Goal: Task Accomplishment & Management: Manage account settings

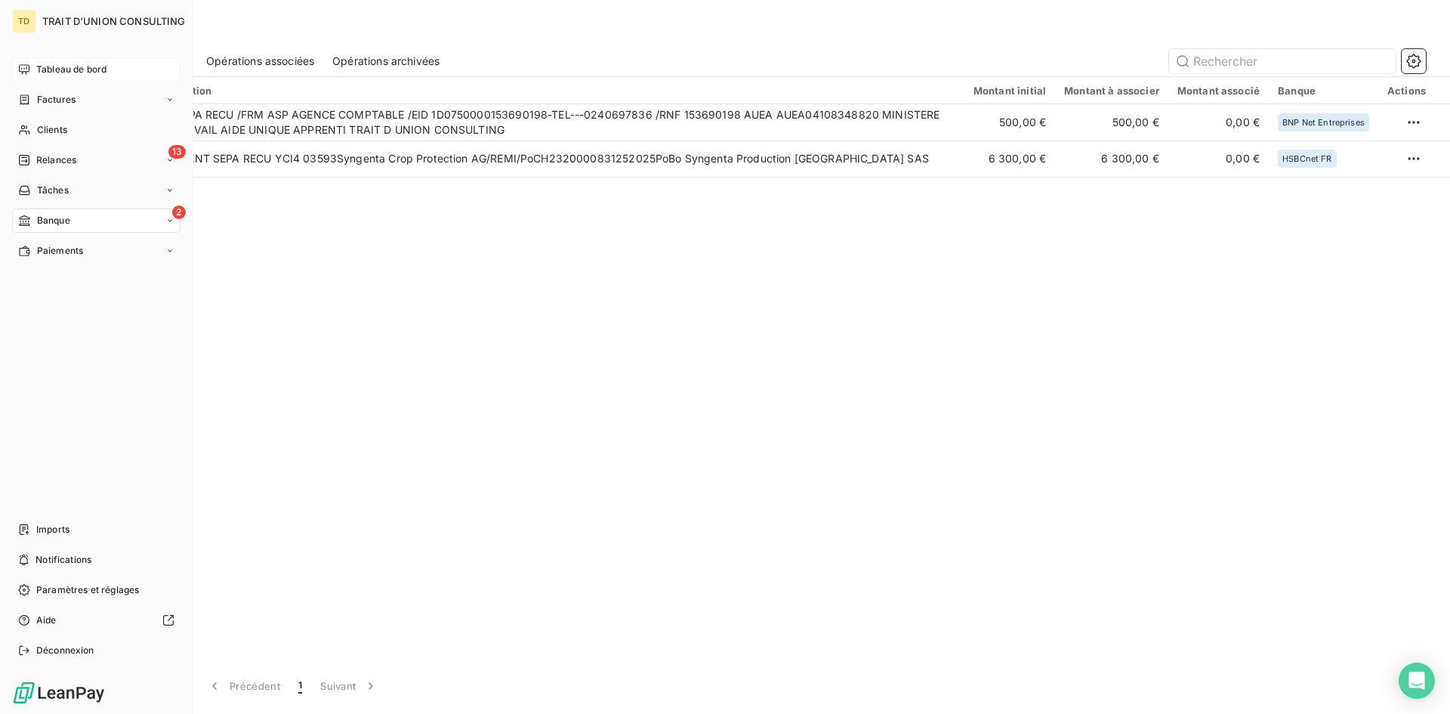
click at [51, 62] on div "Tableau de bord" at bounding box center [96, 69] width 168 height 24
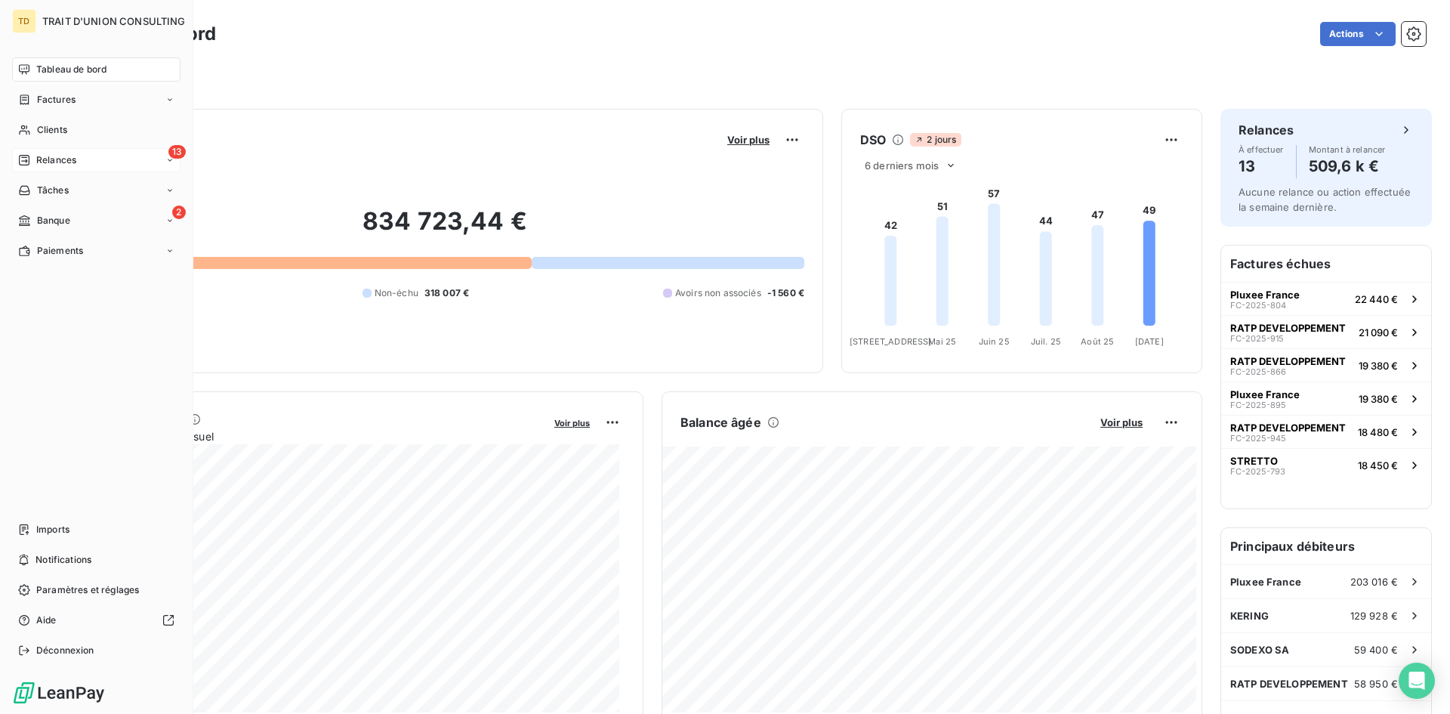
click at [52, 157] on span "Relances" at bounding box center [56, 160] width 40 height 14
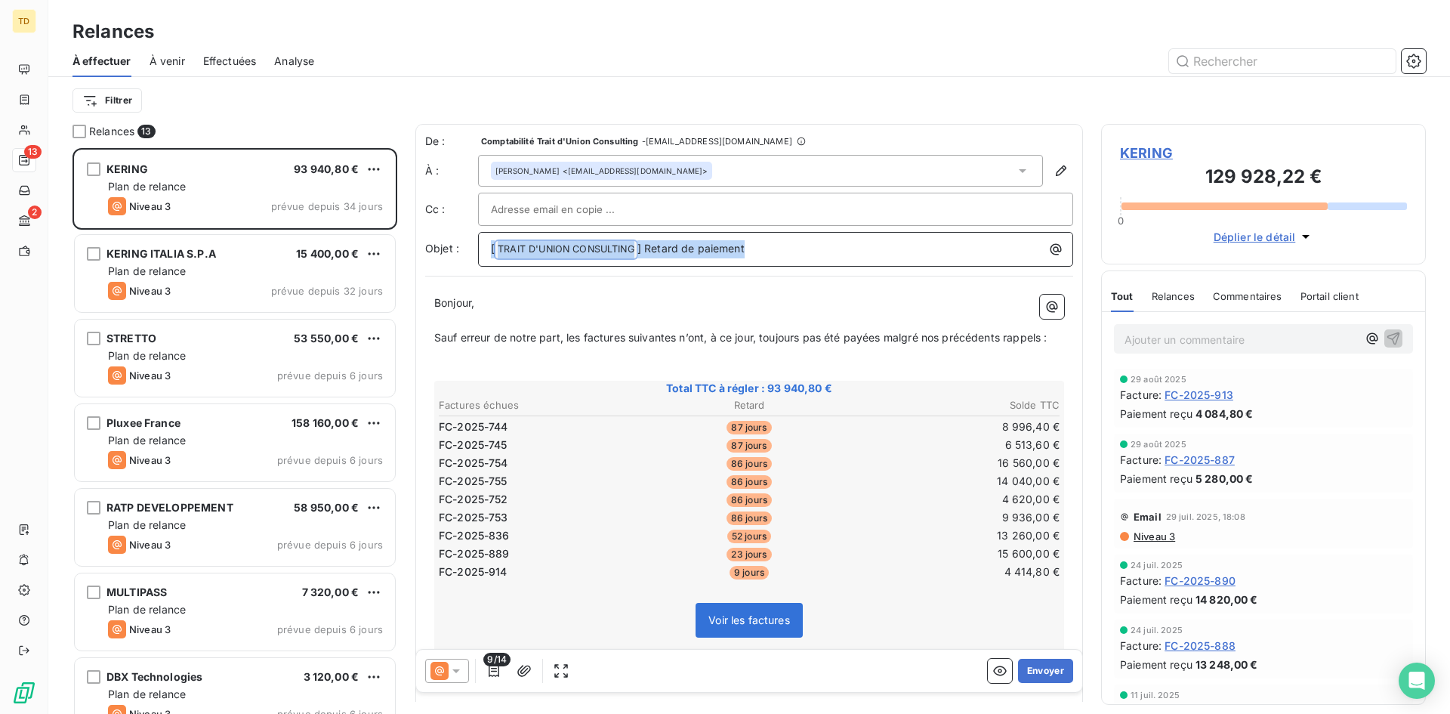
drag, startPoint x: 757, startPoint y: 250, endPoint x: 474, endPoint y: 261, distance: 284.1
click at [474, 261] on div "Objet : [ TRAIT D'UNION CONSULTING ﻿ ] Retard de paiement" at bounding box center [749, 249] width 648 height 35
copy p "[ TRAIT D'UNION CONSULTING ﻿ ] Retard de paiement"
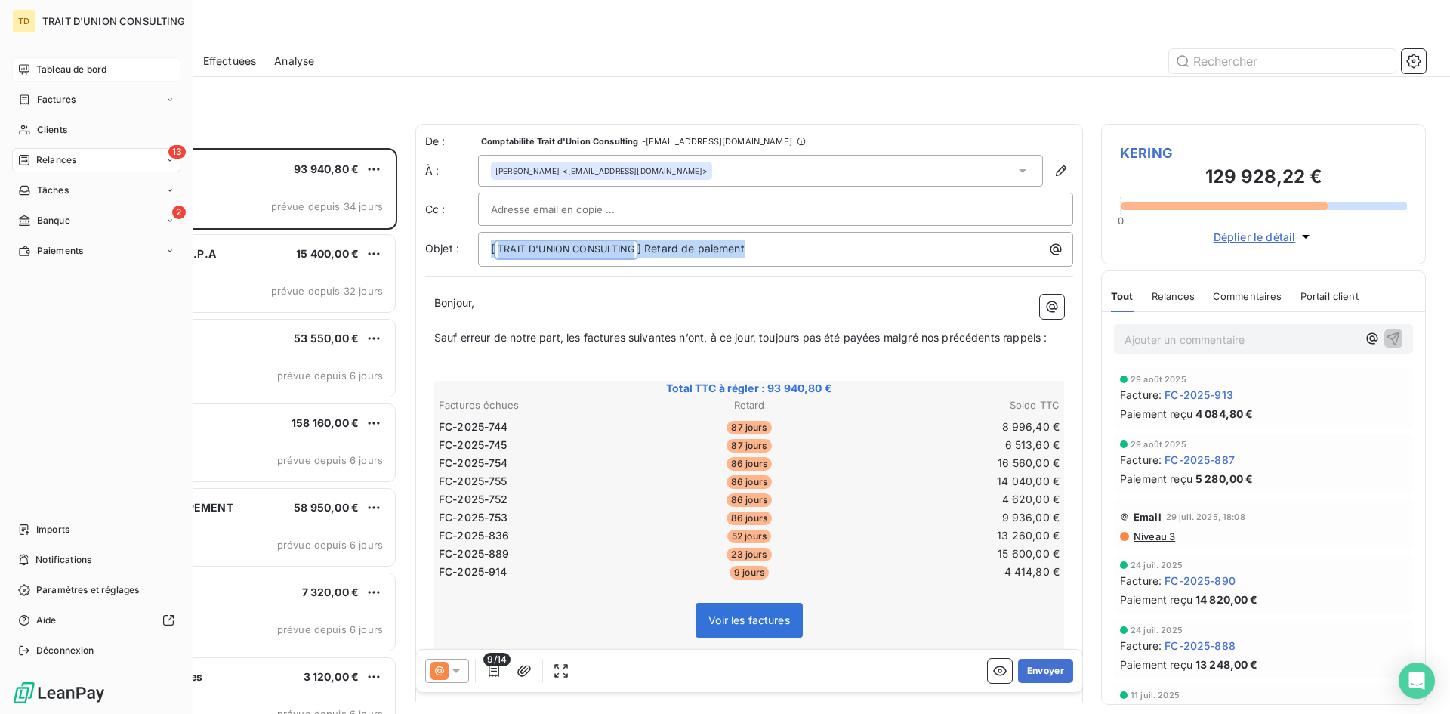
click at [28, 64] on icon at bounding box center [24, 69] width 12 height 12
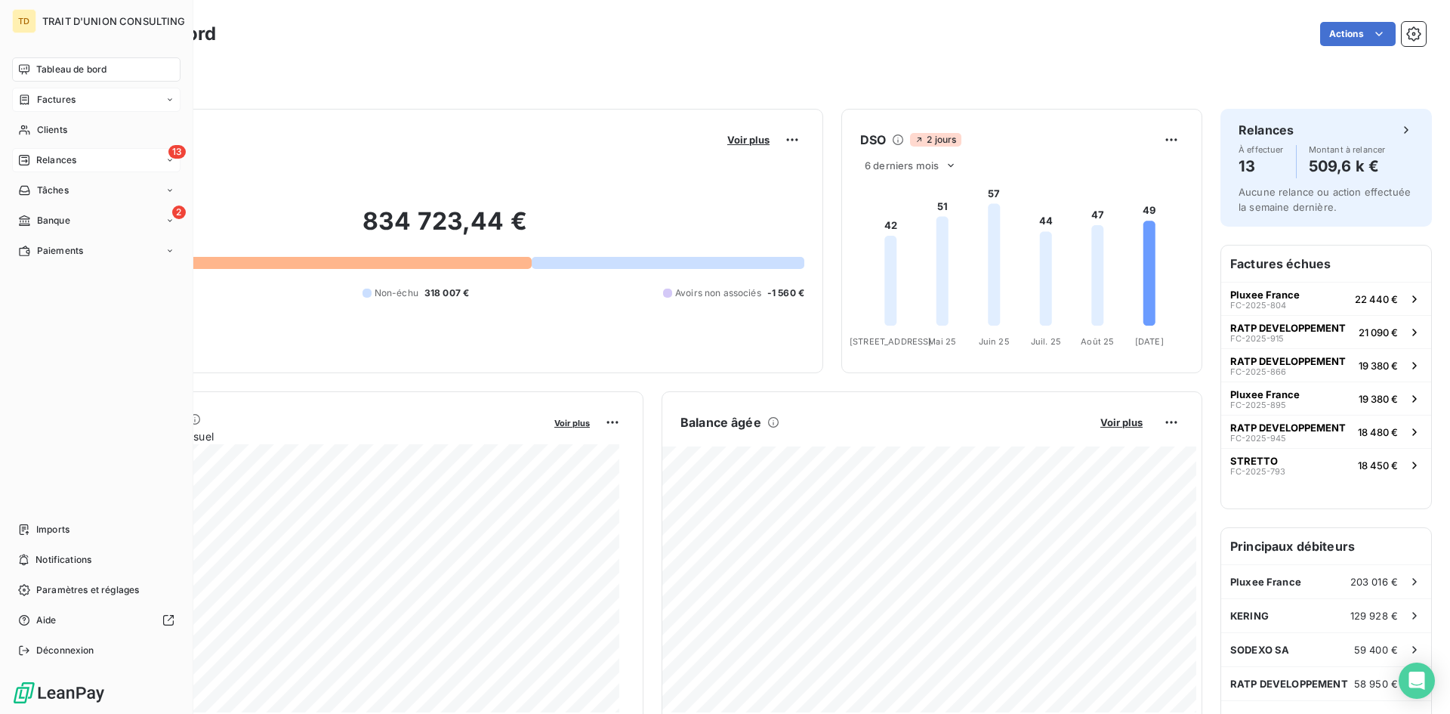
drag, startPoint x: 50, startPoint y: 94, endPoint x: 483, endPoint y: 74, distance: 433.2
click at [51, 94] on span "Factures" at bounding box center [56, 100] width 39 height 14
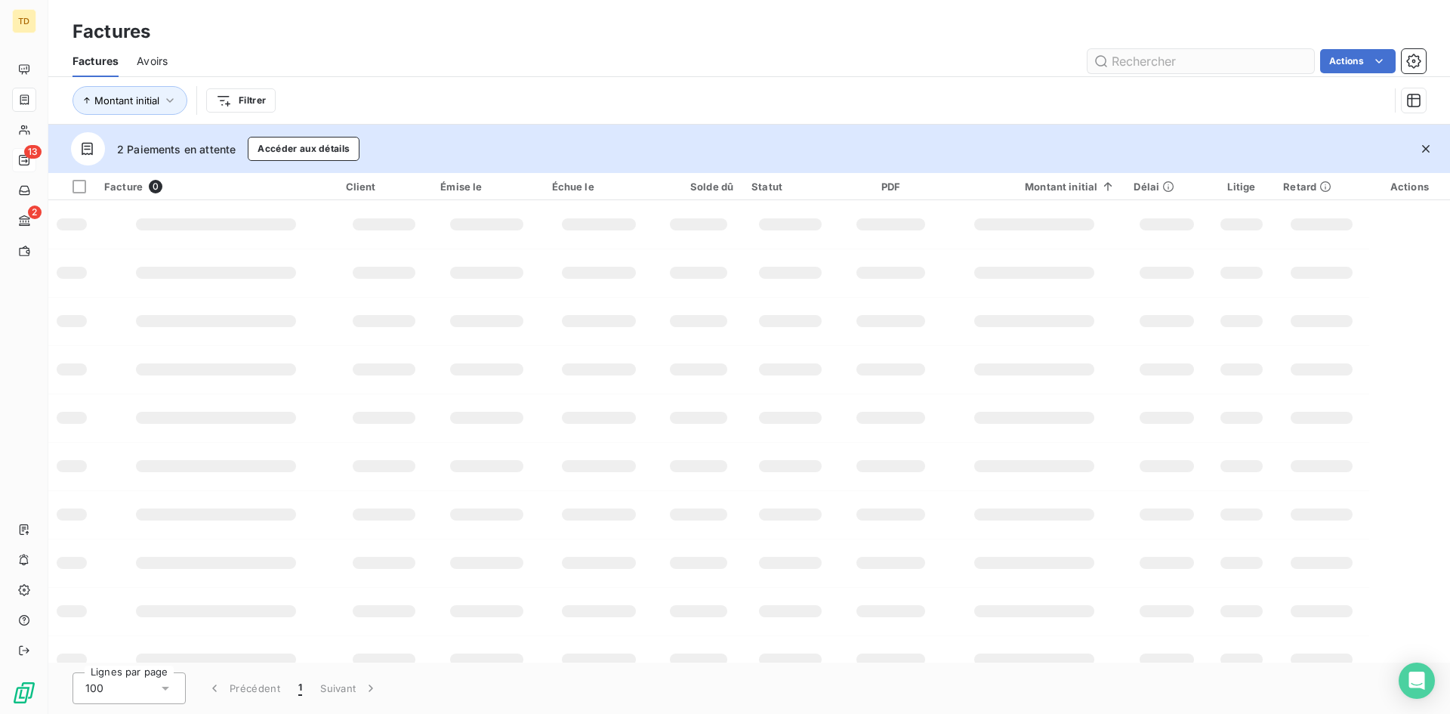
click at [1140, 60] on input "text" at bounding box center [1200, 61] width 227 height 24
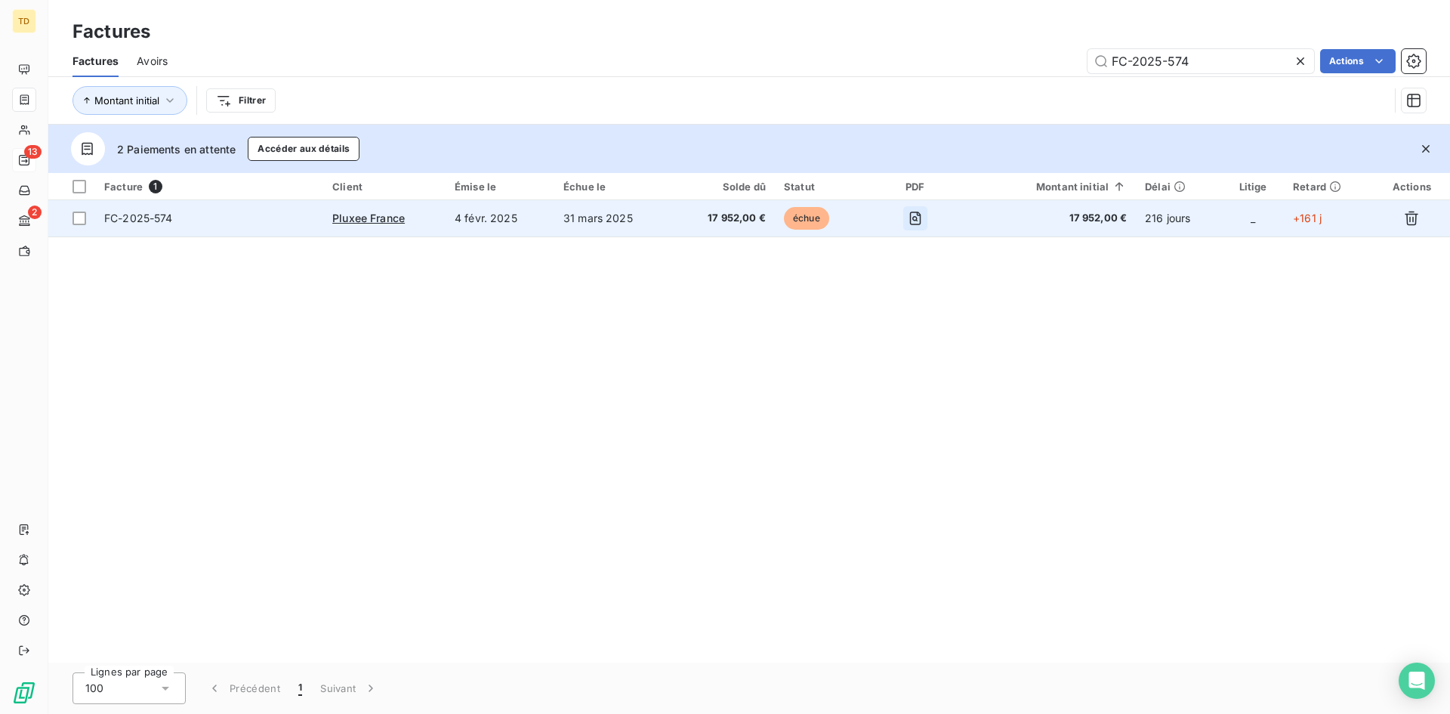
click at [918, 217] on icon "button" at bounding box center [914, 218] width 5 height 5
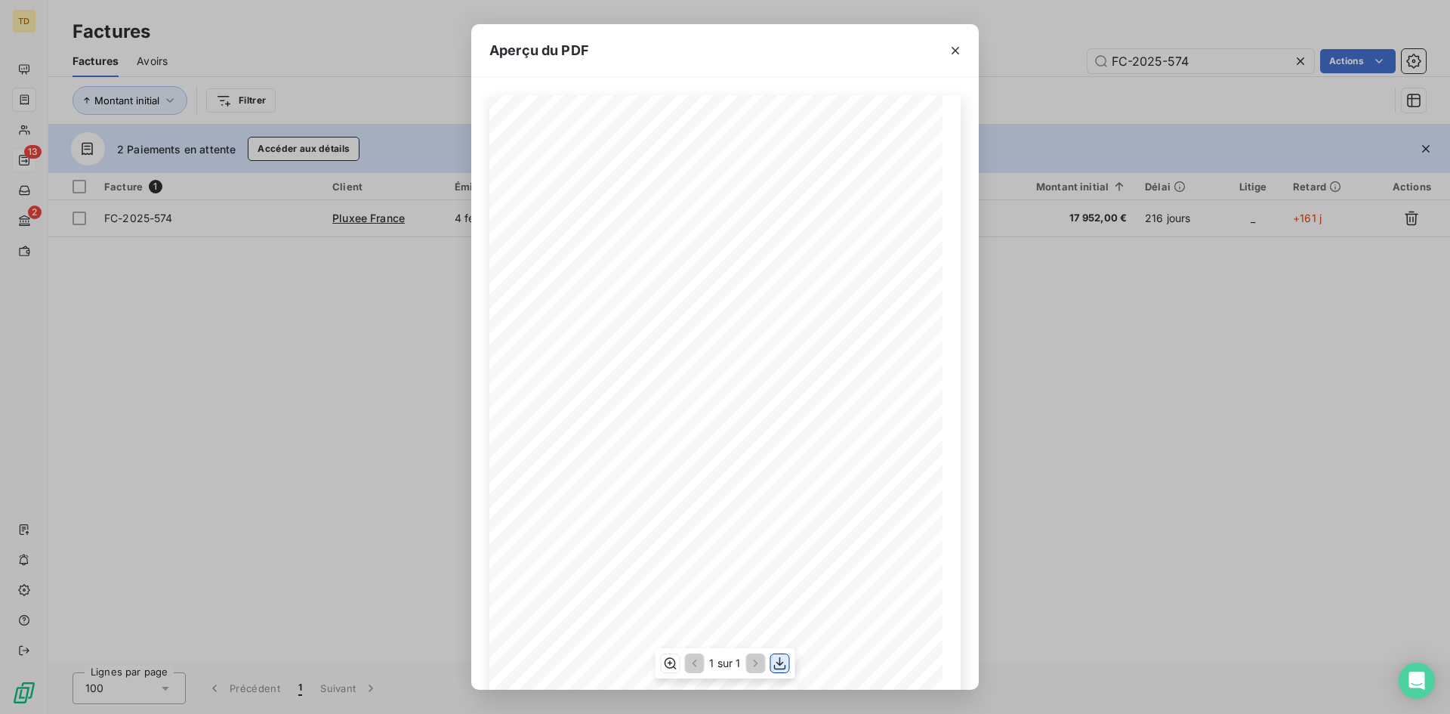
click at [782, 661] on icon "button" at bounding box center [780, 663] width 15 height 15
click at [953, 43] on icon "button" at bounding box center [955, 50] width 15 height 15
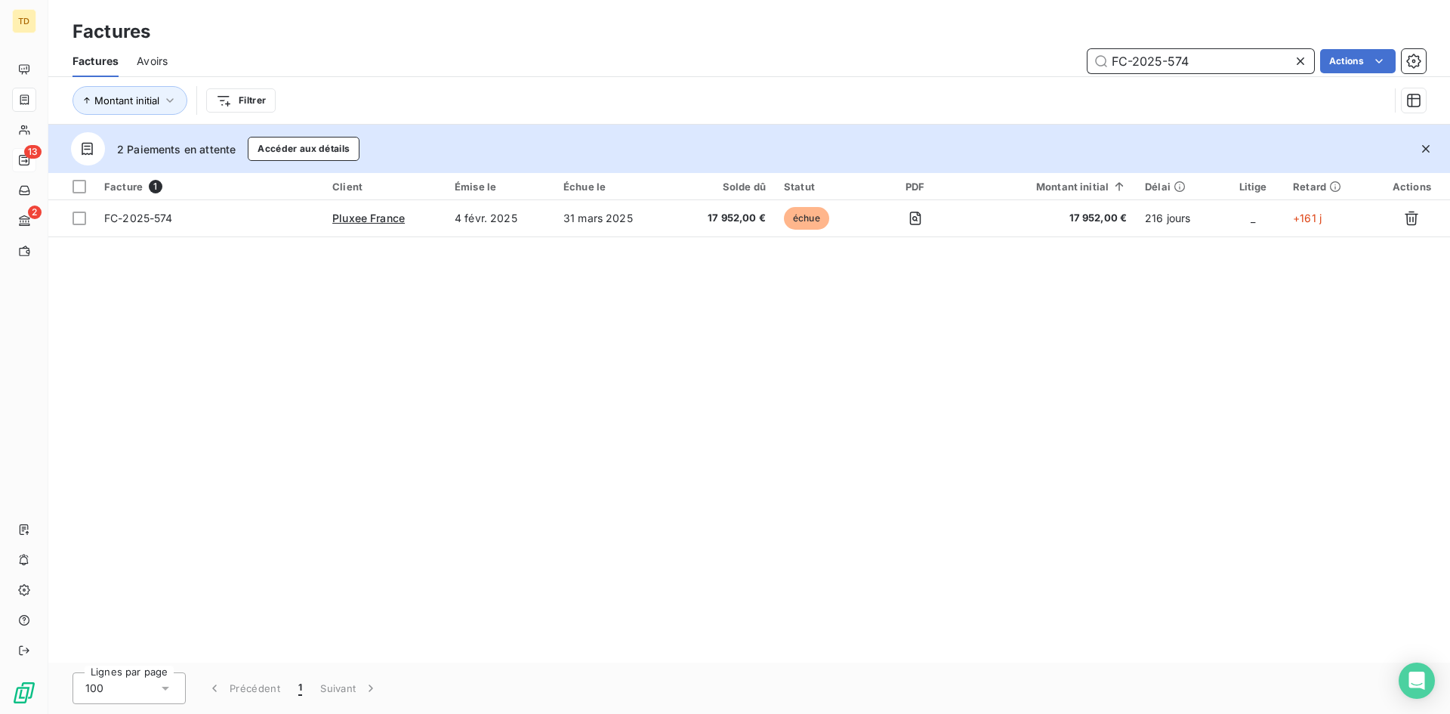
drag, startPoint x: 1210, startPoint y: 57, endPoint x: 791, endPoint y: 82, distance: 419.1
click at [791, 85] on div "Factures Avoirs FC-2025-574 Actions Montant initial Filtrer" at bounding box center [749, 84] width 1402 height 79
paste input "657"
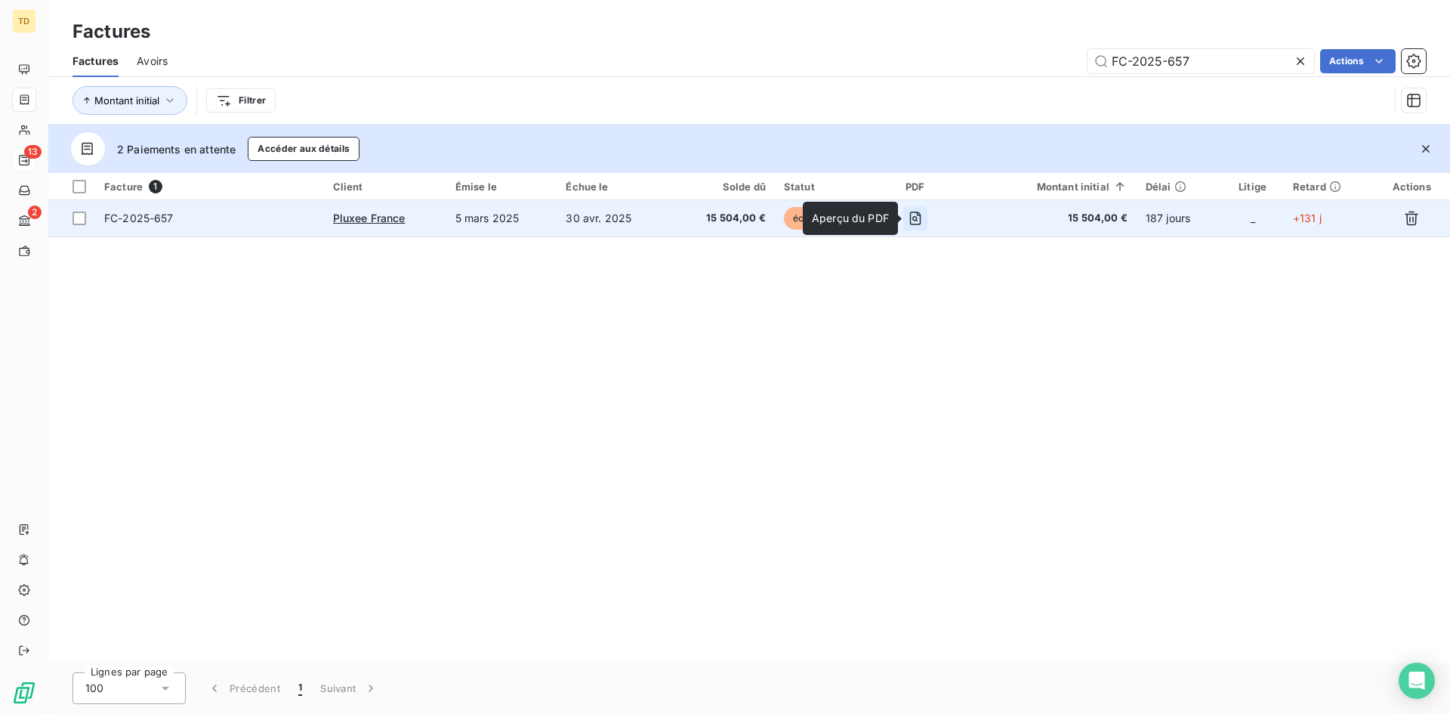
click at [910, 221] on icon "button" at bounding box center [915, 218] width 15 height 15
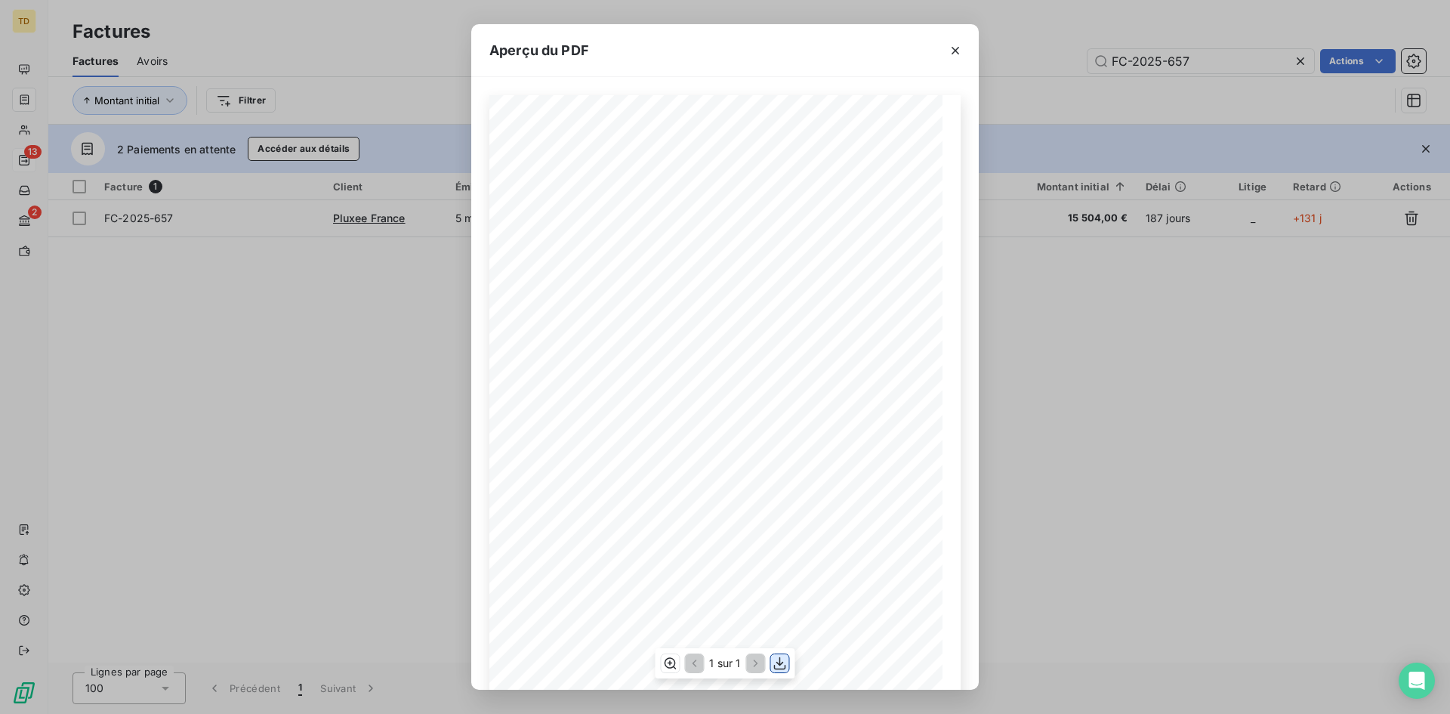
click at [776, 670] on icon "button" at bounding box center [780, 663] width 15 height 15
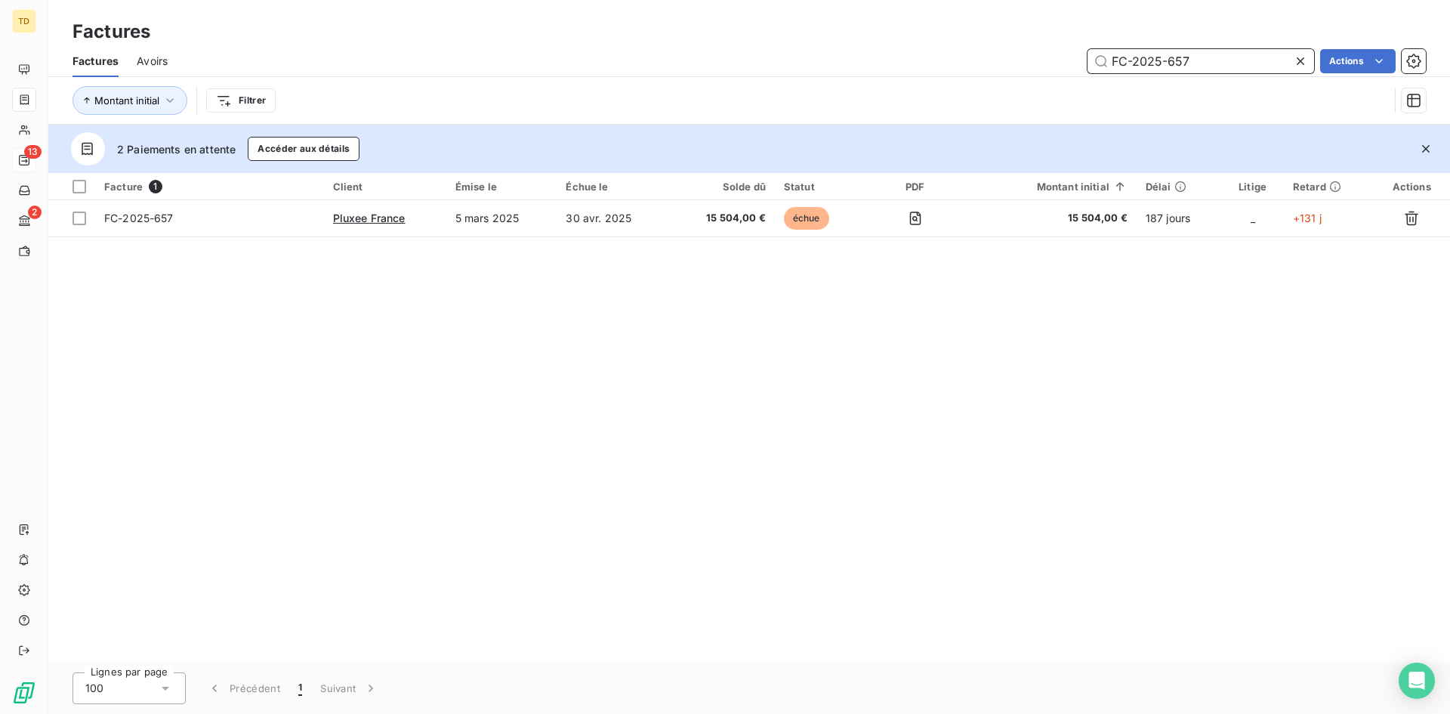
drag, startPoint x: 1208, startPoint y: 54, endPoint x: 995, endPoint y: 79, distance: 214.5
click at [995, 79] on div "Factures Avoirs FC-2025-657 Actions Montant initial Filtrer" at bounding box center [749, 84] width 1402 height 79
paste input "71"
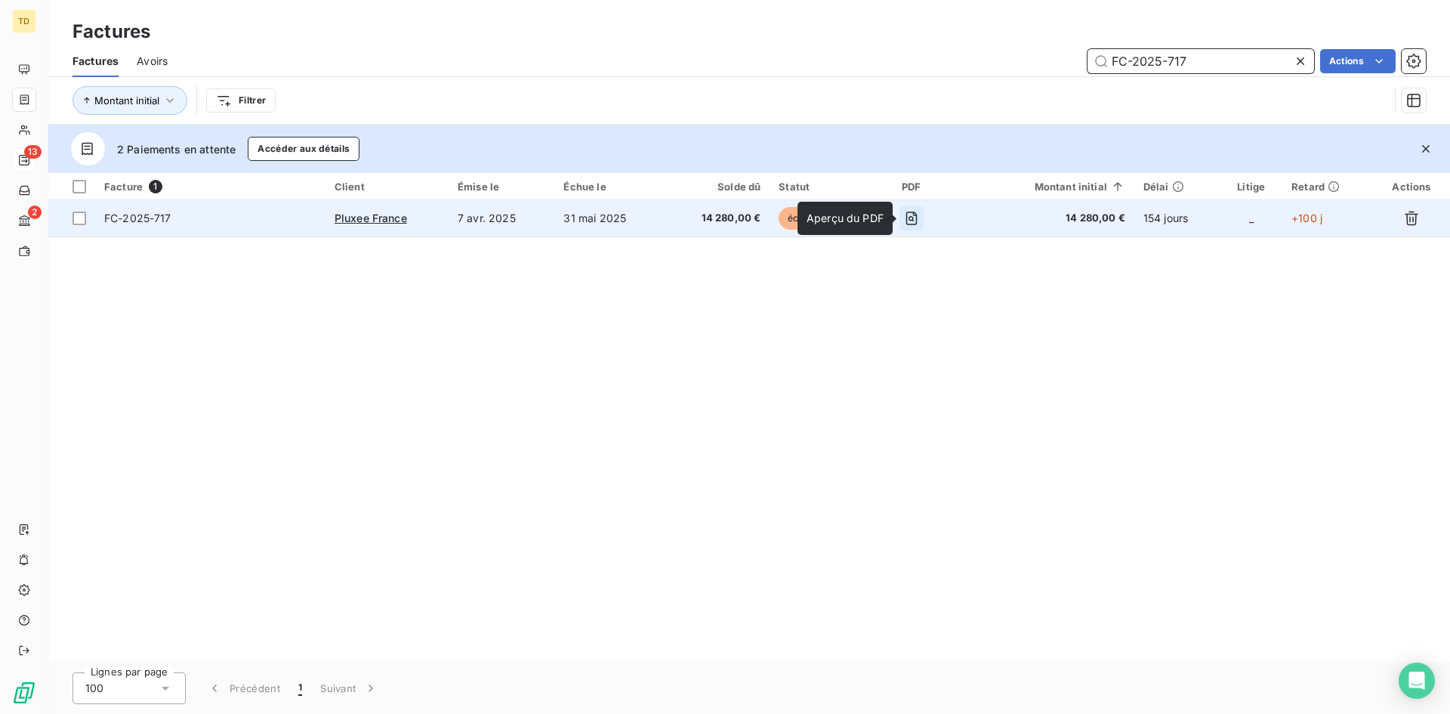
type input "FC-2025-717"
click at [906, 212] on icon "button" at bounding box center [911, 218] width 15 height 15
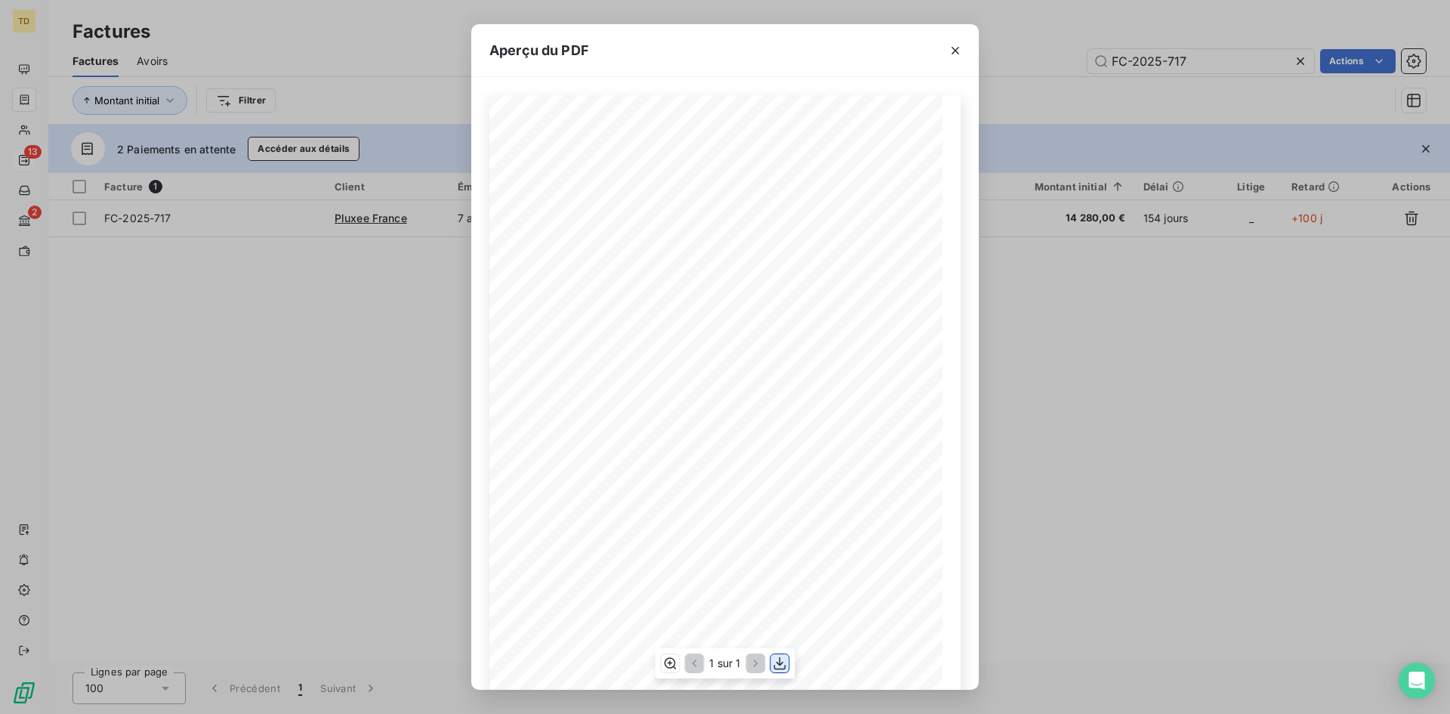
click at [781, 670] on icon "button" at bounding box center [780, 663] width 15 height 15
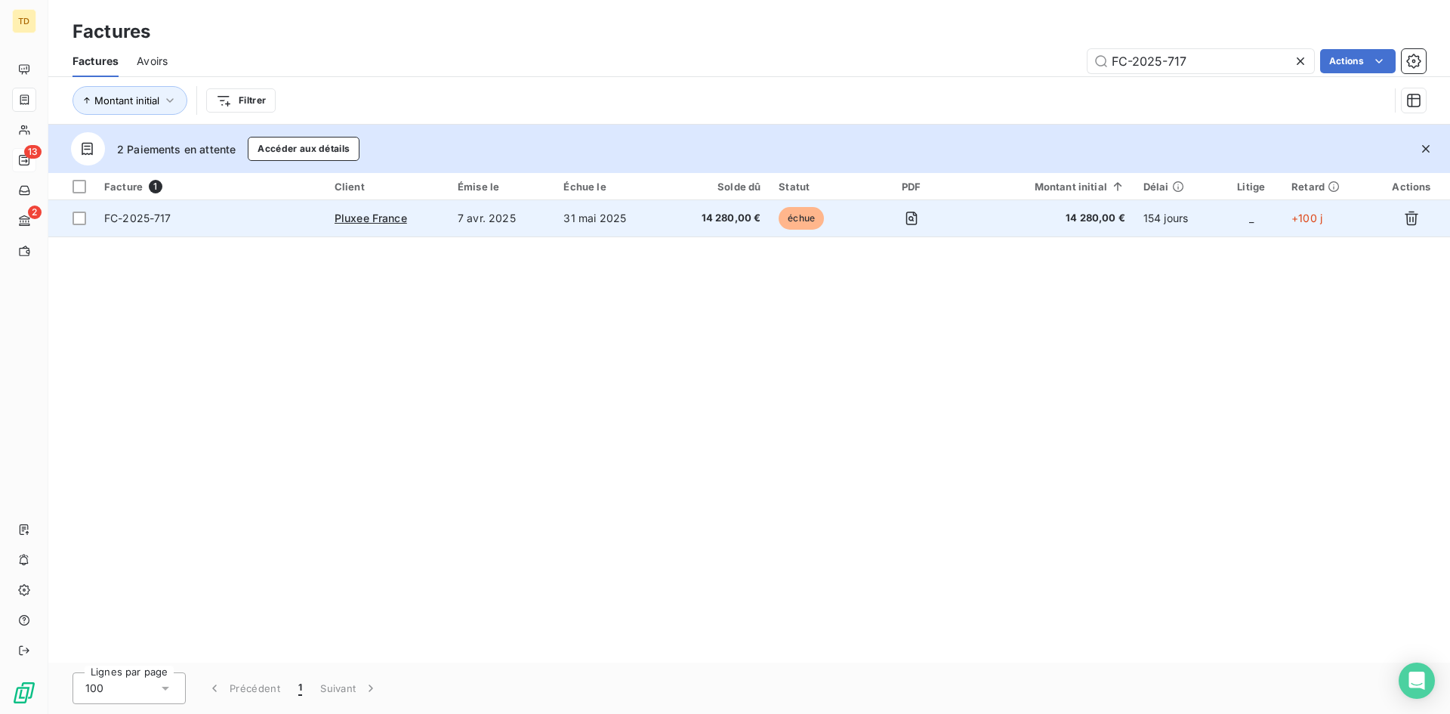
click at [554, 221] on td "7 avr. 2025" at bounding box center [502, 218] width 106 height 36
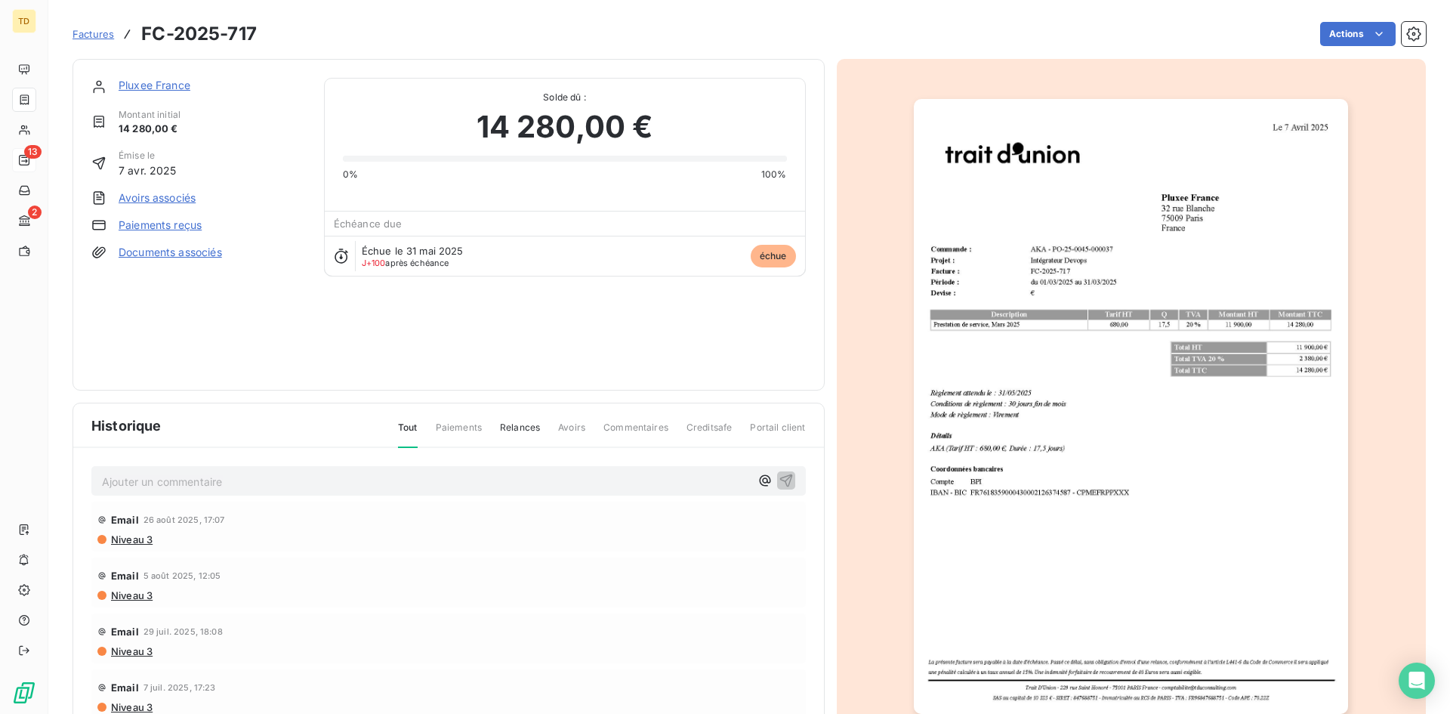
click at [89, 42] on div "Factures FC-2025-717" at bounding box center [164, 33] width 184 height 27
click at [88, 32] on span "Factures" at bounding box center [93, 34] width 42 height 12
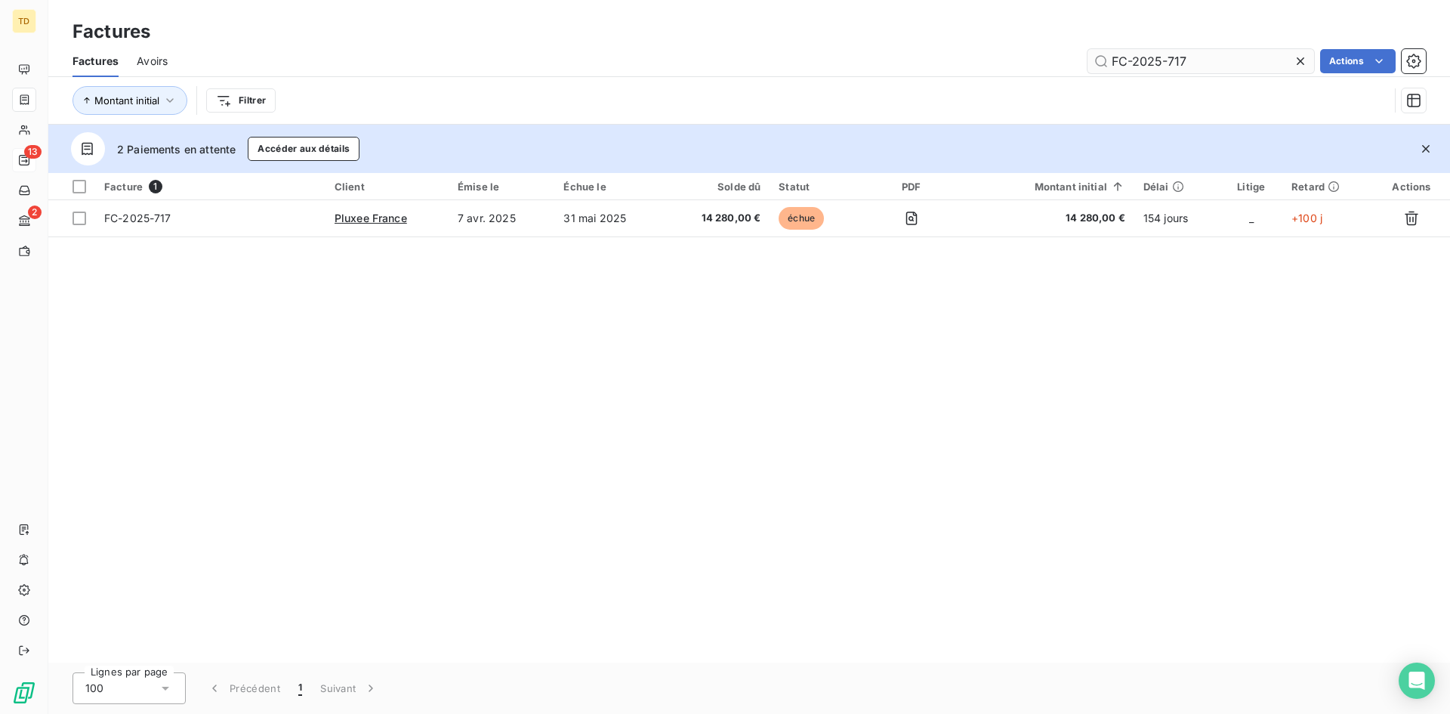
drag, startPoint x: 1198, startPoint y: 61, endPoint x: 1166, endPoint y: 64, distance: 32.6
click at [1166, 64] on input "FC-2025-717" at bounding box center [1200, 61] width 227 height 24
click at [1162, 64] on input "FC-2025-16" at bounding box center [1200, 61] width 227 height 24
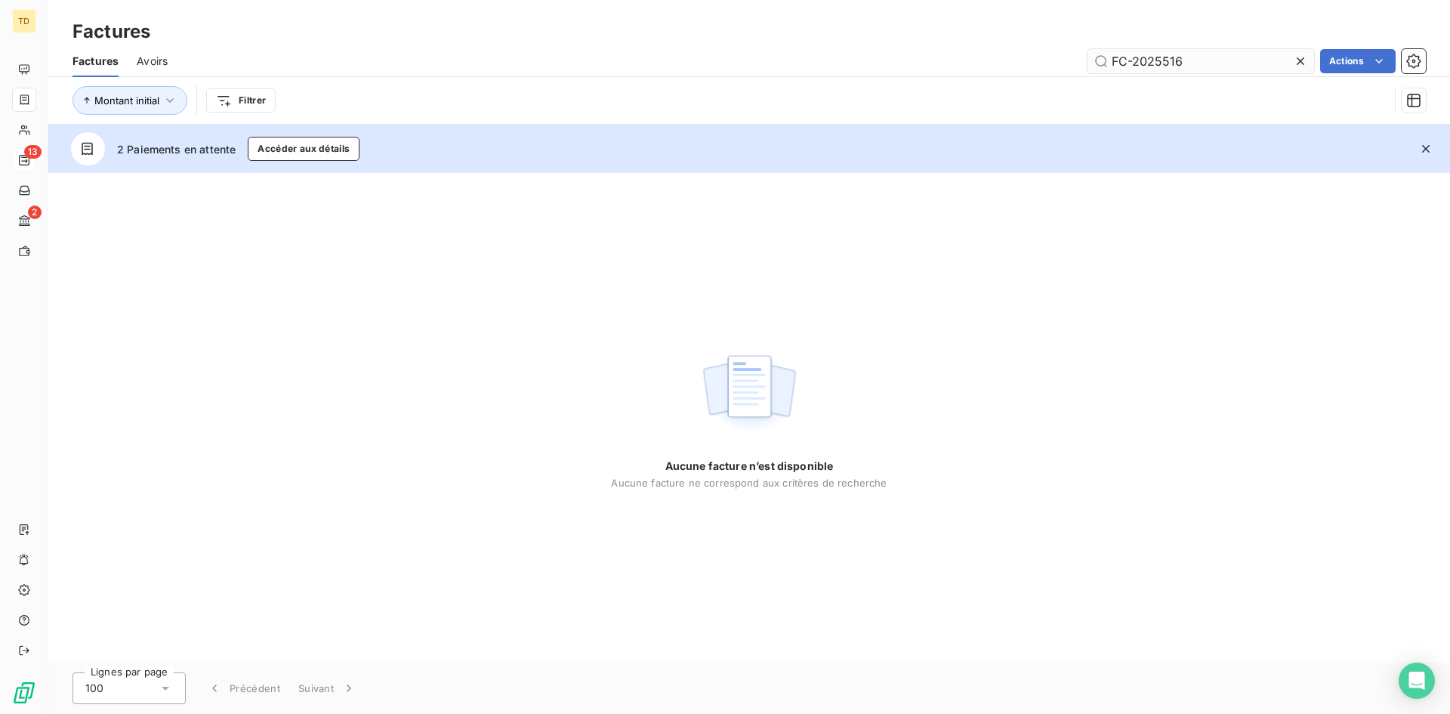
drag, startPoint x: 1183, startPoint y: 66, endPoint x: 1161, endPoint y: 66, distance: 21.9
click at [1161, 66] on input "FC-2025516" at bounding box center [1200, 61] width 227 height 24
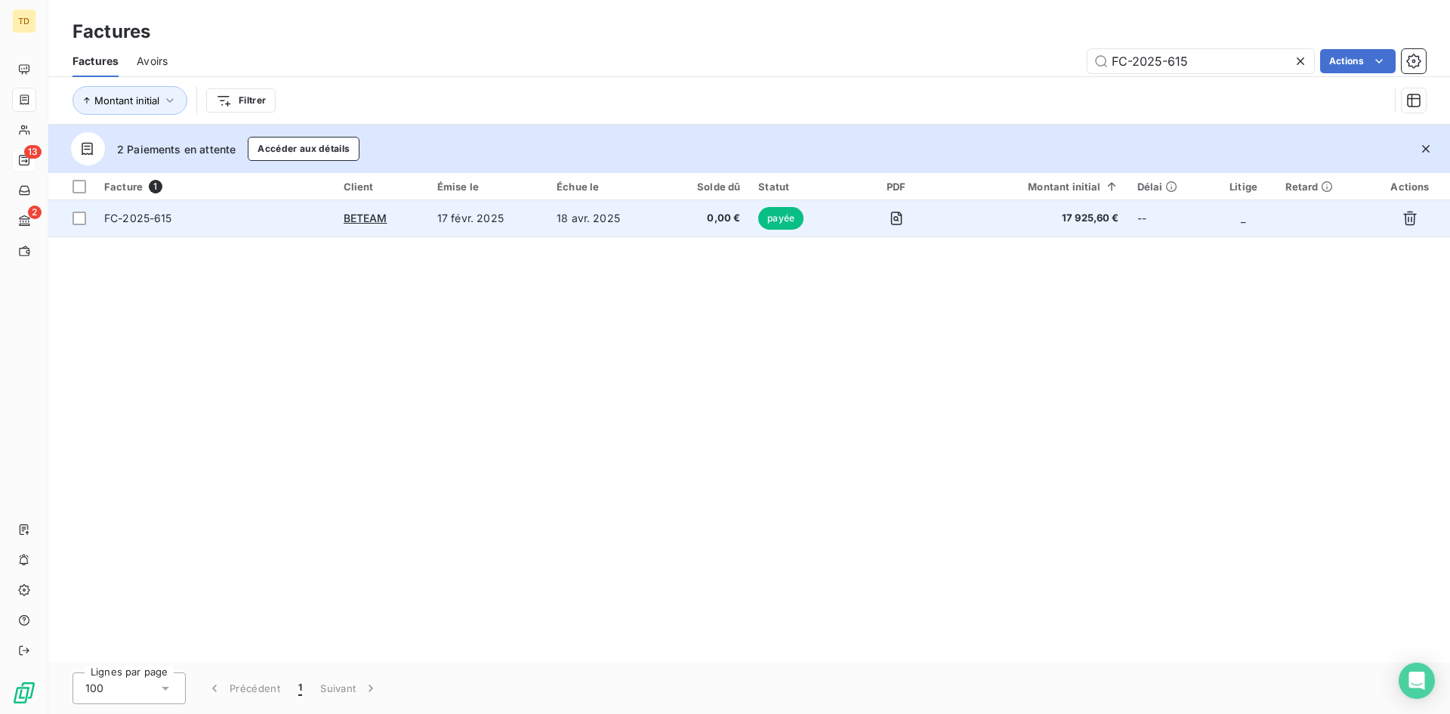
type input "FC-2025-615"
click at [537, 212] on td "17 févr. 2025" at bounding box center [487, 218] width 119 height 36
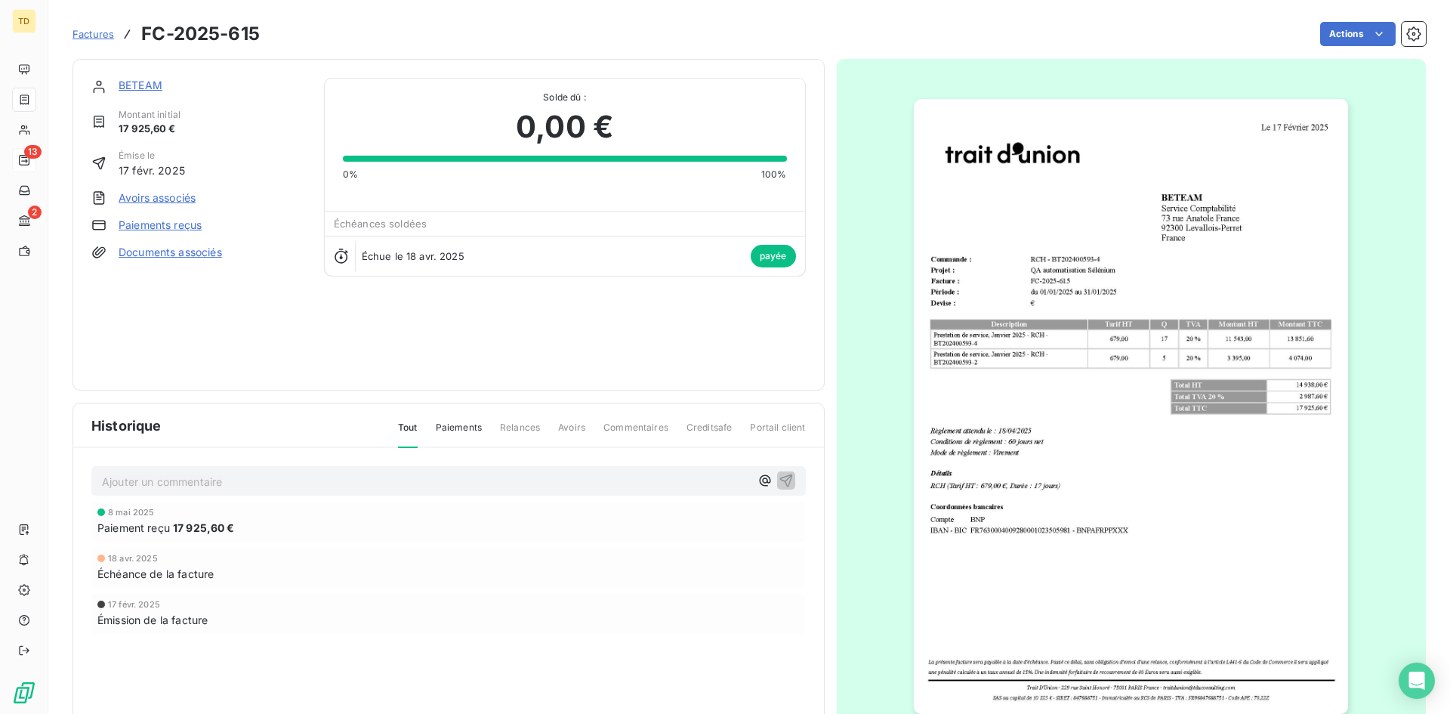
click at [106, 36] on span "Factures" at bounding box center [93, 34] width 42 height 12
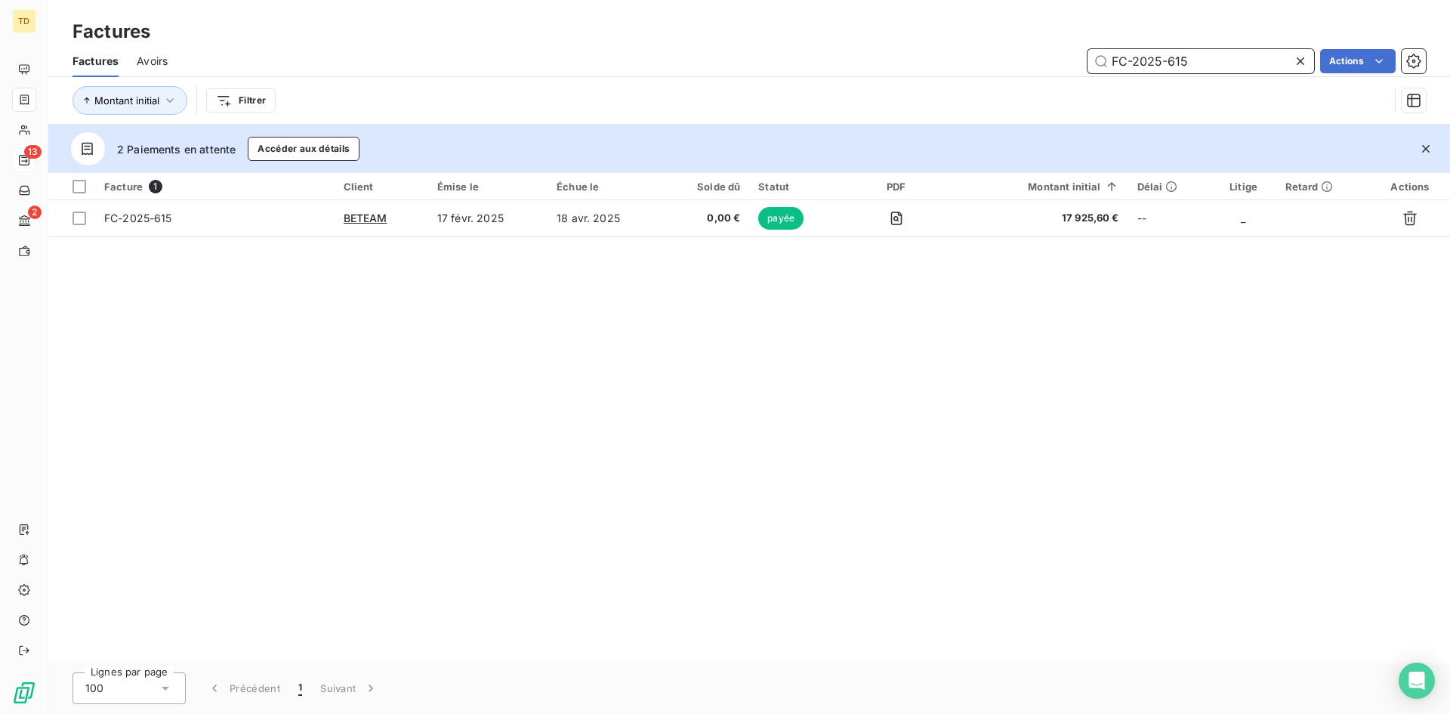
click at [1177, 57] on input "FC-2025-615" at bounding box center [1200, 61] width 227 height 24
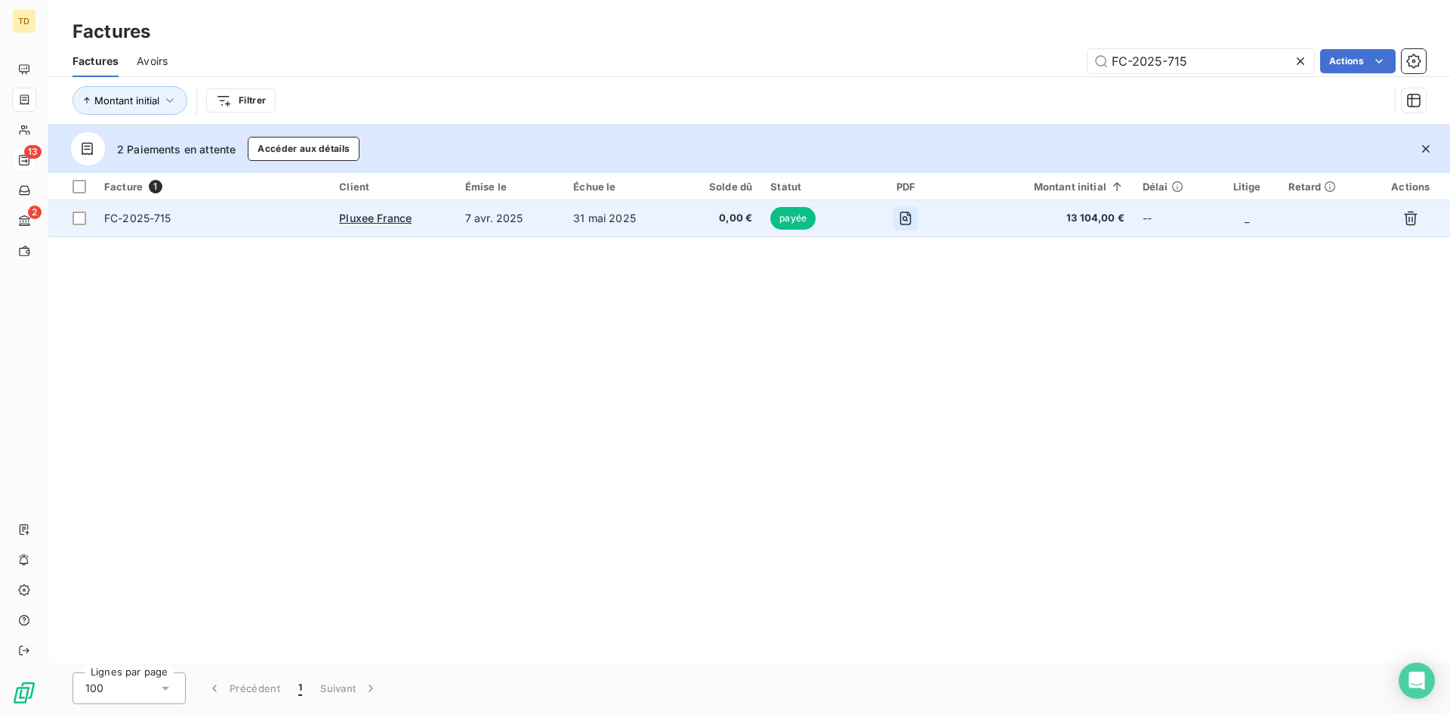
click at [908, 214] on icon "button" at bounding box center [905, 218] width 15 height 15
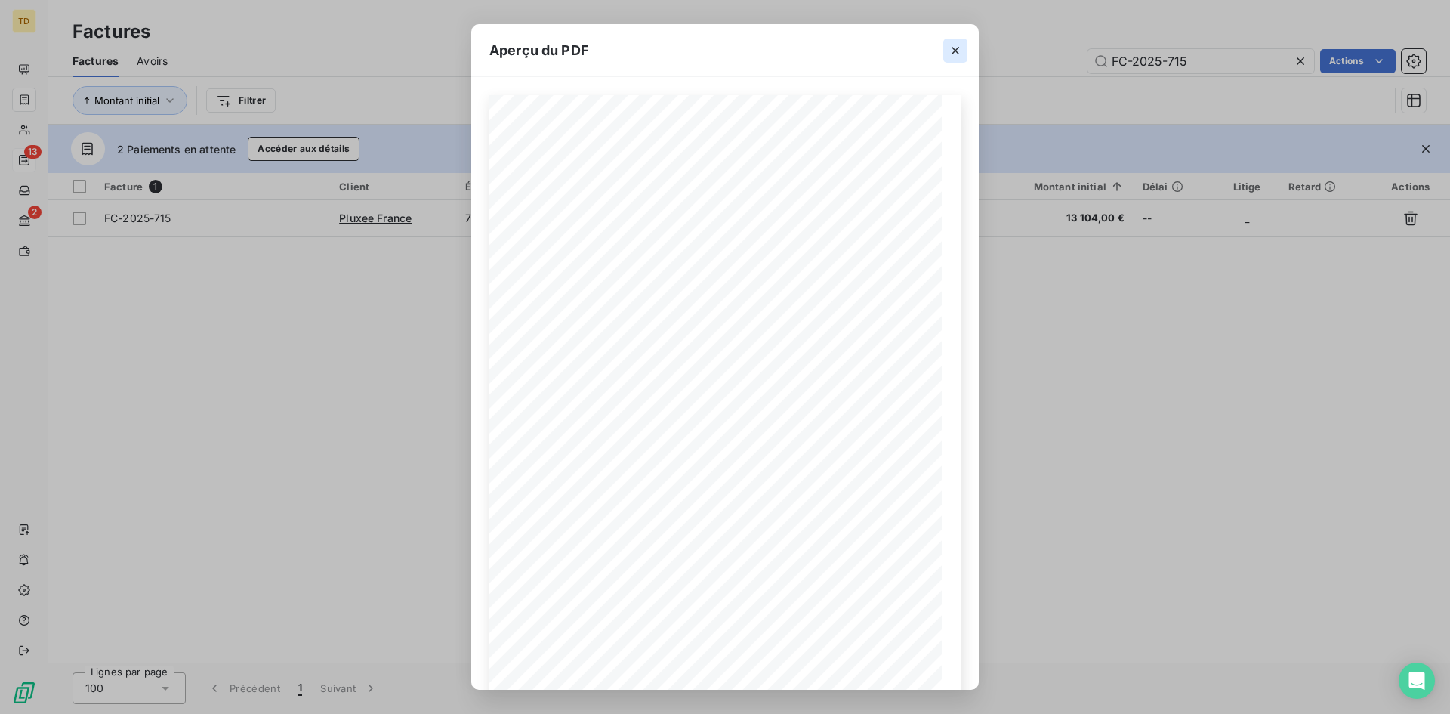
click at [954, 46] on icon "button" at bounding box center [955, 50] width 15 height 15
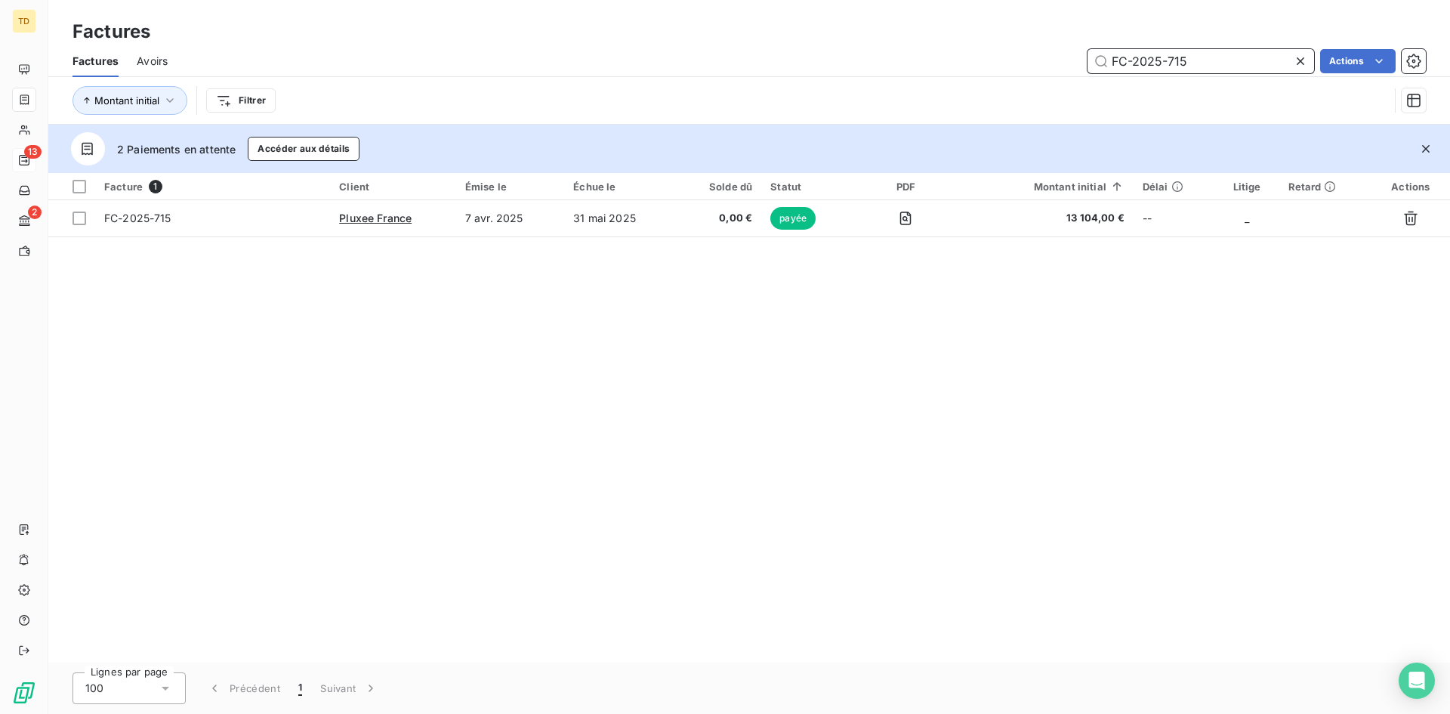
drag, startPoint x: 1198, startPoint y: 56, endPoint x: 1003, endPoint y: 88, distance: 198.1
click at [1003, 88] on div "Factures Avoirs FC-2025-715 Actions Montant initial Filtrer" at bounding box center [749, 84] width 1402 height 79
paste input "89"
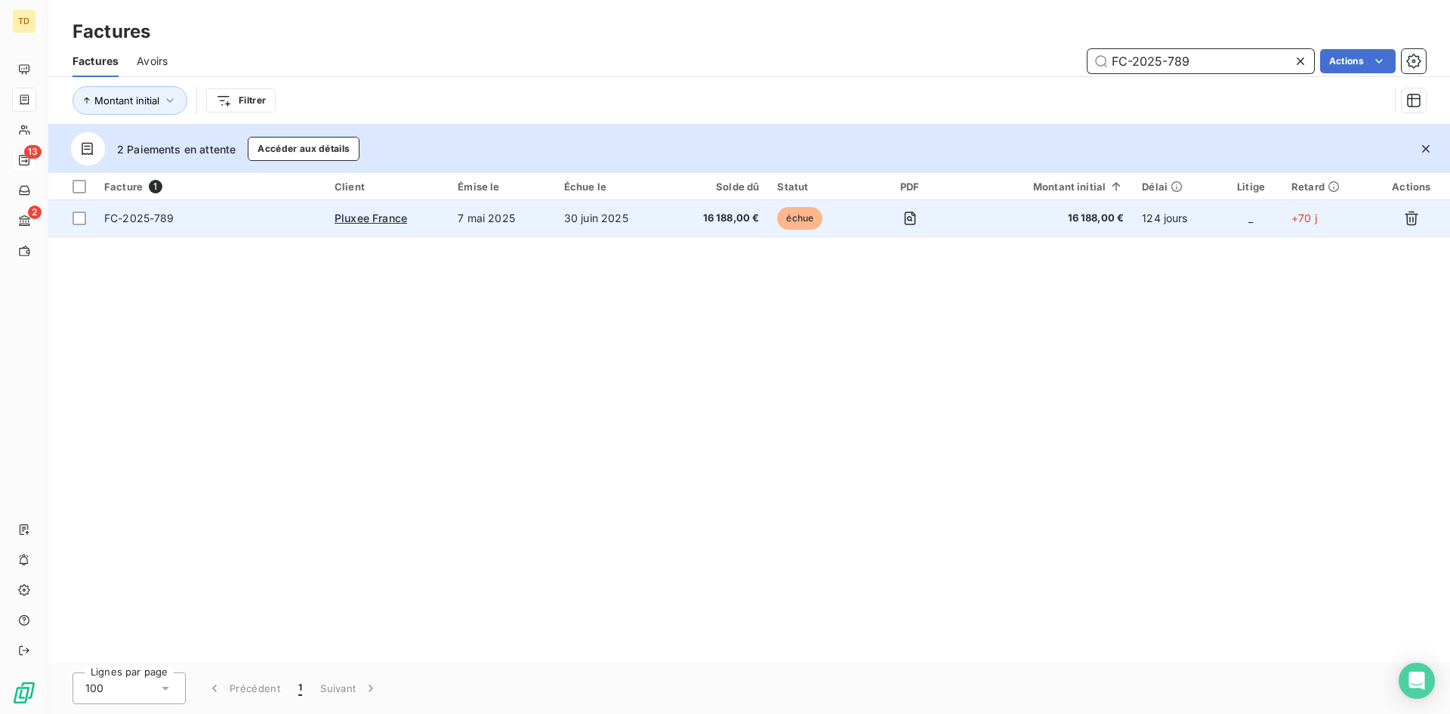
type input "FC-2025-789"
click at [709, 224] on span "16 188,00 €" at bounding box center [717, 218] width 83 height 15
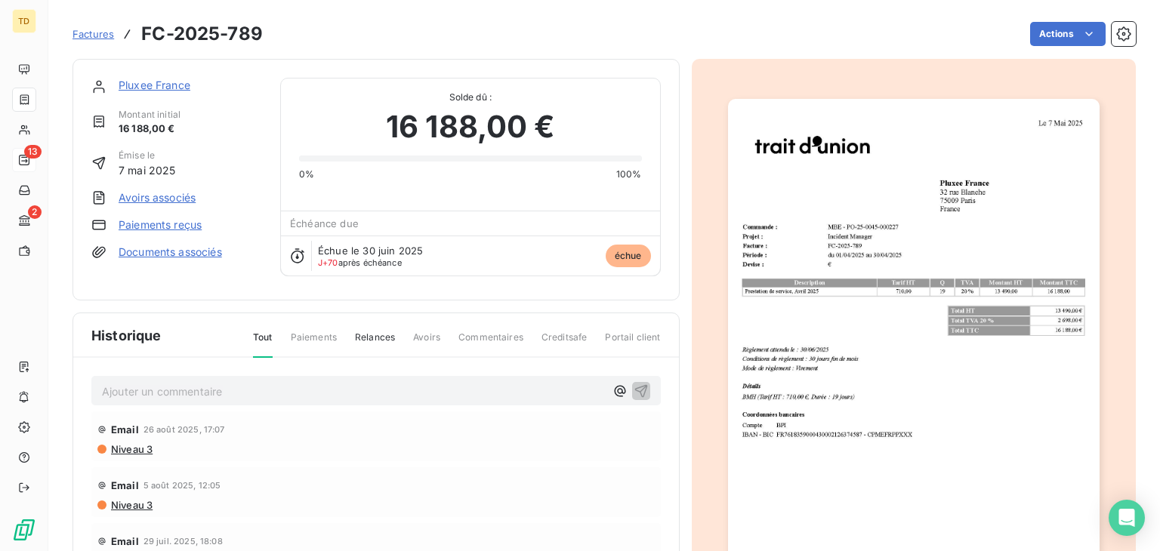
click at [834, 221] on img "button" at bounding box center [914, 361] width 372 height 525
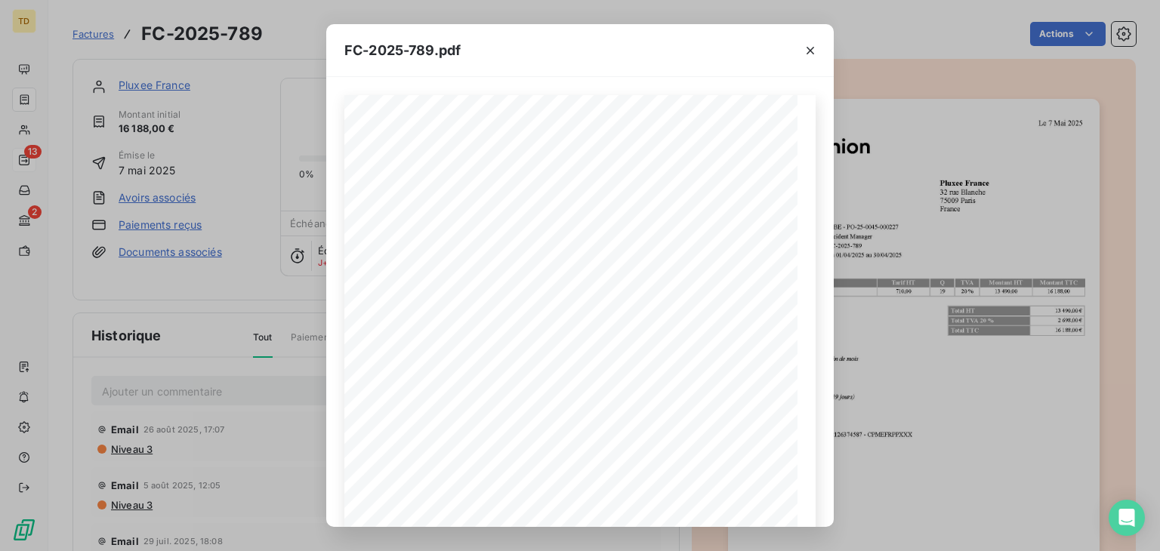
drag, startPoint x: 816, startPoint y: 50, endPoint x: 605, endPoint y: 49, distance: 210.7
click at [816, 50] on icon "button" at bounding box center [810, 50] width 15 height 15
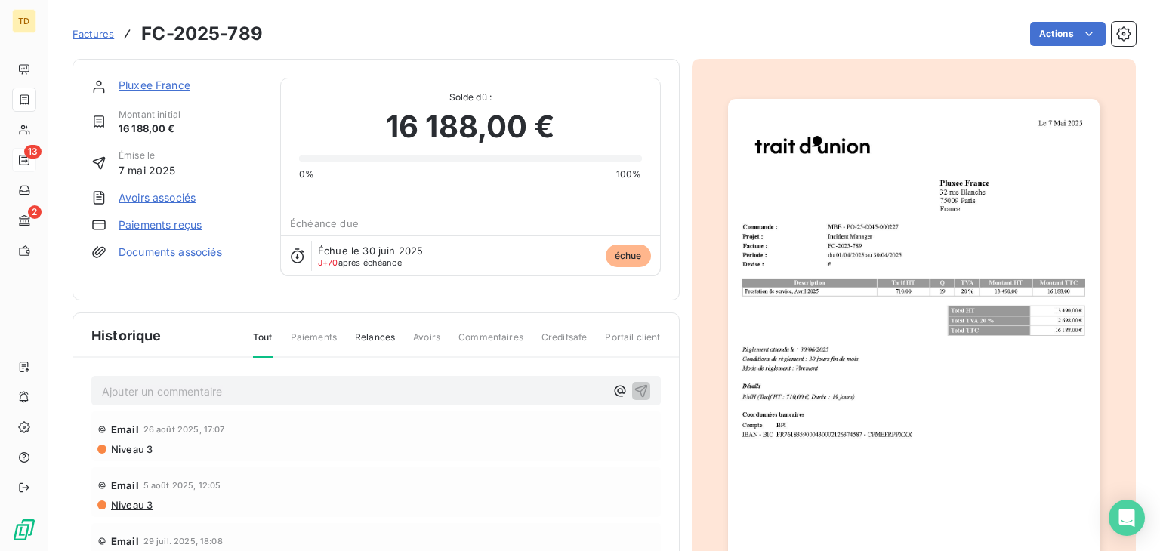
click at [102, 34] on span "Factures" at bounding box center [93, 34] width 42 height 12
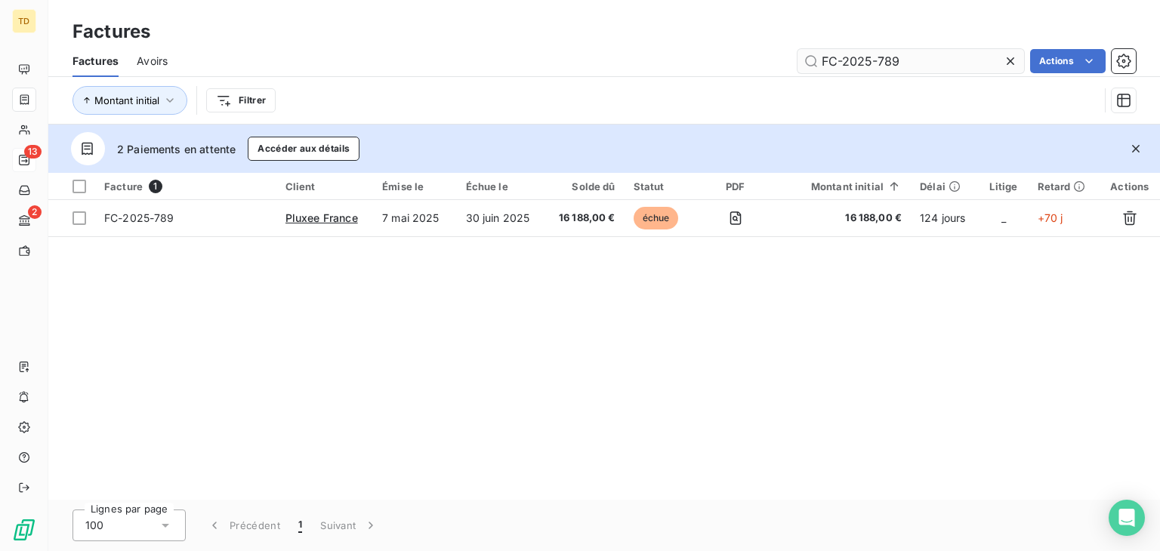
click at [927, 63] on input "FC-2025-789" at bounding box center [910, 61] width 227 height 24
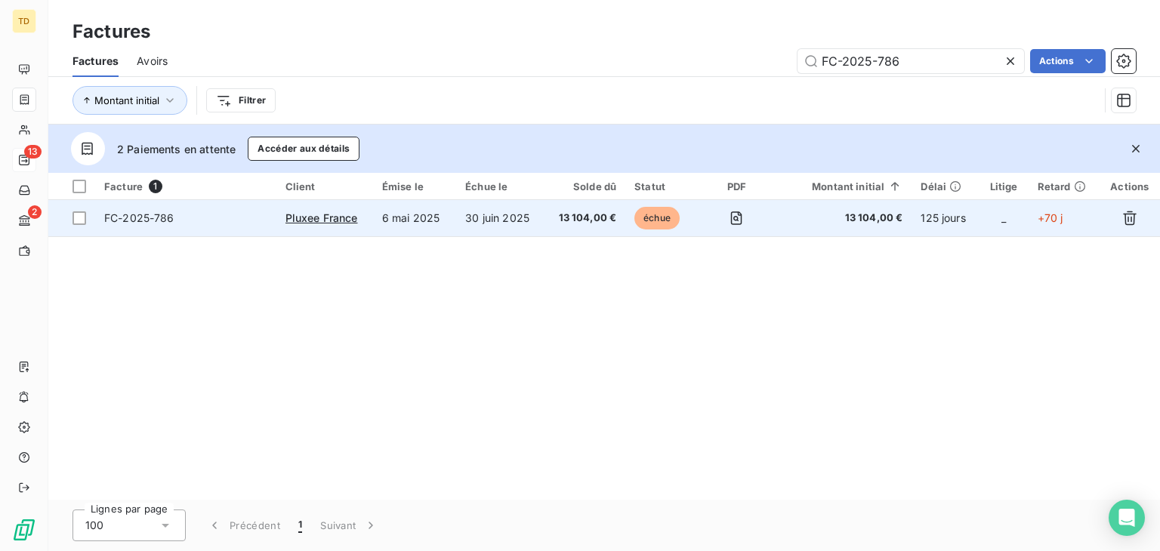
type input "FC-2025-786"
click at [566, 224] on span "13 104,00 €" at bounding box center [585, 218] width 63 height 15
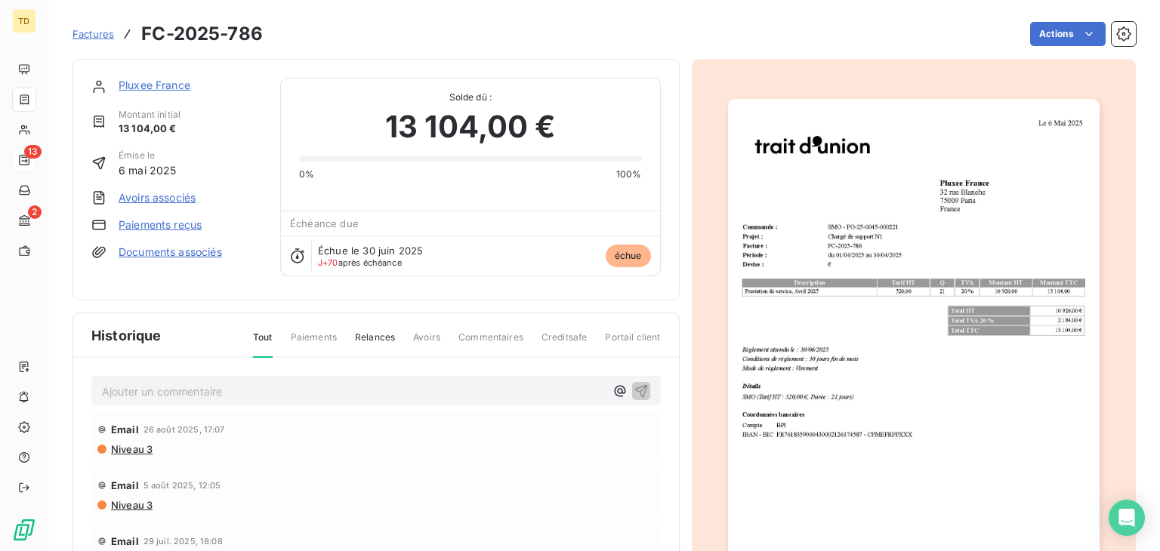
click at [920, 285] on img "button" at bounding box center [914, 361] width 372 height 525
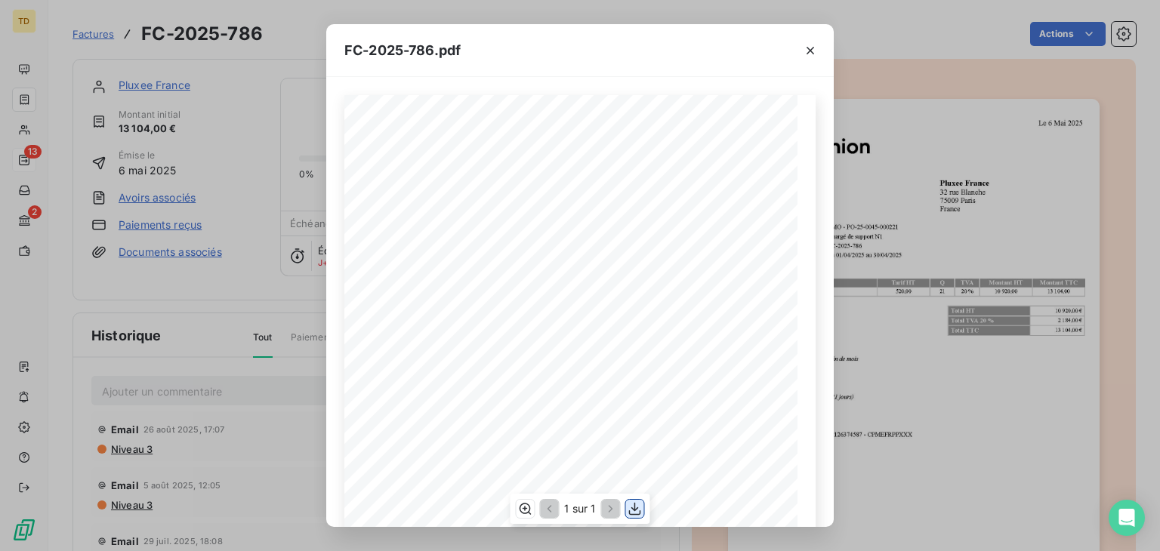
click at [637, 517] on button "button" at bounding box center [635, 509] width 18 height 18
drag, startPoint x: 652, startPoint y: 28, endPoint x: 671, endPoint y: 35, distance: 19.4
click at [652, 28] on div "FC-2025-786.pdf" at bounding box center [579, 50] width 507 height 53
click at [807, 61] on button "button" at bounding box center [810, 51] width 24 height 24
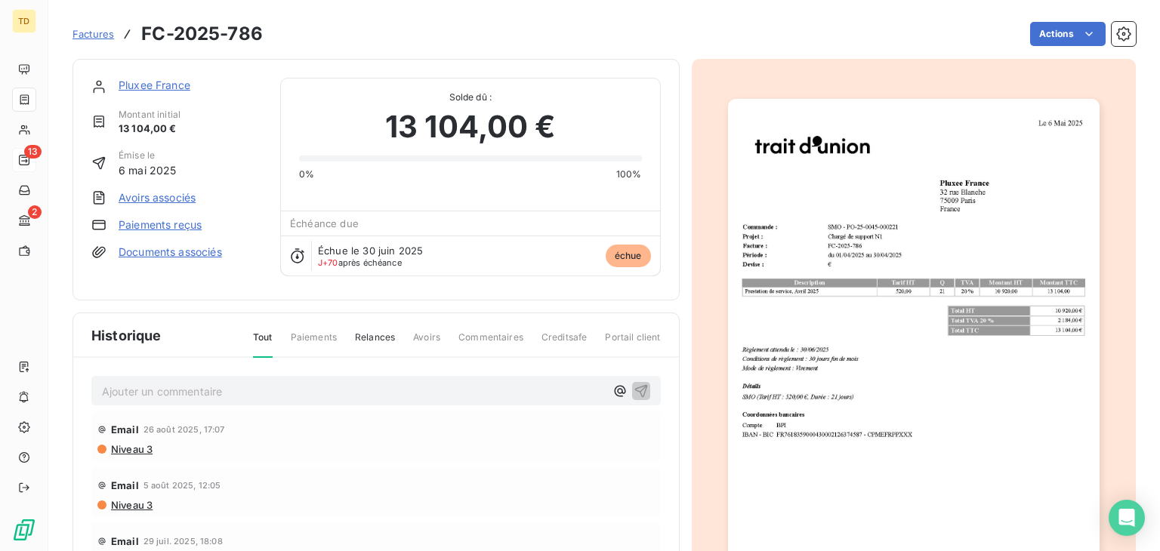
drag, startPoint x: 86, startPoint y: 41, endPoint x: 97, endPoint y: 42, distance: 10.6
click at [86, 41] on link "Factures" at bounding box center [93, 33] width 42 height 15
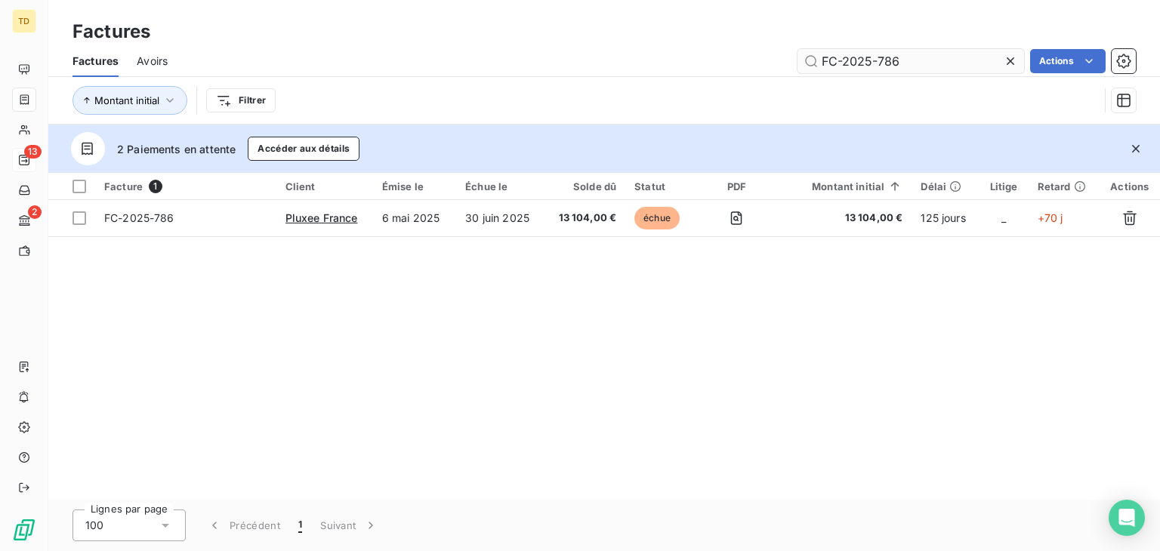
click at [925, 58] on input "FC-2025-786" at bounding box center [910, 61] width 227 height 24
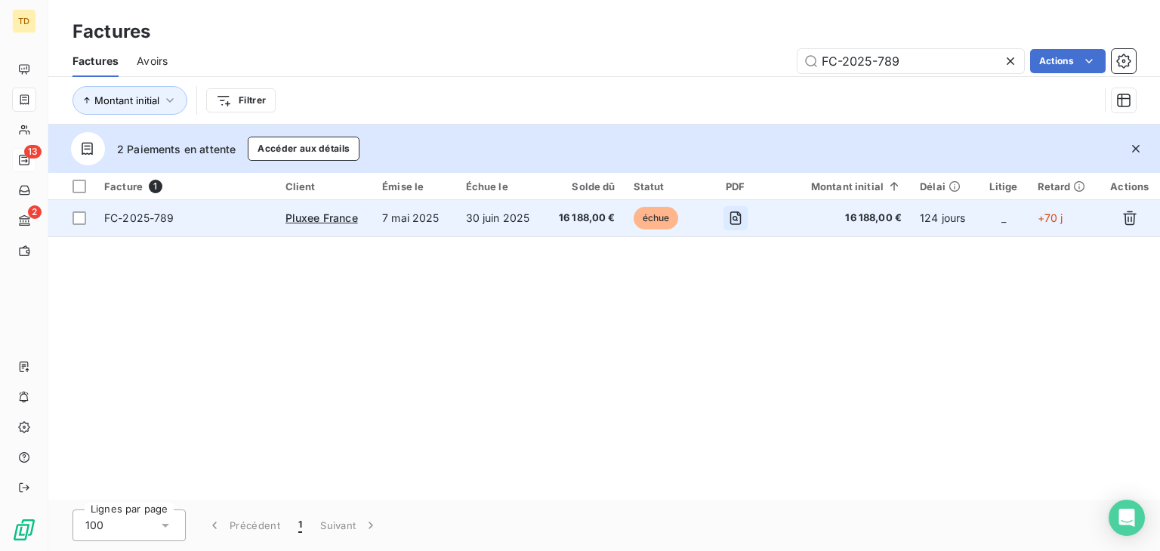
type input "FC-2025-789"
click at [743, 218] on icon "button" at bounding box center [735, 218] width 15 height 15
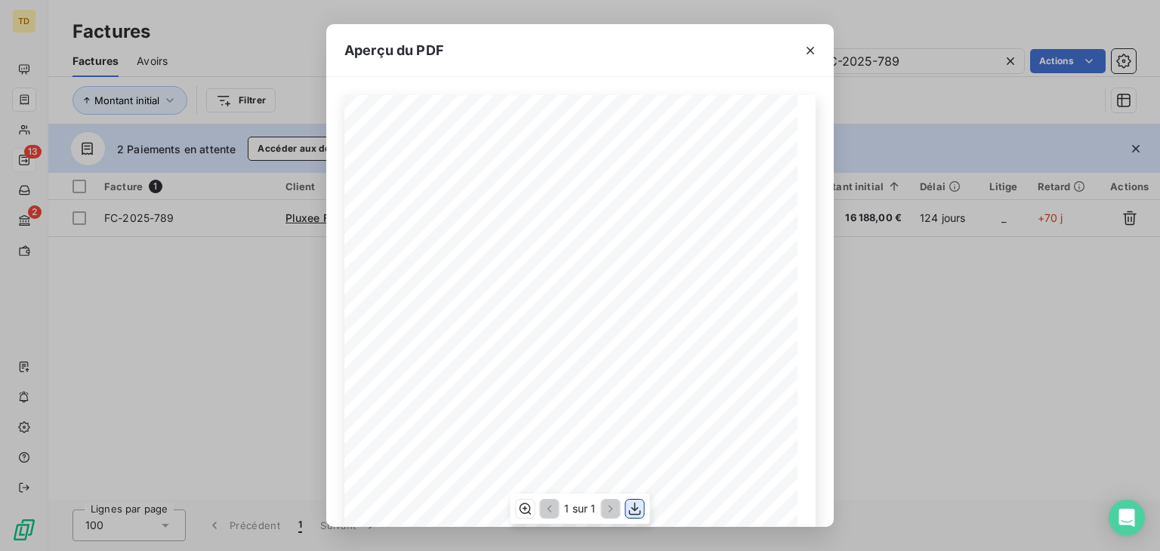
click at [640, 507] on icon "button" at bounding box center [635, 508] width 15 height 15
click at [806, 52] on icon "button" at bounding box center [810, 50] width 15 height 15
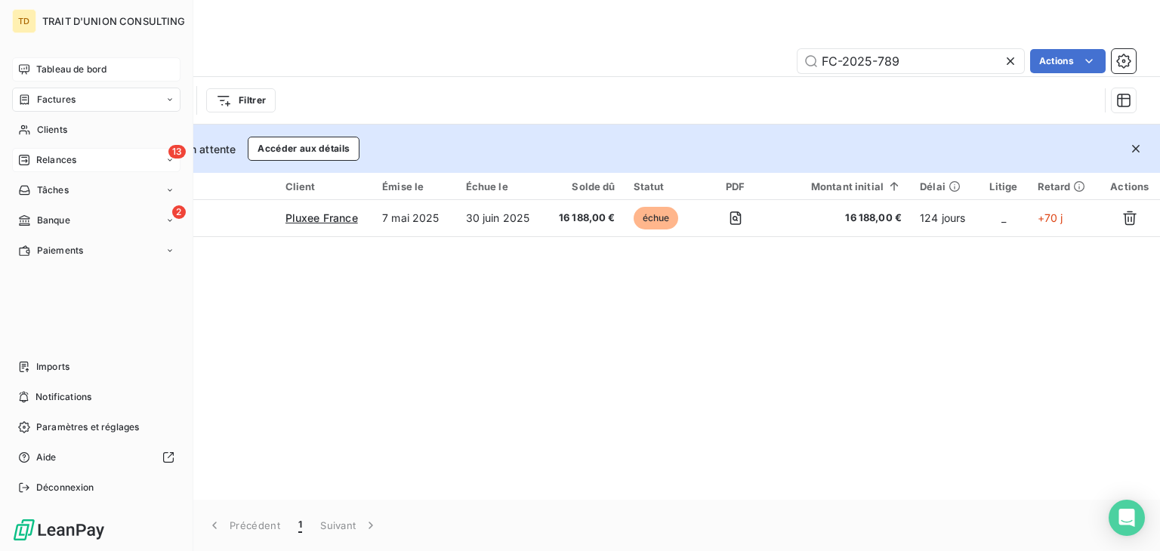
click at [50, 72] on span "Tableau de bord" at bounding box center [71, 70] width 70 height 14
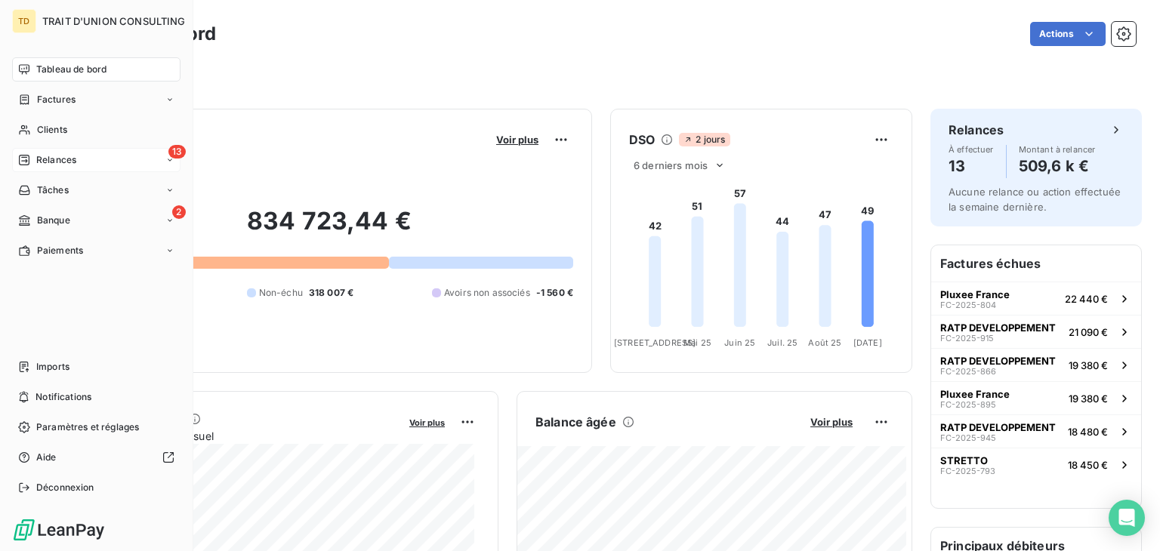
click at [29, 72] on icon at bounding box center [24, 69] width 12 height 12
click at [48, 78] on div "Tableau de bord" at bounding box center [96, 69] width 168 height 24
click at [57, 105] on span "Factures" at bounding box center [56, 100] width 39 height 14
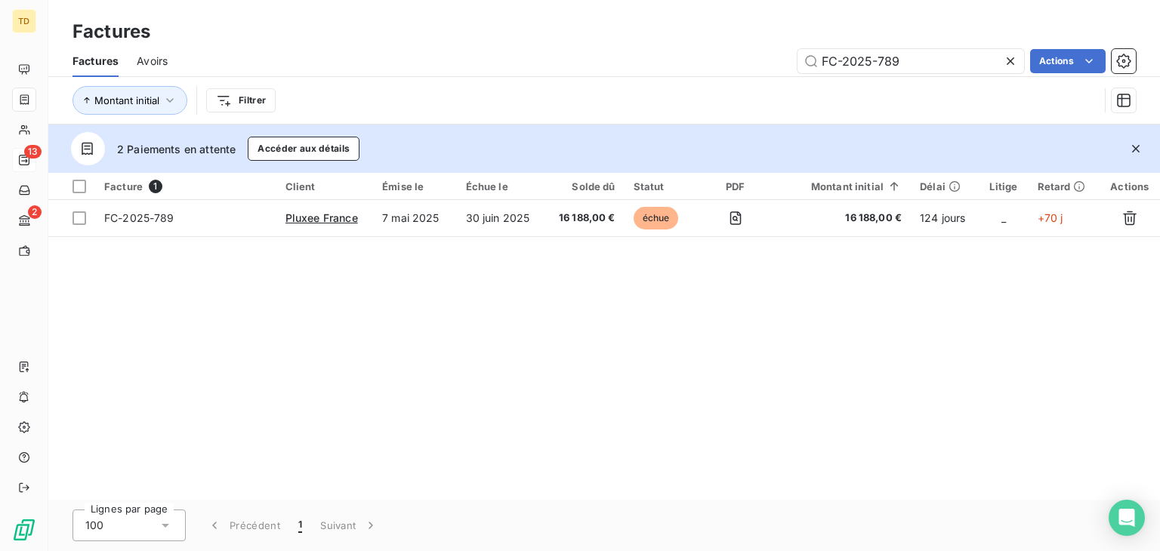
drag, startPoint x: 927, startPoint y: 60, endPoint x: 637, endPoint y: 71, distance: 290.9
click at [673, 69] on div "FC-2025-789 Actions" at bounding box center [661, 61] width 950 height 24
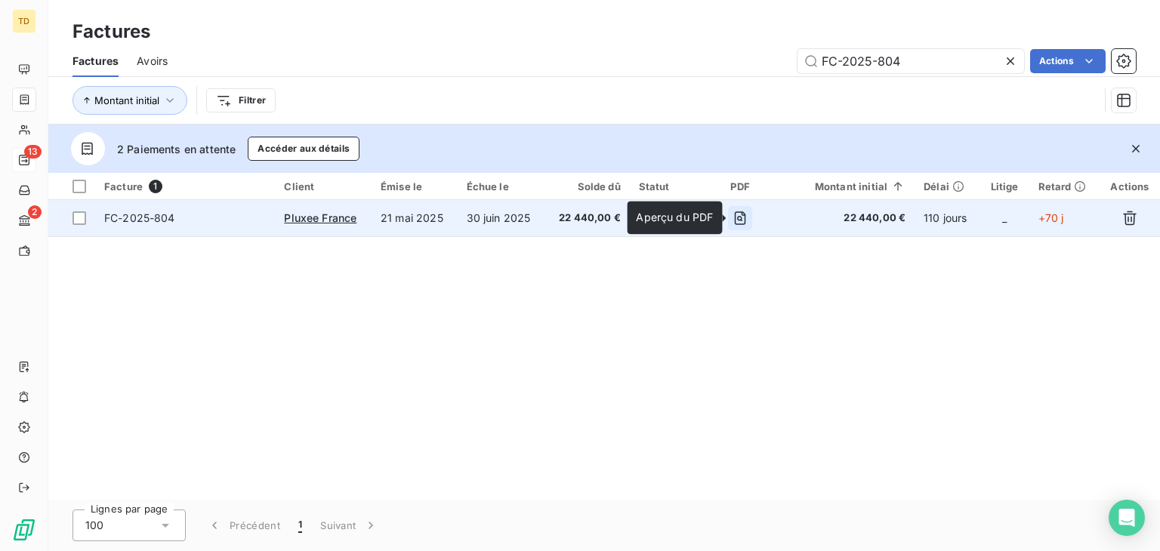
click at [738, 214] on icon "button" at bounding box center [740, 218] width 15 height 15
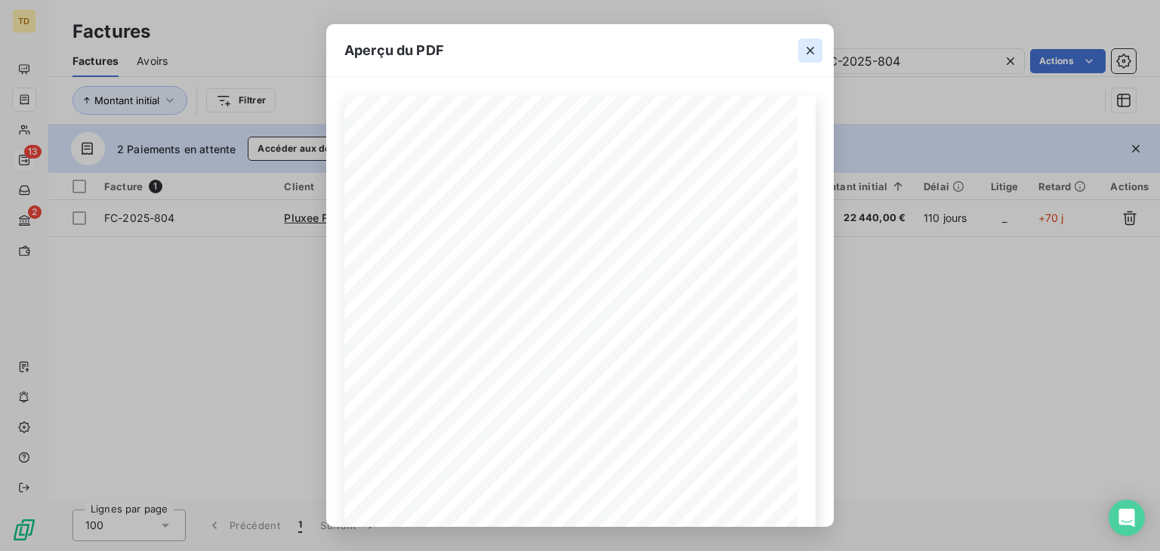
click at [820, 47] on button "button" at bounding box center [810, 51] width 24 height 24
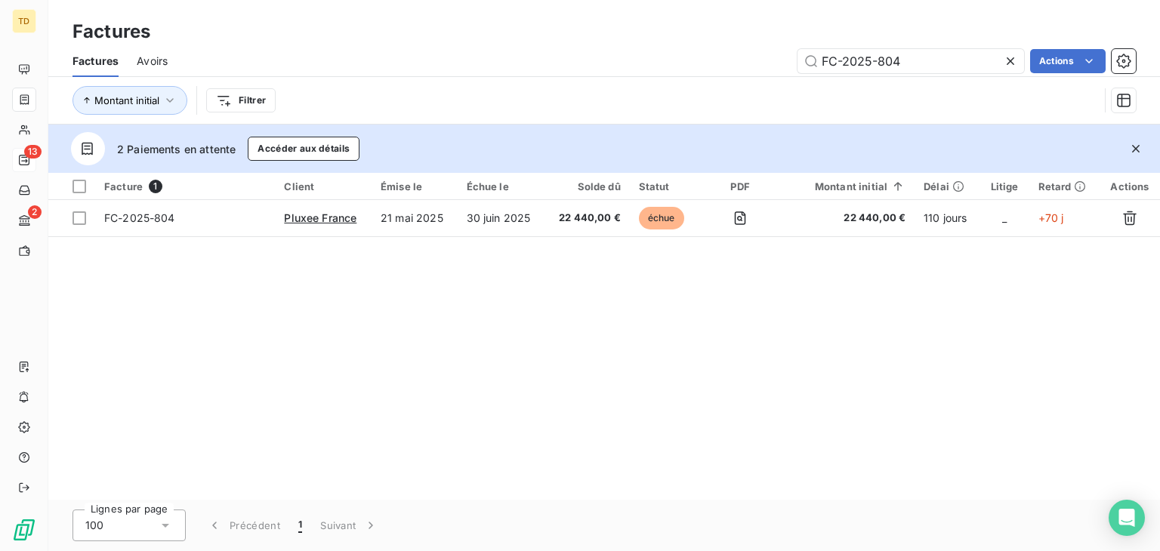
click at [231, 22] on div "Factures" at bounding box center [604, 31] width 1112 height 27
drag, startPoint x: 917, startPoint y: 66, endPoint x: 862, endPoint y: 71, distance: 54.6
click at [862, 71] on input "FC-2025-804" at bounding box center [910, 61] width 227 height 24
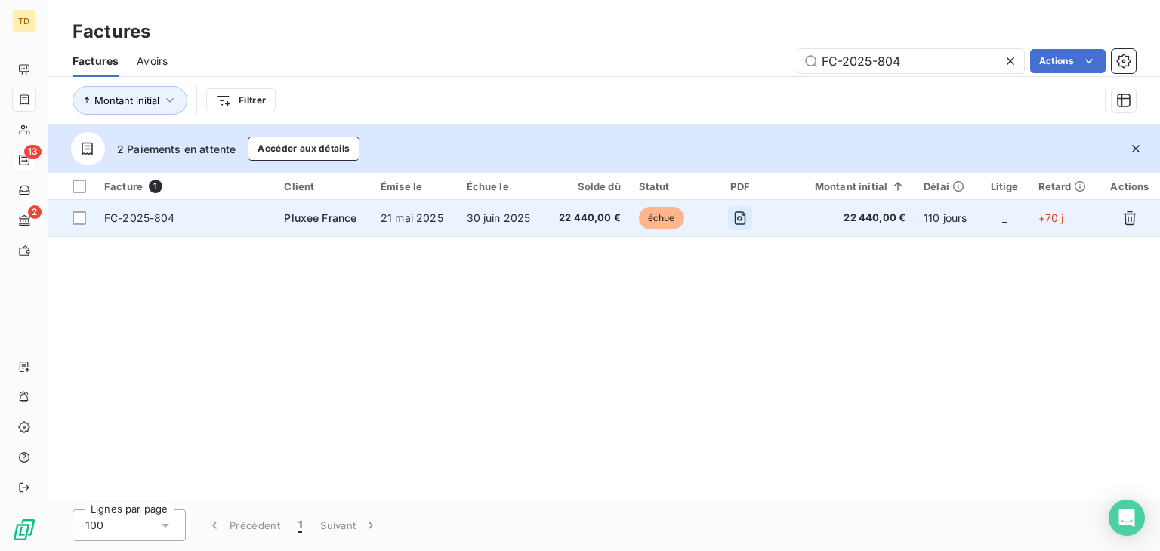
click at [746, 211] on icon "button" at bounding box center [740, 218] width 15 height 15
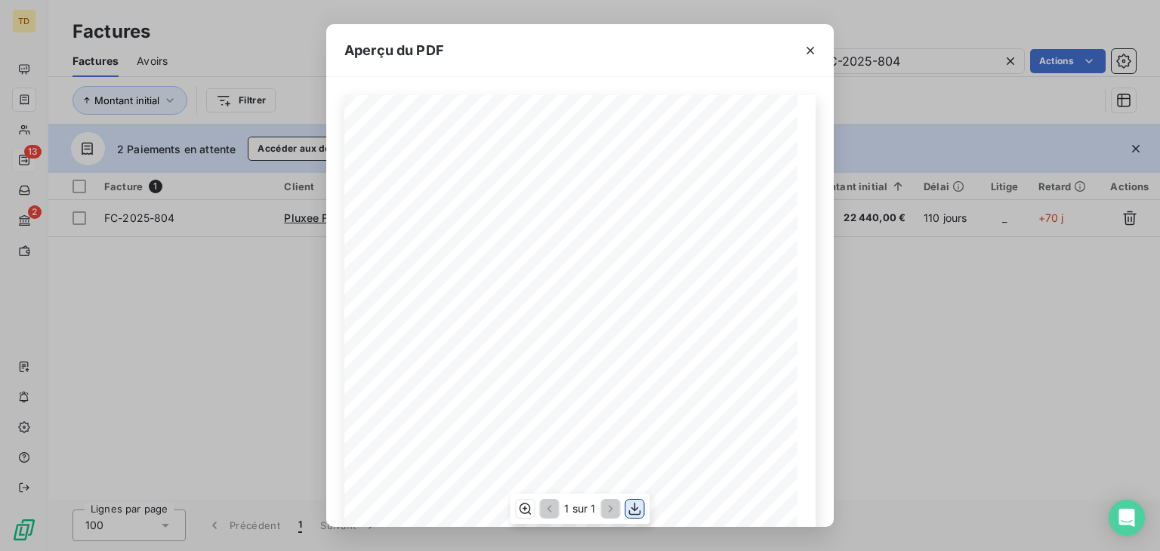
click at [640, 514] on icon "button" at bounding box center [635, 508] width 15 height 15
click at [819, 42] on button "button" at bounding box center [810, 51] width 24 height 24
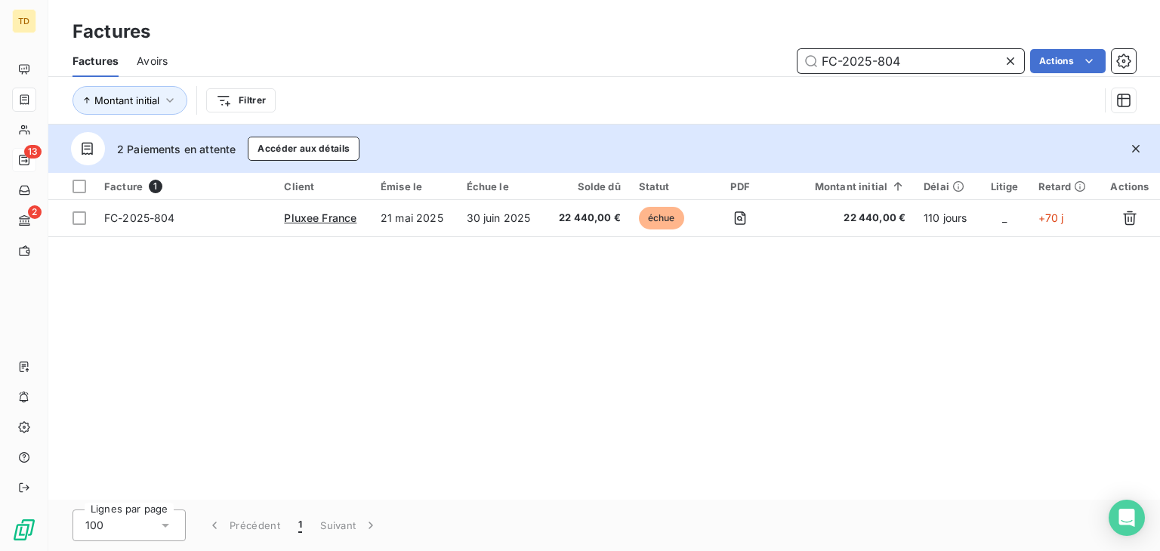
click at [843, 59] on input "FC-2025-804" at bounding box center [910, 61] width 227 height 24
drag, startPoint x: 900, startPoint y: 59, endPoint x: 813, endPoint y: 76, distance: 89.2
click at [813, 76] on div "Factures Avoirs FC-2025-804 Actions" at bounding box center [604, 61] width 1112 height 32
paste input "905"
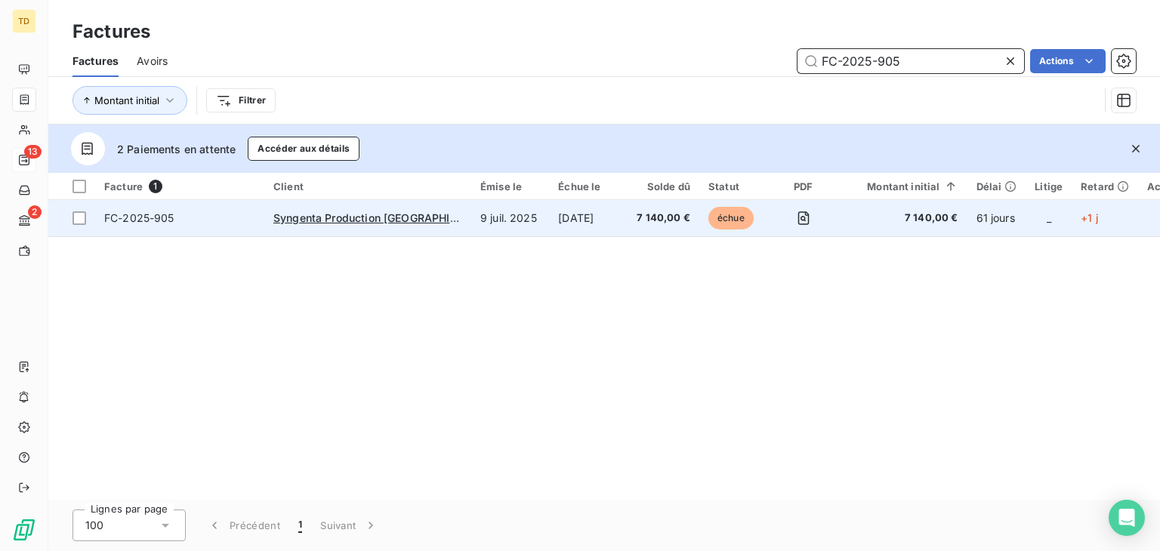
type input "FC-2025-905"
click at [604, 221] on td "[DATE]" at bounding box center [588, 218] width 79 height 36
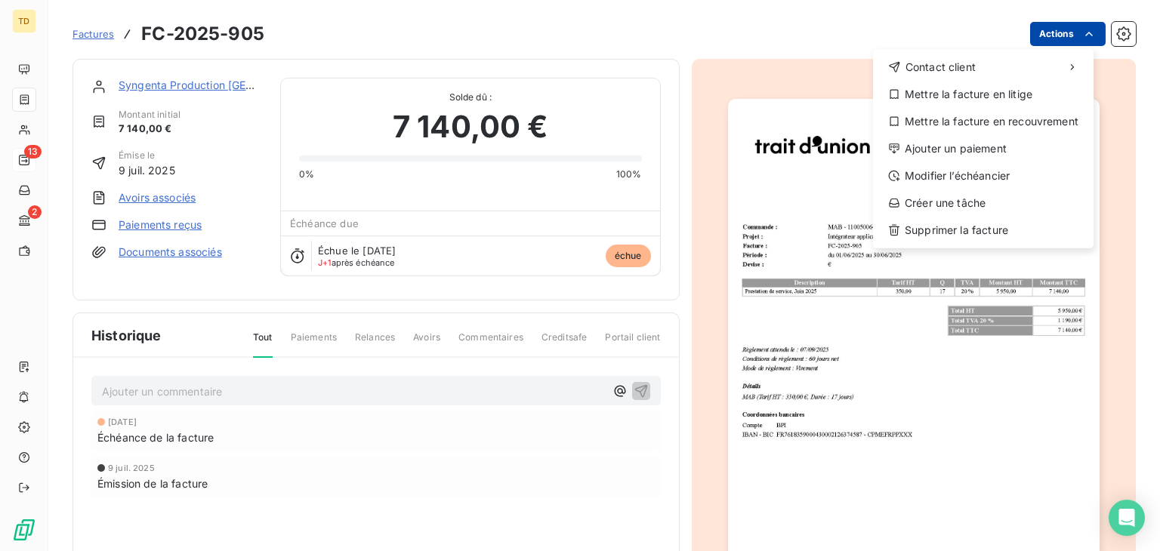
click at [1047, 34] on html "TD 13 2 Factures FC-2025-905 Actions Contact client Mettre la facture en litige…" at bounding box center [580, 275] width 1160 height 551
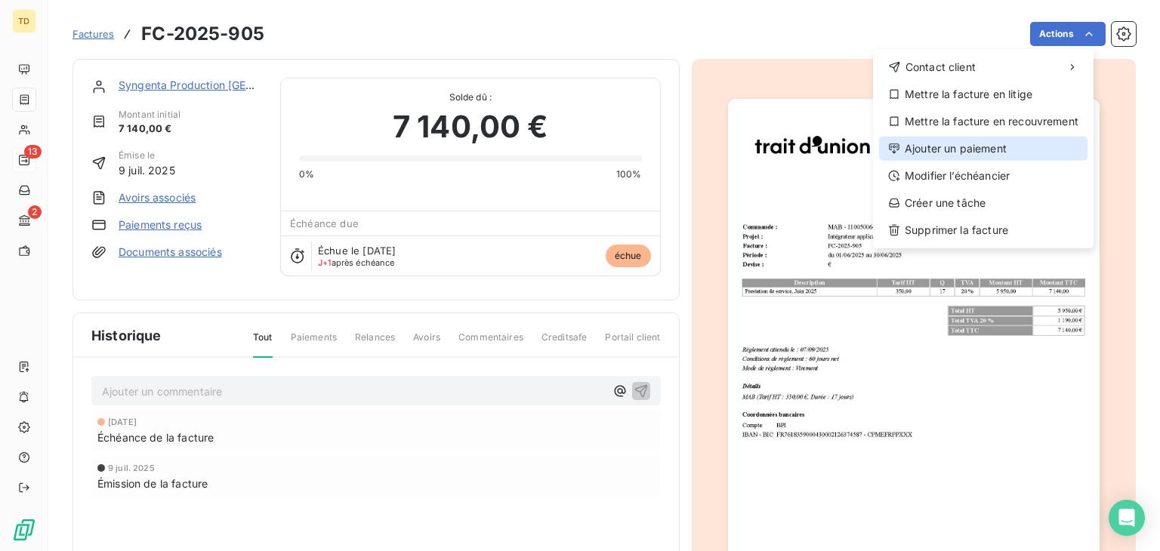
click at [939, 151] on div "Ajouter un paiement" at bounding box center [983, 149] width 208 height 24
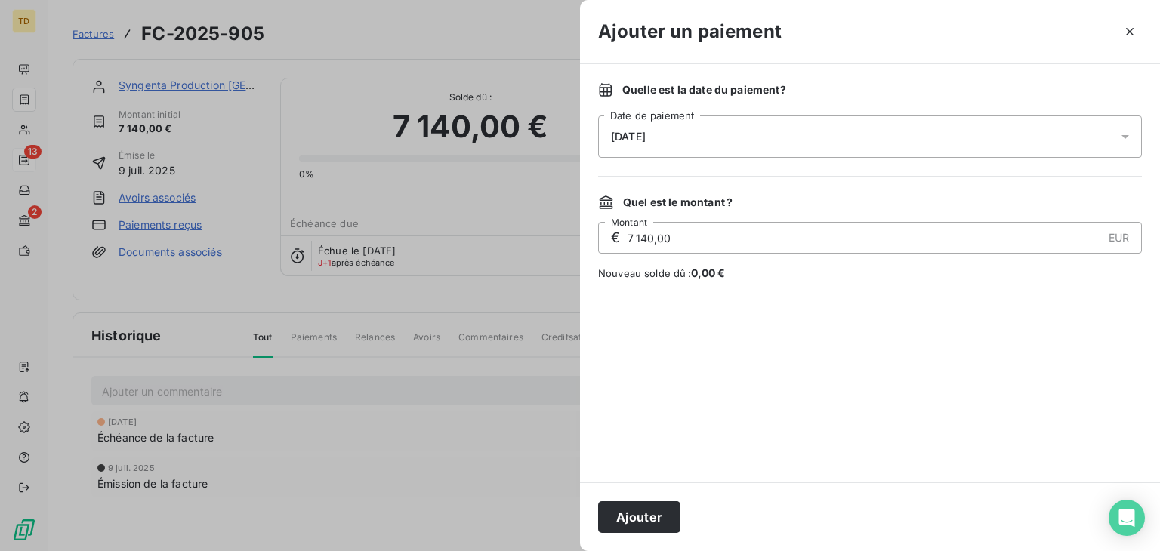
click at [806, 133] on div "[DATE]" at bounding box center [870, 137] width 544 height 42
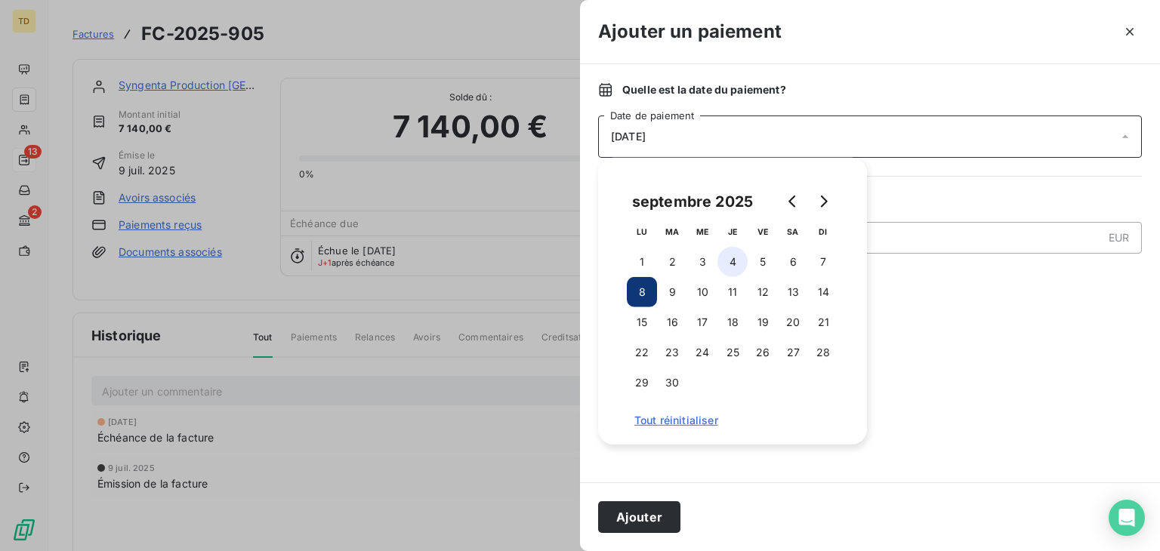
click at [738, 263] on button "4" at bounding box center [732, 262] width 30 height 30
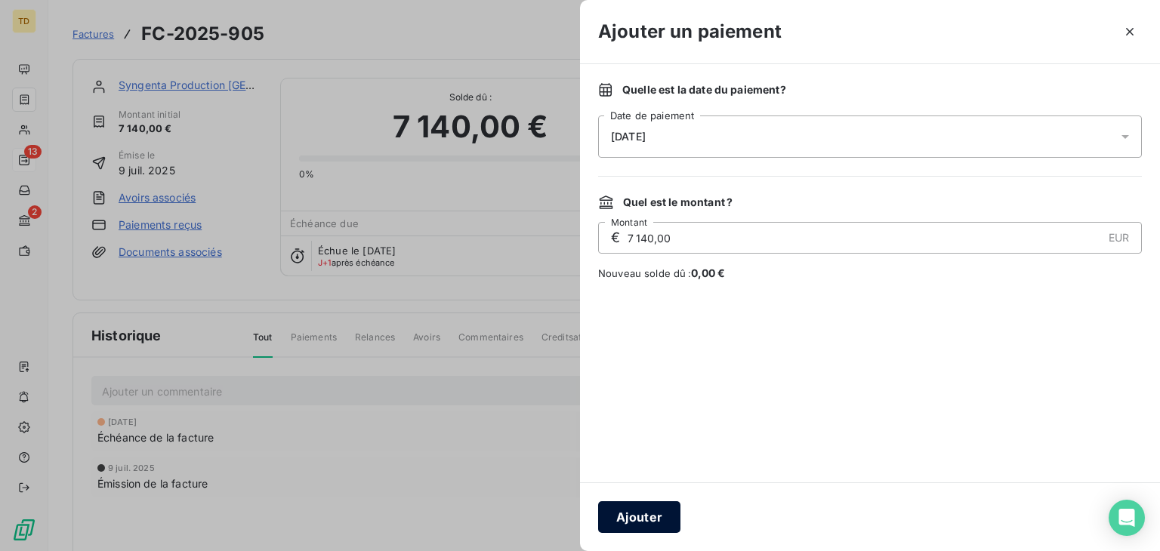
click at [652, 513] on button "Ajouter" at bounding box center [639, 517] width 82 height 32
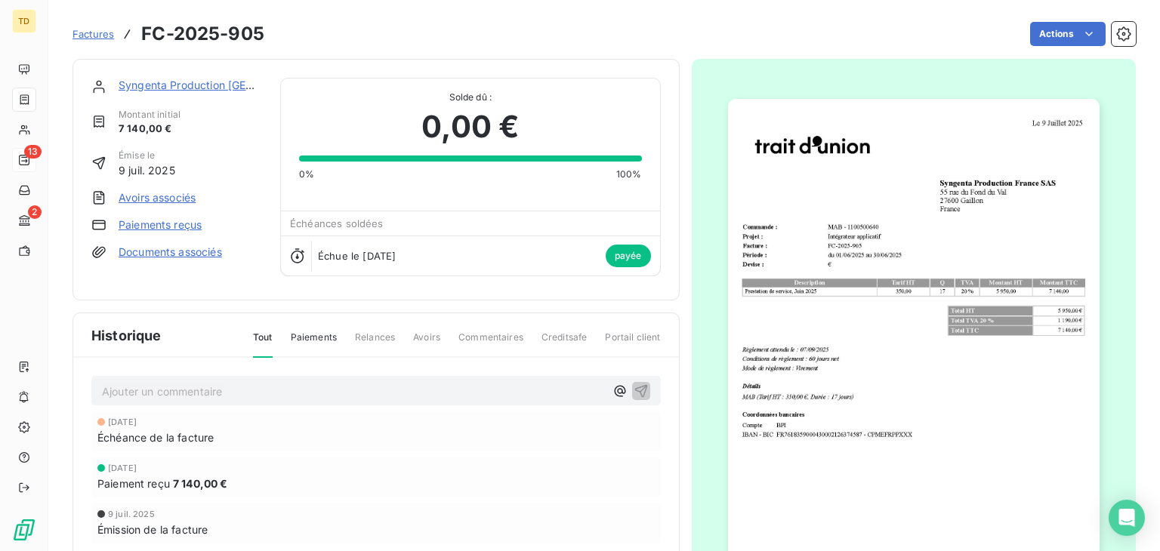
click at [105, 38] on span "Factures" at bounding box center [93, 34] width 42 height 12
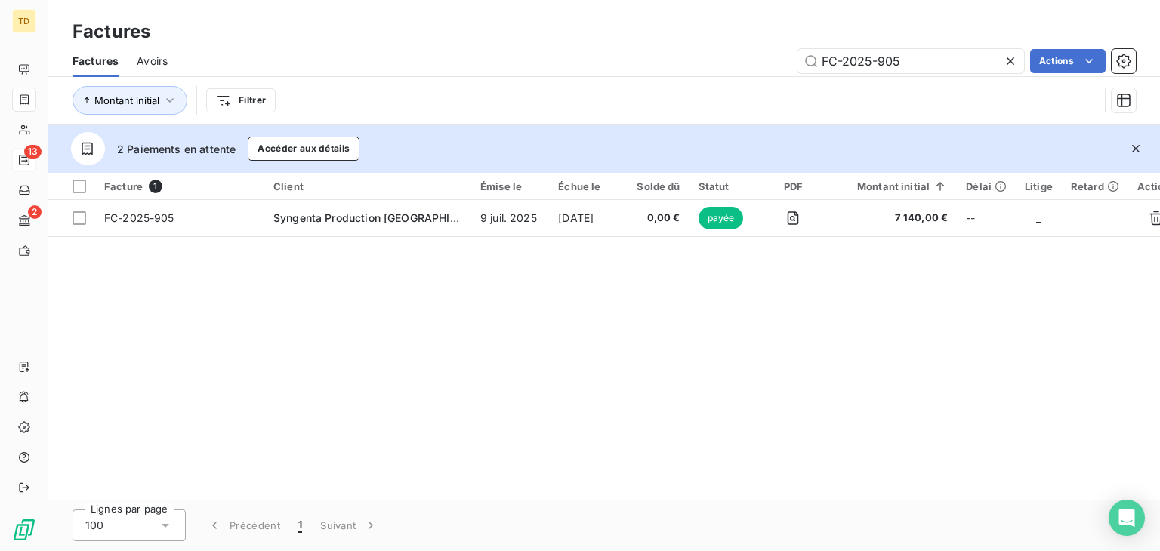
drag, startPoint x: 955, startPoint y: 55, endPoint x: 699, endPoint y: 60, distance: 256.8
click at [699, 60] on div "FC-2025-905 Actions" at bounding box center [661, 61] width 950 height 24
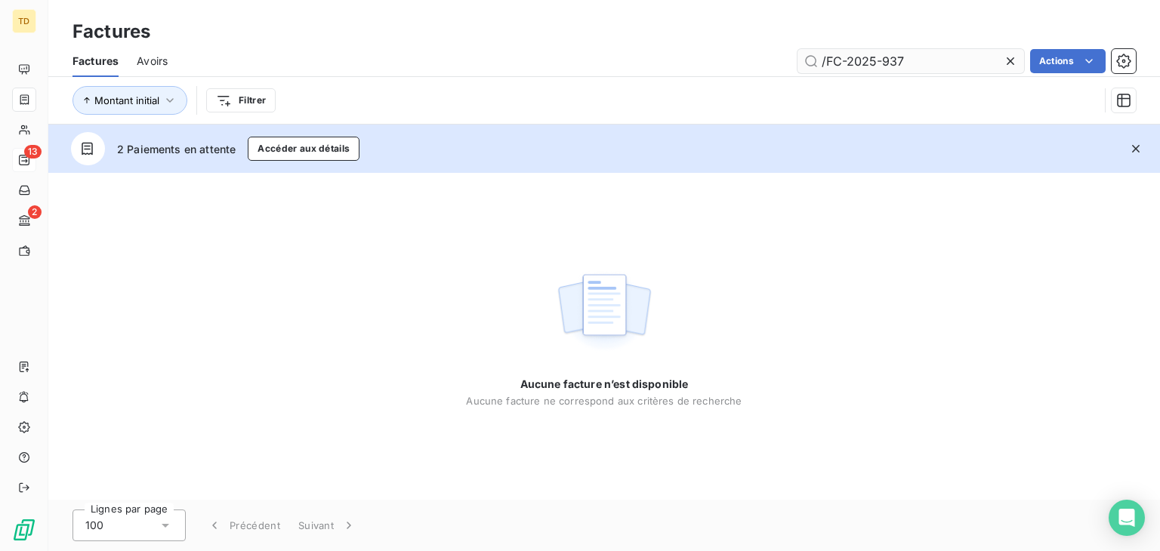
click at [825, 57] on input "/FC-2025-937" at bounding box center [910, 61] width 227 height 24
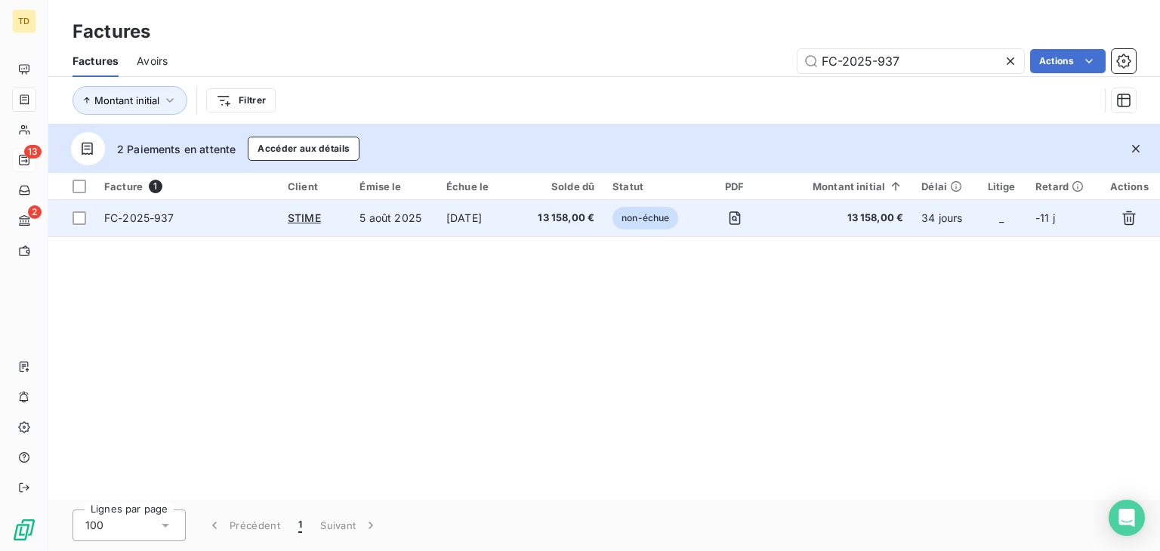
type input "FC-2025-937"
click at [548, 217] on span "13 158,00 €" at bounding box center [563, 218] width 63 height 15
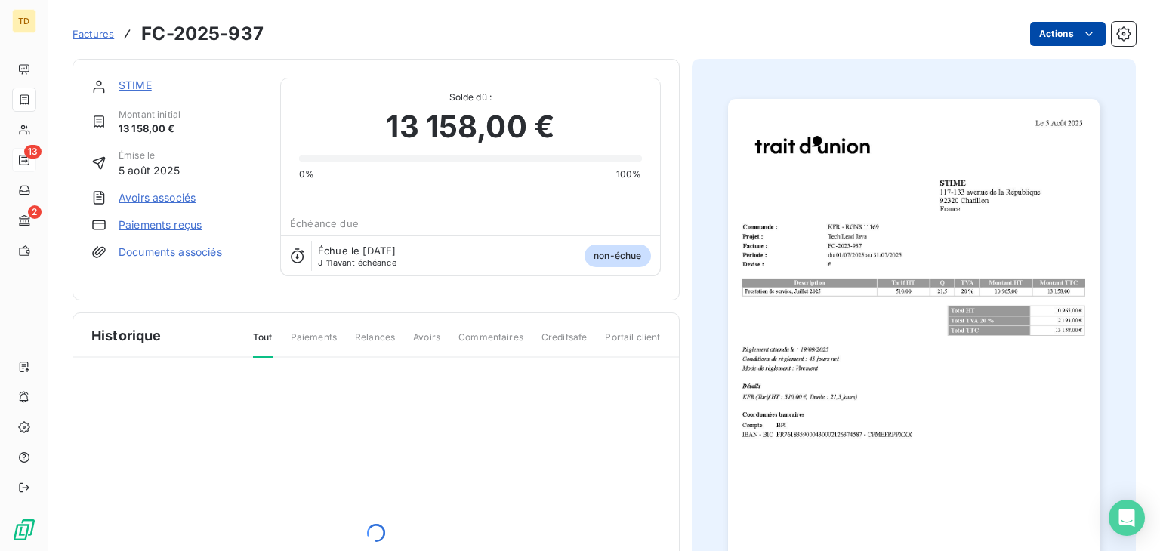
click at [1044, 31] on html "TD 13 2 Factures FC-2025-937 Actions STIME Montant initial 13 158,00 € Émise le…" at bounding box center [580, 275] width 1160 height 551
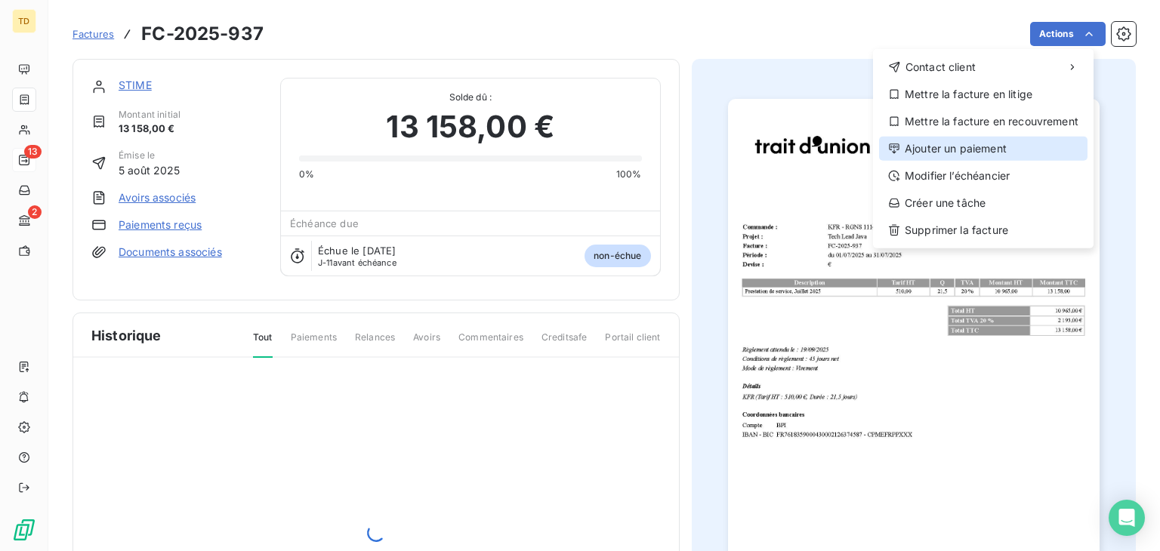
click at [933, 153] on div "Ajouter un paiement" at bounding box center [983, 149] width 208 height 24
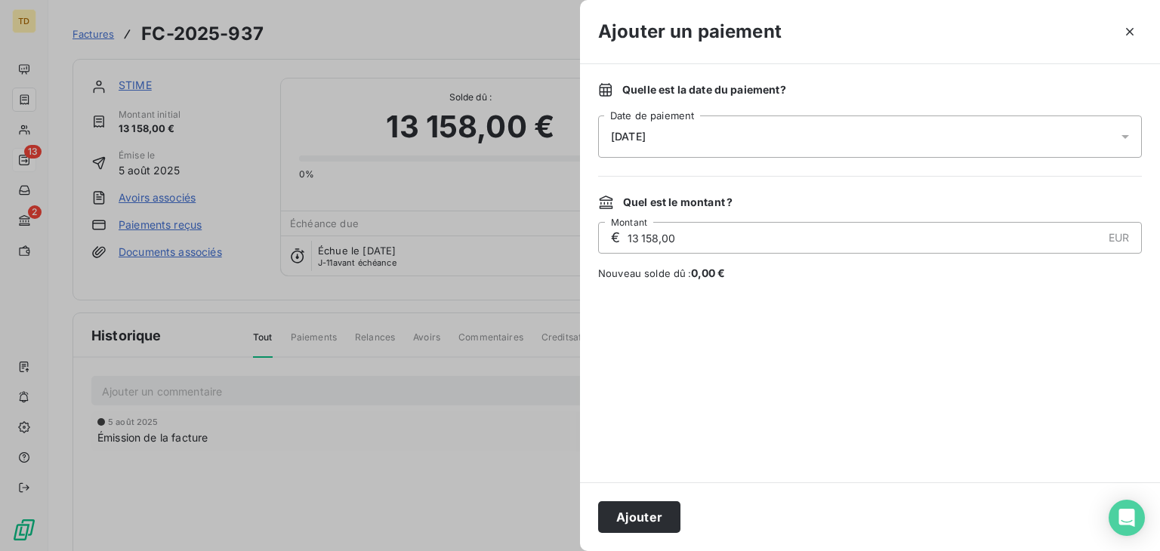
click at [659, 125] on div "[DATE]" at bounding box center [870, 137] width 544 height 42
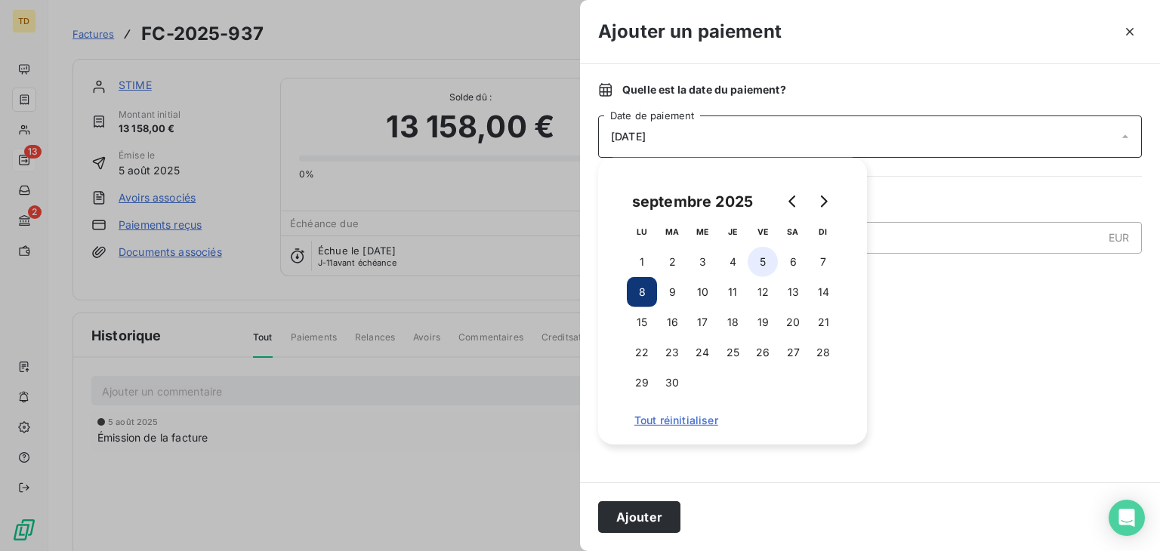
click at [765, 264] on button "5" at bounding box center [763, 262] width 30 height 30
click at [633, 511] on button "Ajouter" at bounding box center [639, 517] width 82 height 32
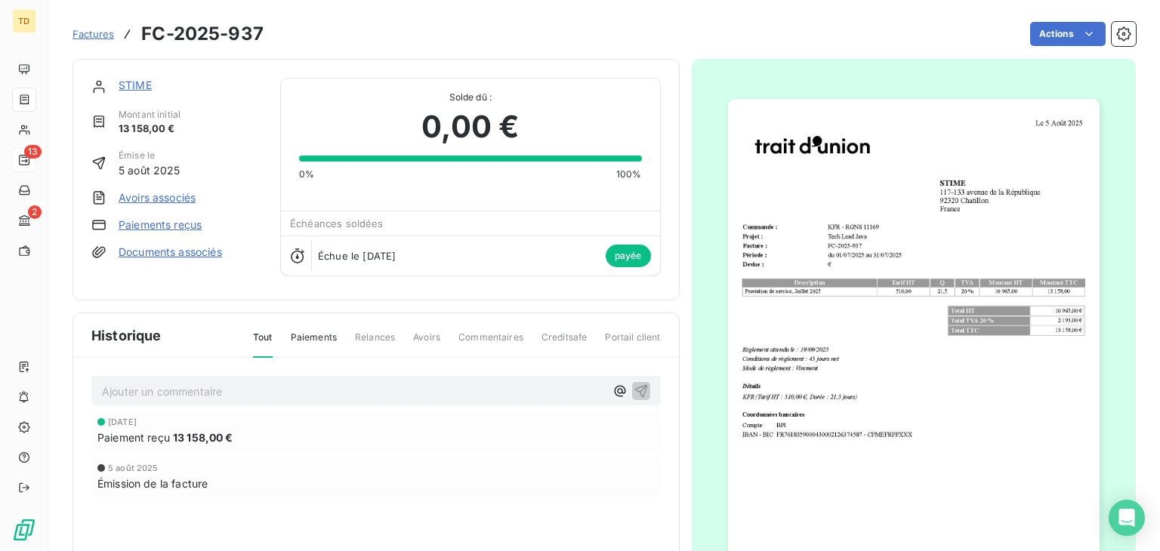
click at [97, 38] on span "Factures" at bounding box center [93, 34] width 42 height 12
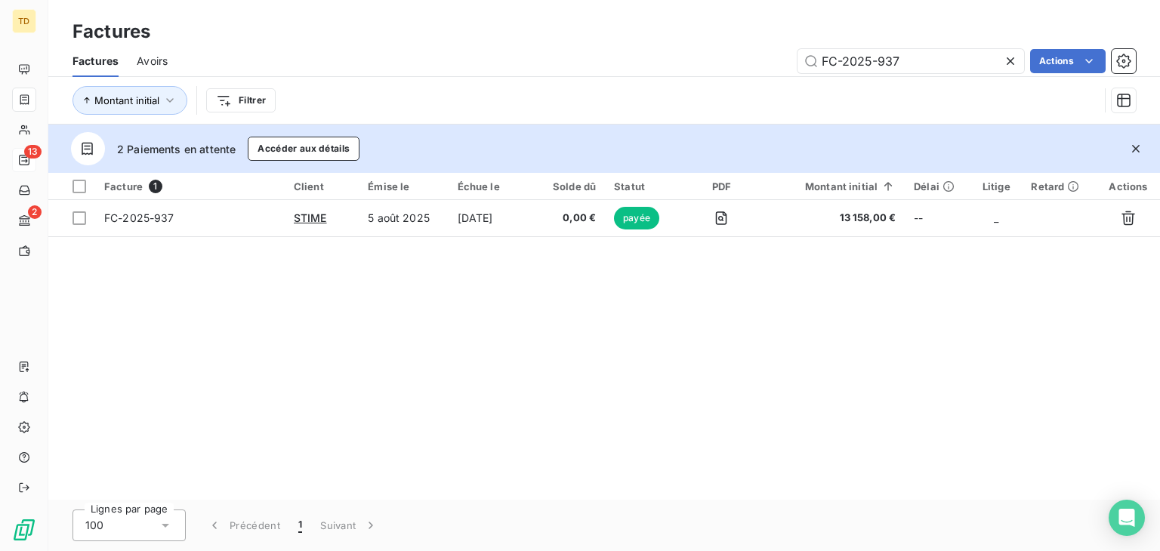
drag, startPoint x: 914, startPoint y: 58, endPoint x: 760, endPoint y: 73, distance: 154.8
click at [760, 73] on div "Factures Avoirs FC-2025-937 Actions" at bounding box center [604, 61] width 1112 height 32
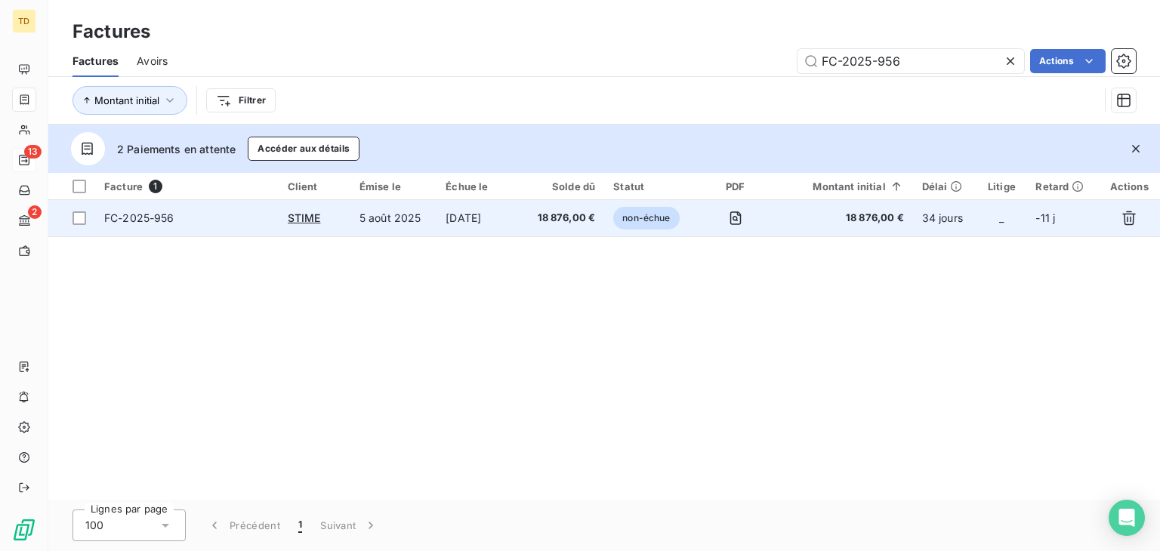
type input "FC-2025-956"
click at [570, 218] on span "18 876,00 €" at bounding box center [563, 218] width 64 height 15
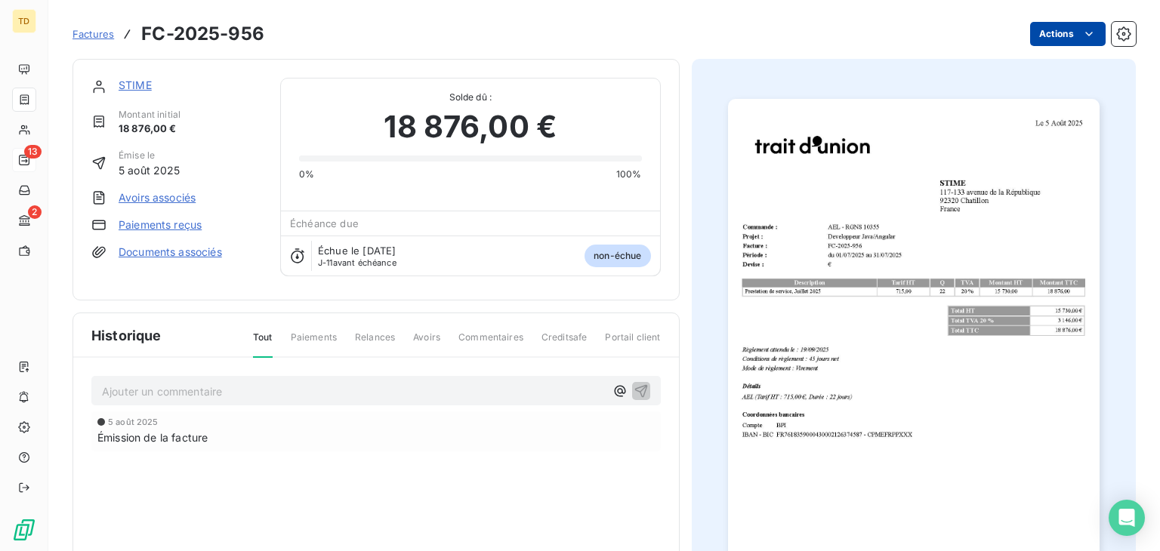
click at [1035, 40] on html "TD 13 2 Factures FC-2025-956 Actions STIME Montant initial 18 876,00 € Émise le…" at bounding box center [580, 275] width 1160 height 551
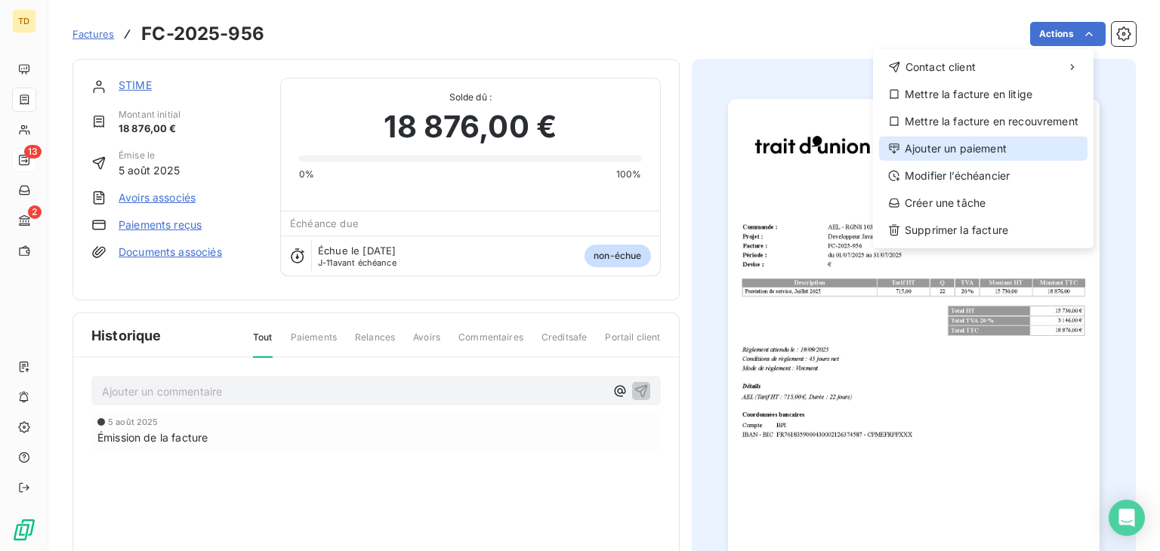
click at [958, 153] on div "Ajouter un paiement" at bounding box center [983, 149] width 208 height 24
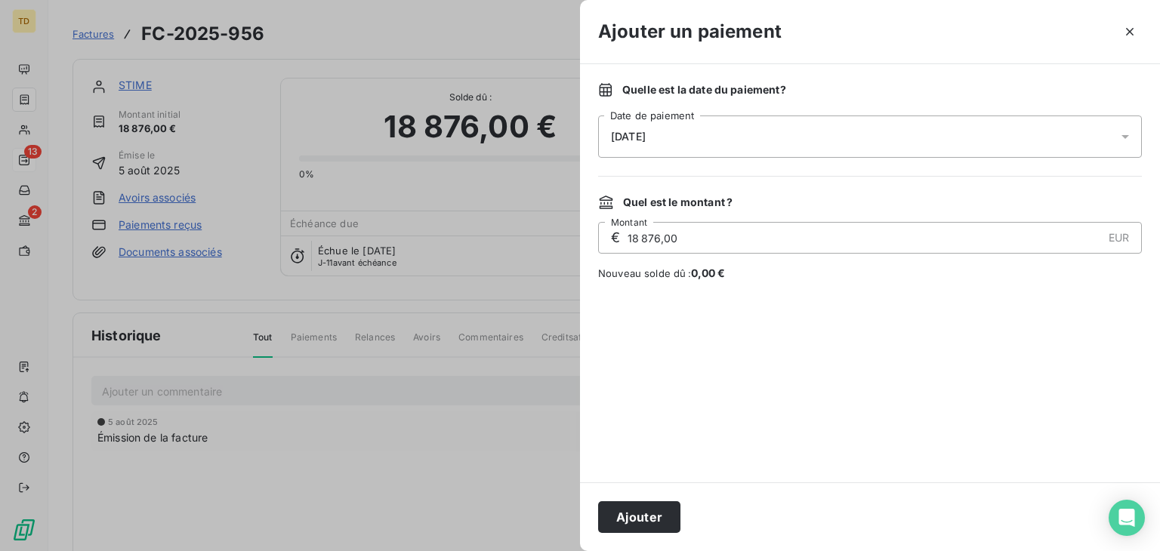
click at [772, 134] on div "[DATE]" at bounding box center [870, 137] width 544 height 42
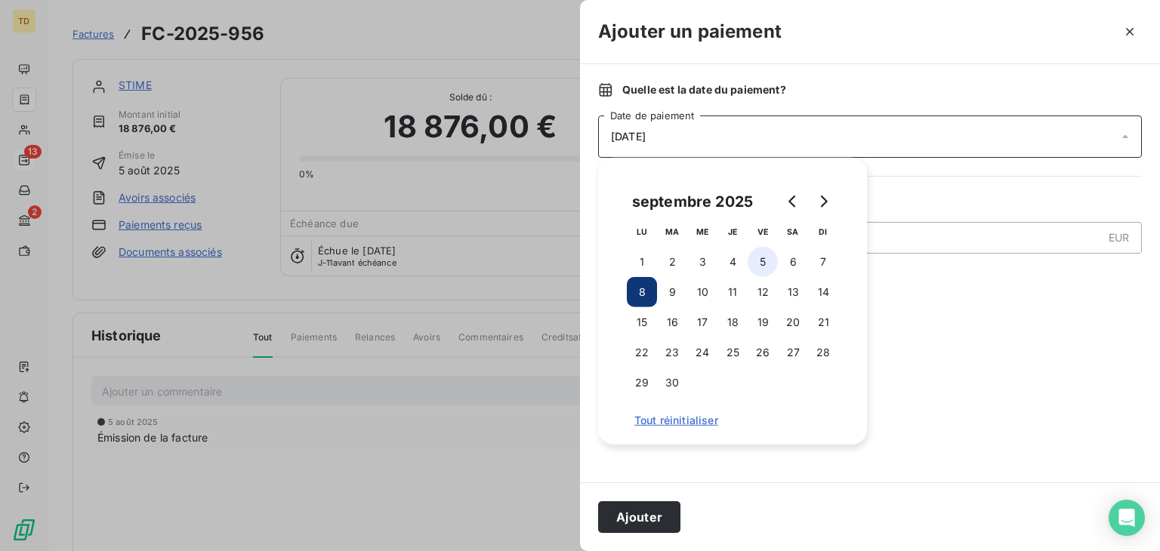
click at [755, 258] on button "5" at bounding box center [763, 262] width 30 height 30
click at [643, 512] on button "Ajouter" at bounding box center [639, 517] width 82 height 32
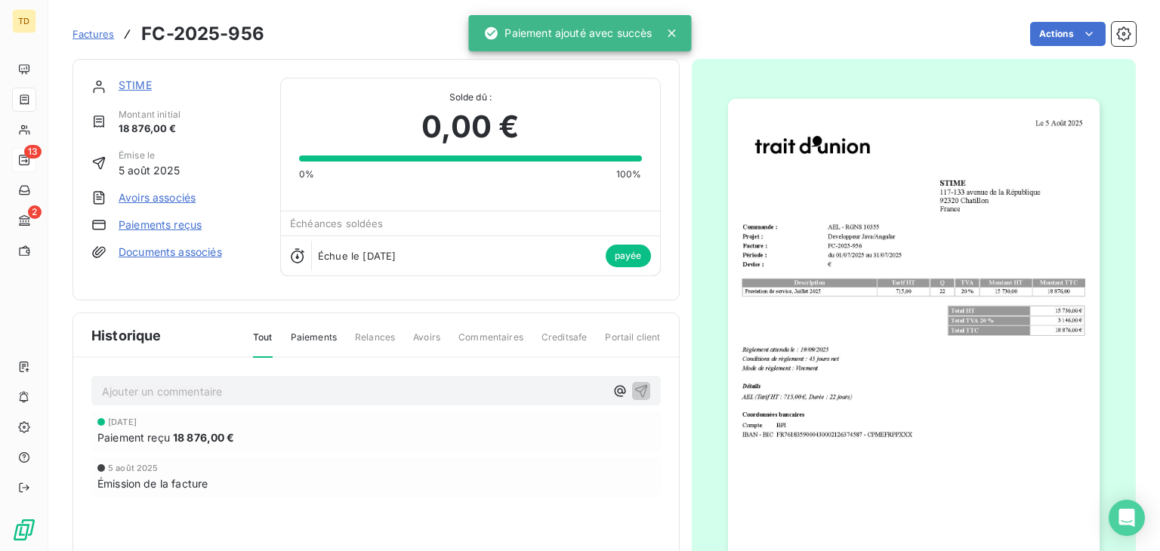
click at [103, 34] on span "Factures" at bounding box center [93, 34] width 42 height 12
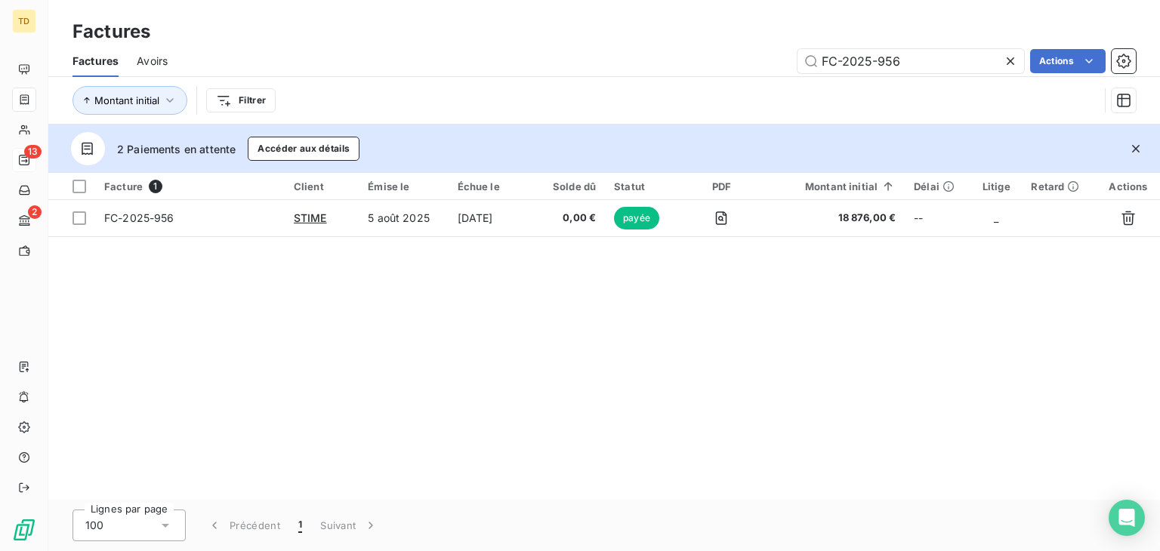
drag, startPoint x: 936, startPoint y: 67, endPoint x: 679, endPoint y: 63, distance: 257.6
click at [681, 64] on div "FC-2025-956 Actions" at bounding box center [661, 61] width 950 height 24
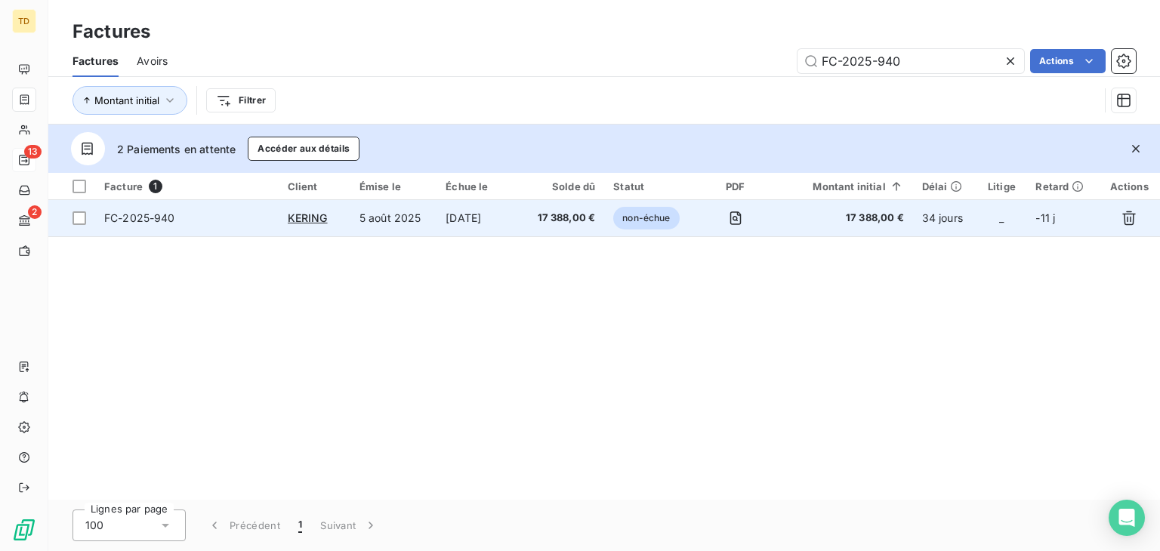
type input "FC-2025-940"
click at [554, 218] on span "17 388,00 €" at bounding box center [563, 218] width 64 height 15
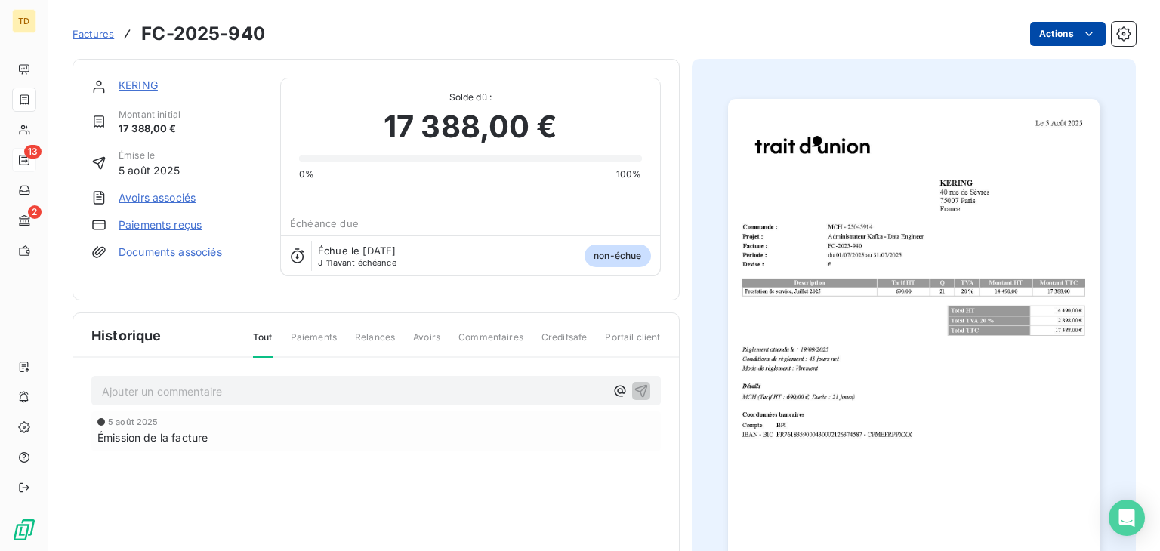
click at [1041, 23] on html "TD 13 2 Factures FC-2025-940 Actions KERING Montant initial 17 388,00 € Émise l…" at bounding box center [580, 275] width 1160 height 551
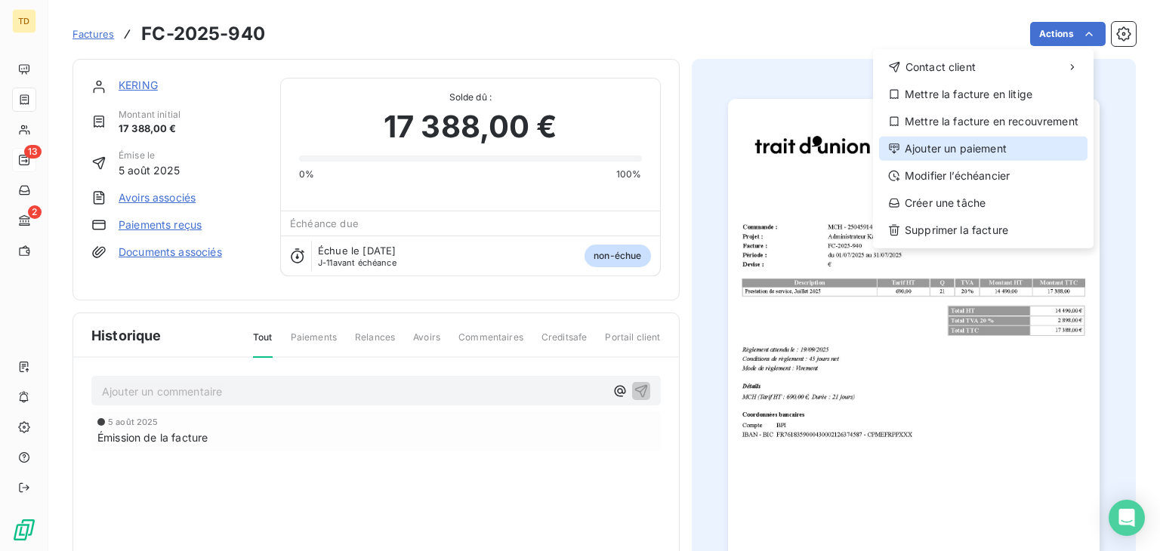
click at [927, 159] on div "Ajouter un paiement" at bounding box center [983, 149] width 208 height 24
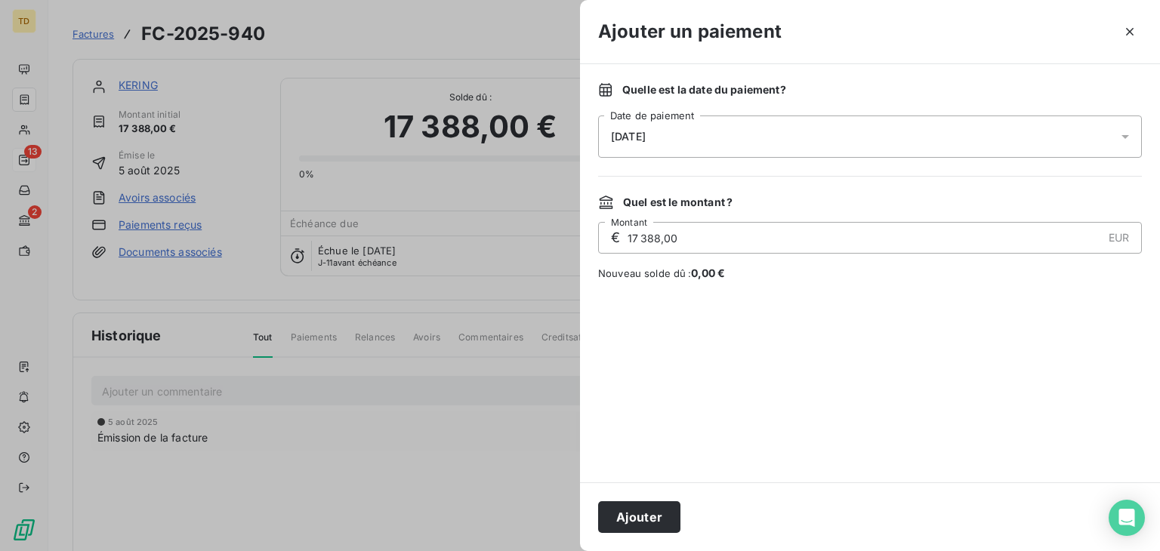
click at [686, 147] on div "[DATE]" at bounding box center [870, 137] width 544 height 42
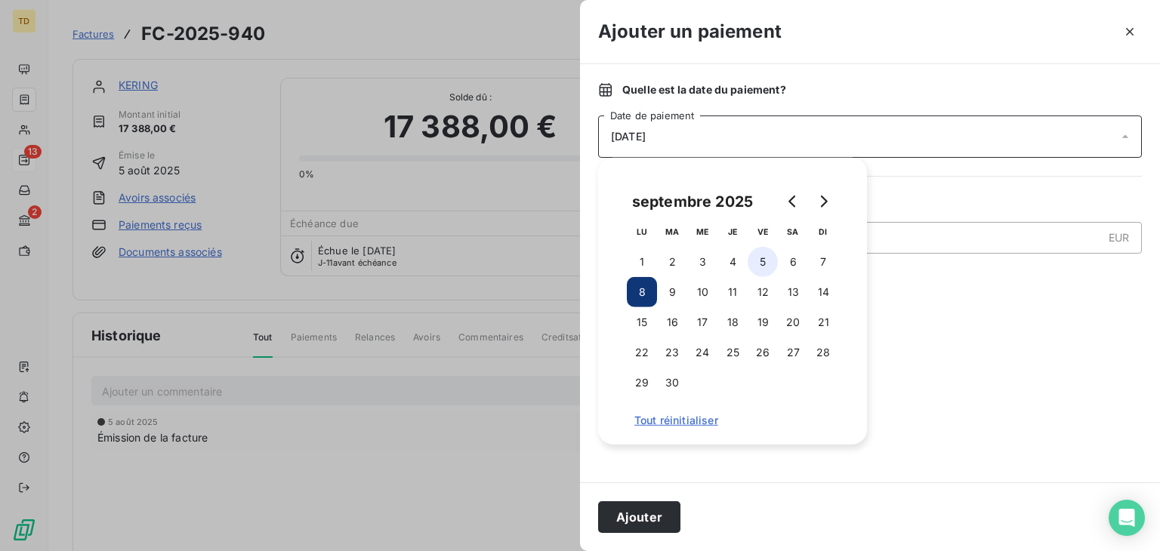
click at [760, 267] on button "5" at bounding box center [763, 262] width 30 height 30
click at [634, 523] on button "Ajouter" at bounding box center [639, 517] width 82 height 32
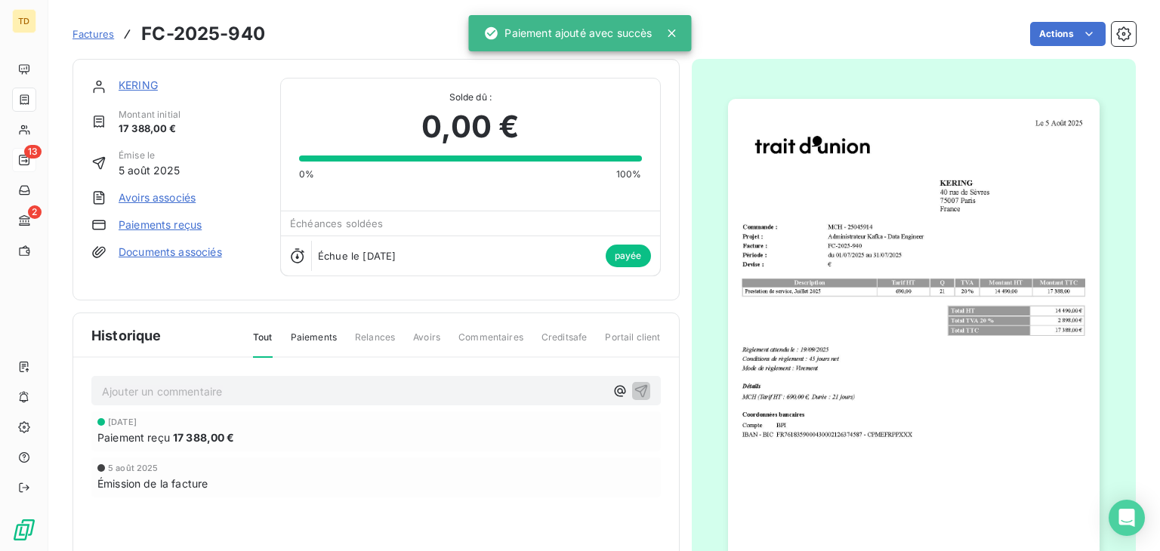
click at [96, 31] on span "Factures" at bounding box center [93, 34] width 42 height 12
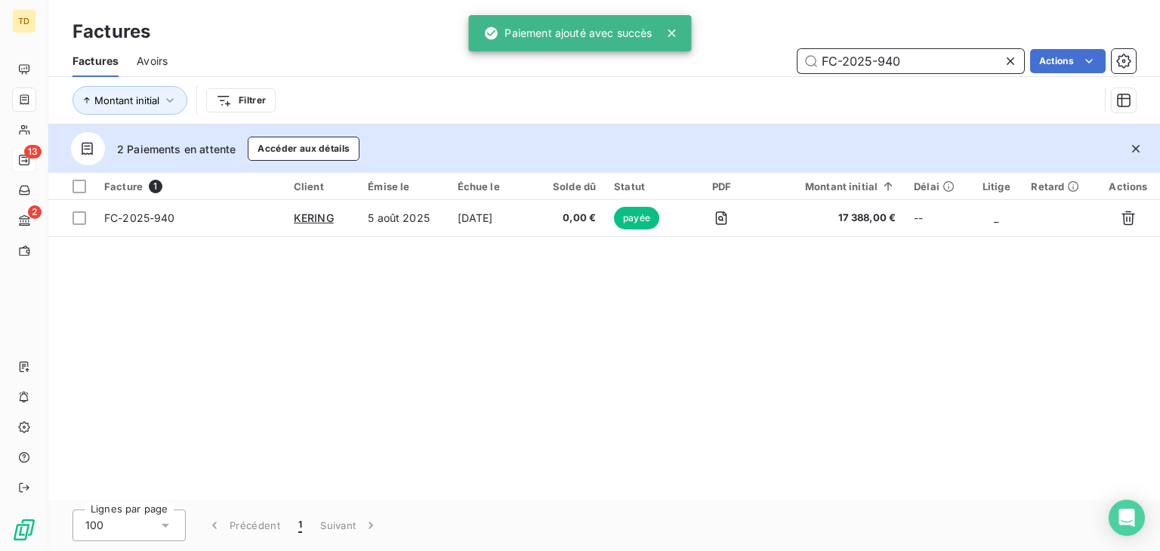
drag, startPoint x: 930, startPoint y: 57, endPoint x: 712, endPoint y: 71, distance: 218.0
click at [712, 71] on div "FC-2025-940 Actions" at bounding box center [661, 61] width 950 height 24
paste input "6"
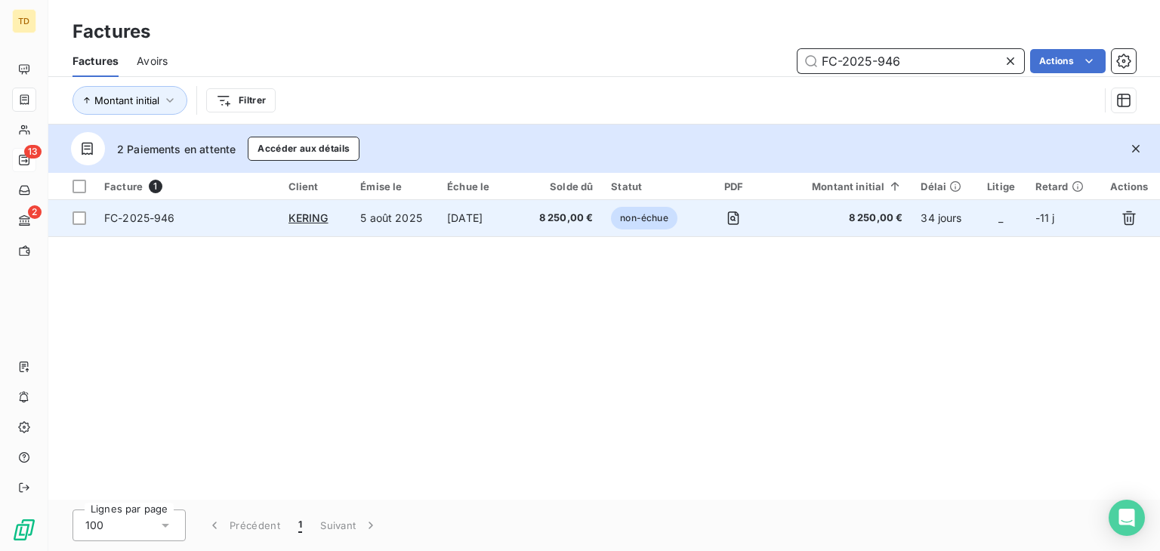
type input "FC-2025-946"
click at [583, 221] on span "8 250,00 €" at bounding box center [562, 218] width 60 height 15
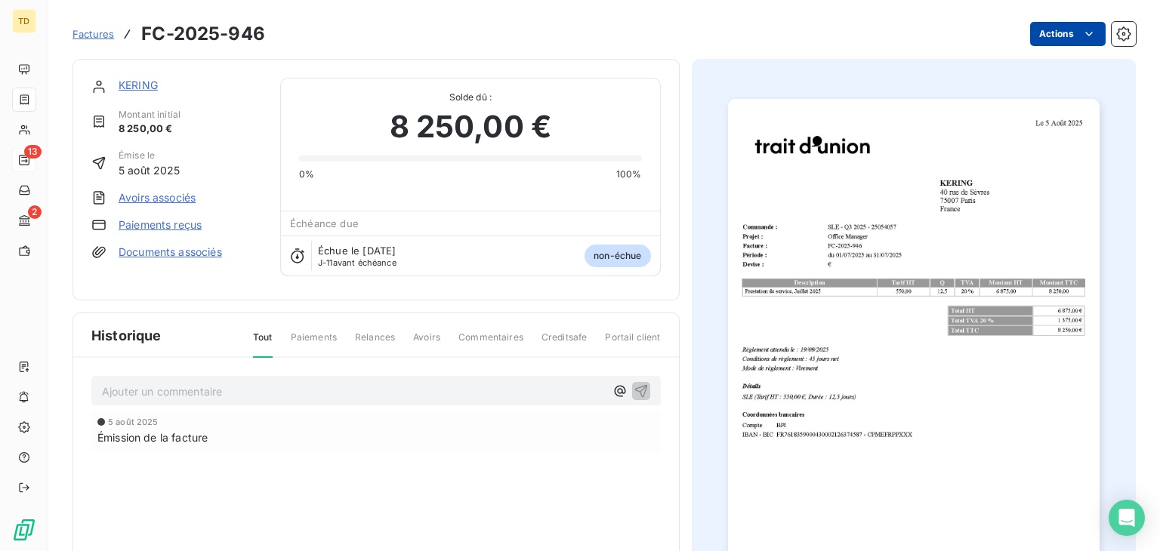
click at [1062, 42] on html "TD 13 2 Factures FC-2025-946 Actions KERING Montant initial 8 250,00 € Émise le…" at bounding box center [580, 275] width 1160 height 551
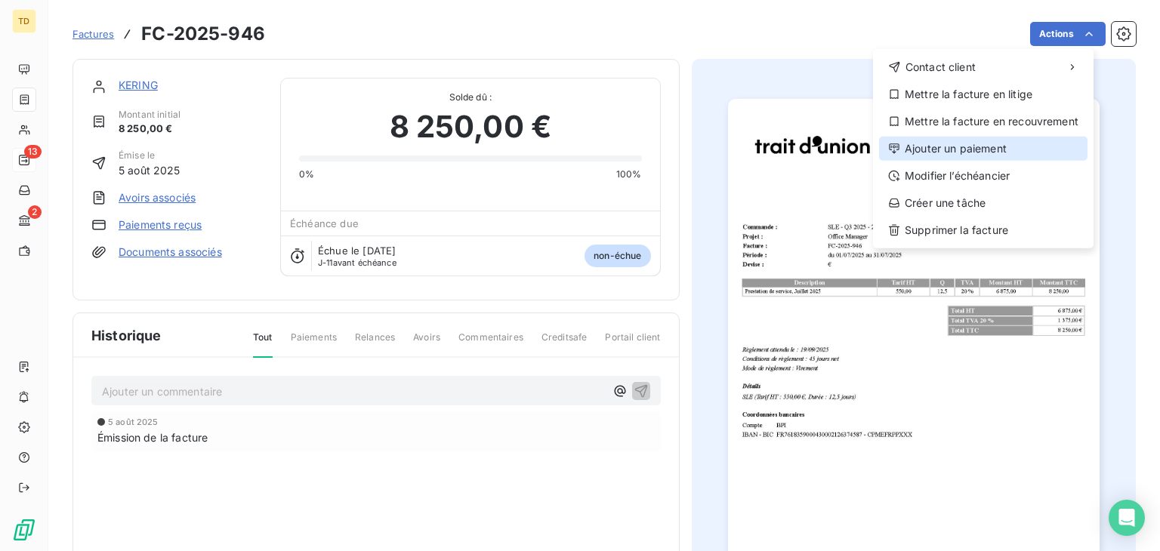
click at [964, 150] on div "Ajouter un paiement" at bounding box center [983, 149] width 208 height 24
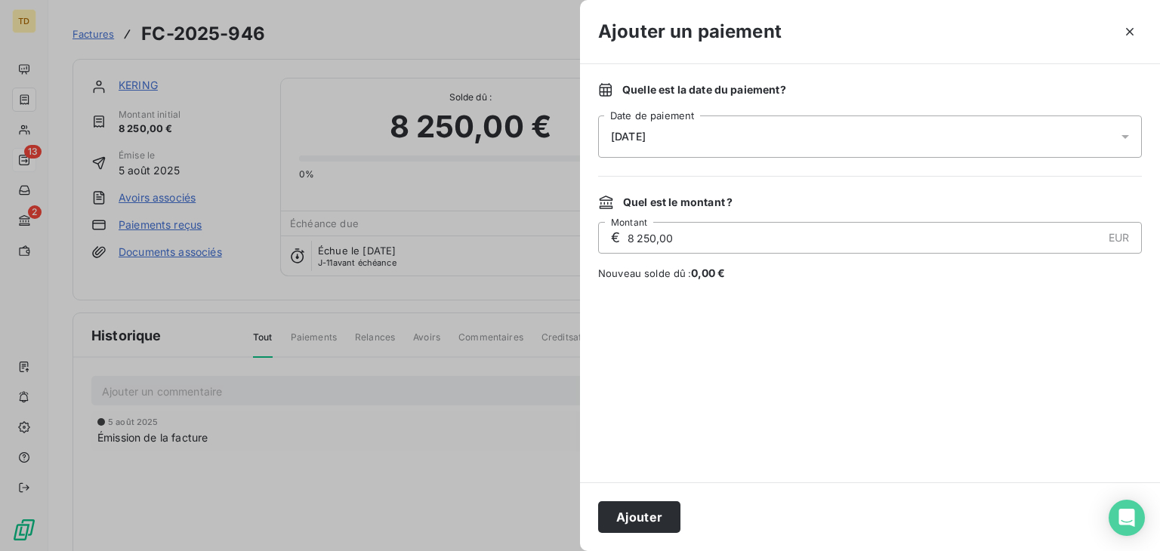
click at [795, 142] on div "[DATE]" at bounding box center [870, 137] width 544 height 42
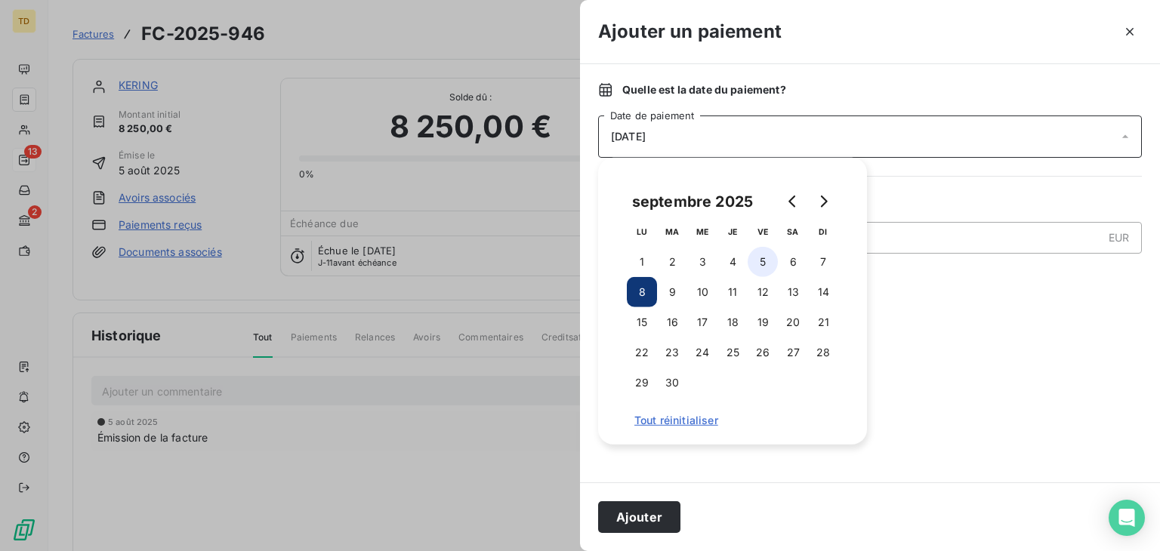
drag, startPoint x: 758, startPoint y: 255, endPoint x: 758, endPoint y: 264, distance: 8.3
click at [758, 256] on button "5" at bounding box center [763, 262] width 30 height 30
click at [642, 511] on button "Ajouter" at bounding box center [639, 517] width 82 height 32
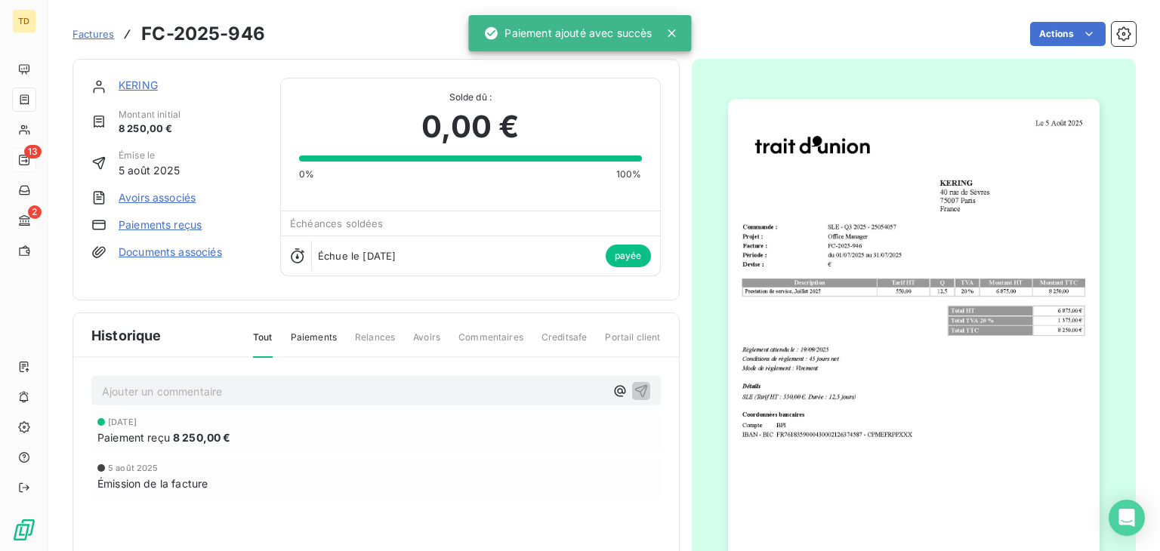
click at [99, 34] on span "Factures" at bounding box center [93, 34] width 42 height 12
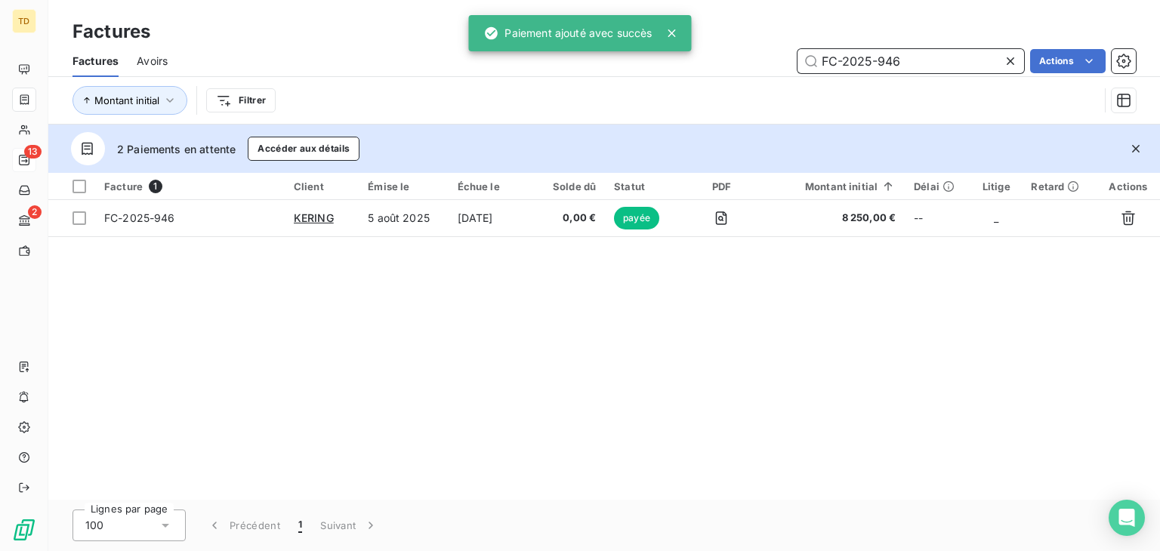
drag, startPoint x: 912, startPoint y: 64, endPoint x: 588, endPoint y: 67, distance: 323.2
click at [588, 67] on div "FC-2025-946 Actions" at bounding box center [661, 61] width 950 height 24
paste input "14"
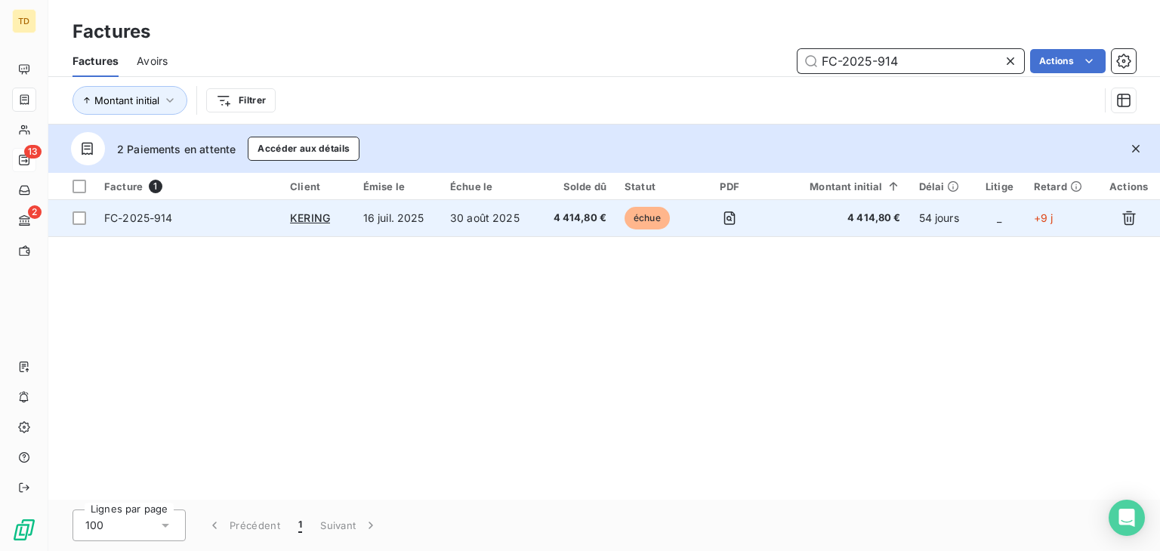
type input "FC-2025-914"
click at [574, 227] on td "4 414,80 €" at bounding box center [576, 218] width 79 height 36
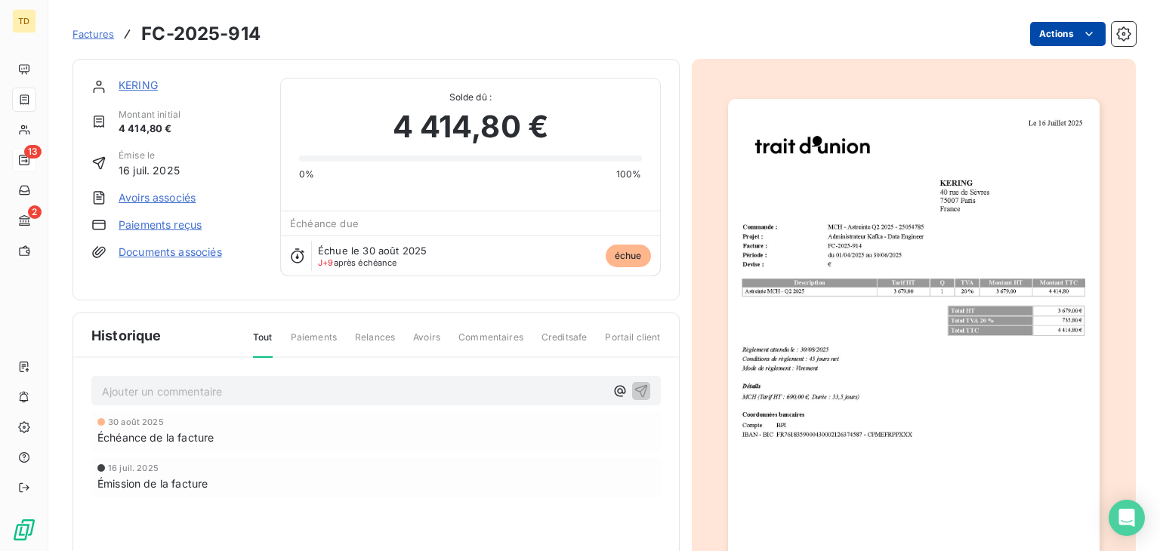
click at [1035, 36] on html "TD 13 2 Factures FC-2025-914 Actions KERING Montant initial 4 414,80 € Émise le…" at bounding box center [580, 275] width 1160 height 551
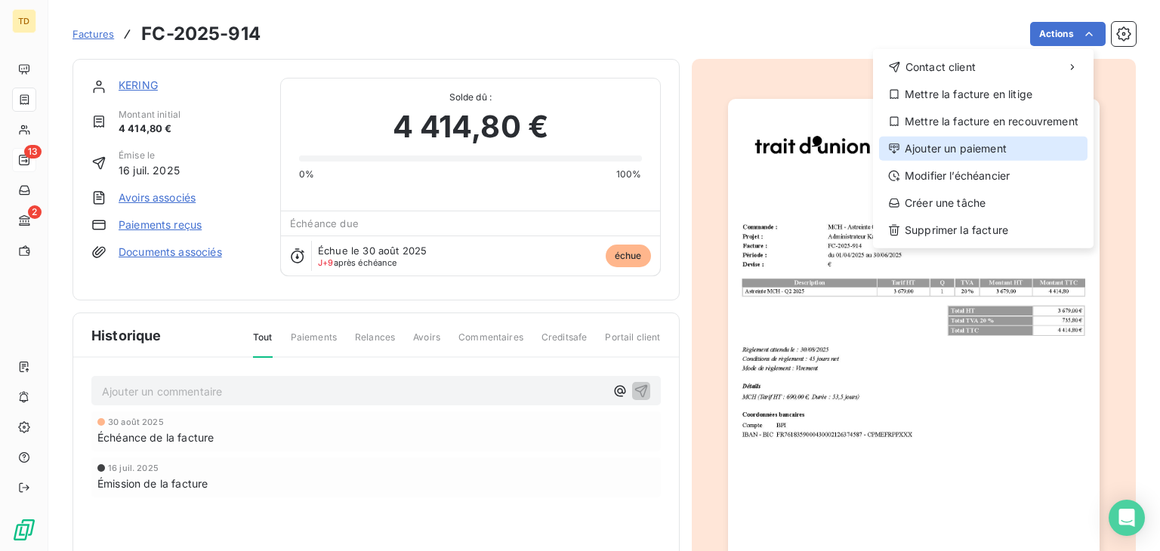
click at [940, 141] on div "Ajouter un paiement" at bounding box center [983, 149] width 208 height 24
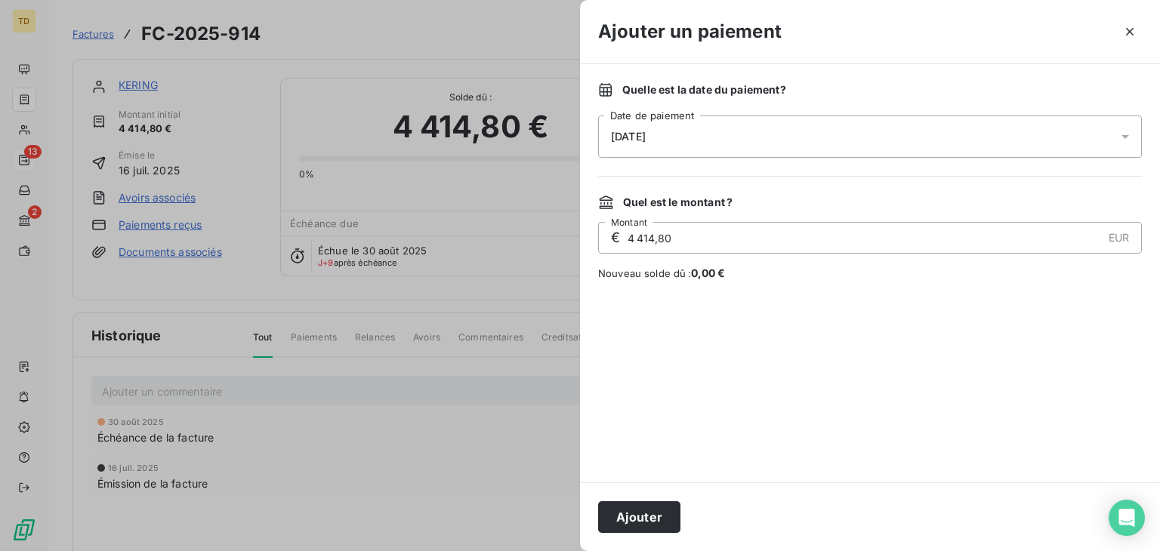
click at [821, 134] on div "[DATE]" at bounding box center [870, 137] width 544 height 42
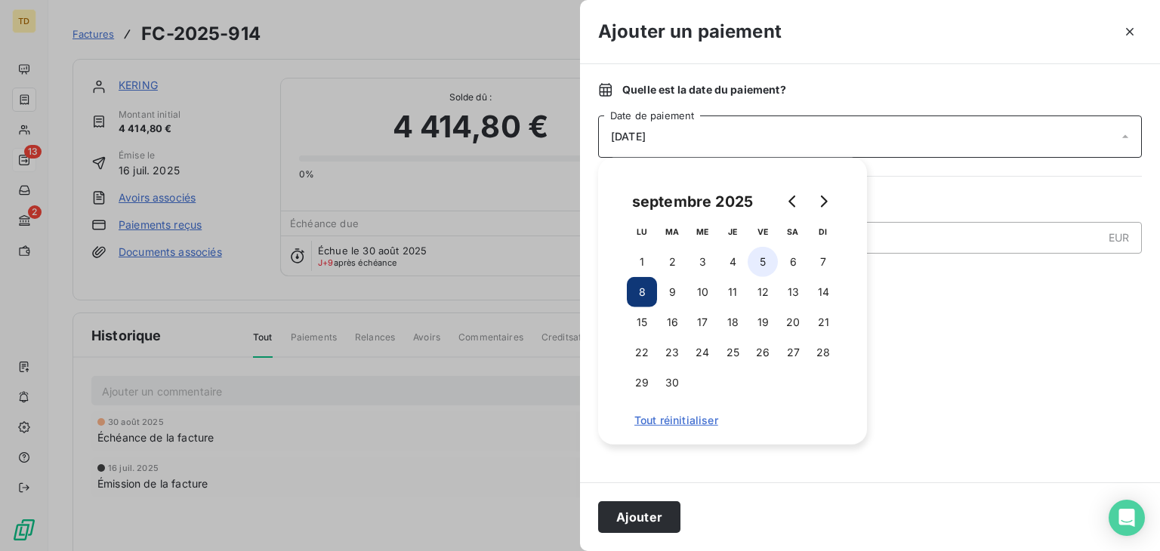
drag, startPoint x: 767, startPoint y: 258, endPoint x: 753, endPoint y: 282, distance: 28.4
click at [766, 260] on button "5" at bounding box center [763, 262] width 30 height 30
click at [656, 514] on button "Ajouter" at bounding box center [639, 517] width 82 height 32
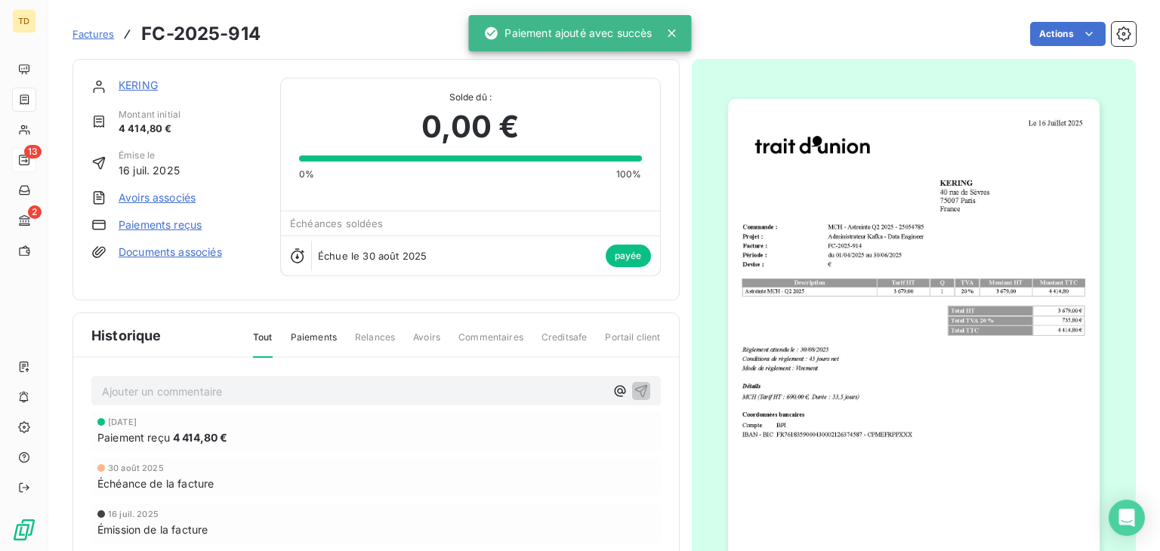
click at [99, 32] on span "Factures" at bounding box center [93, 34] width 42 height 12
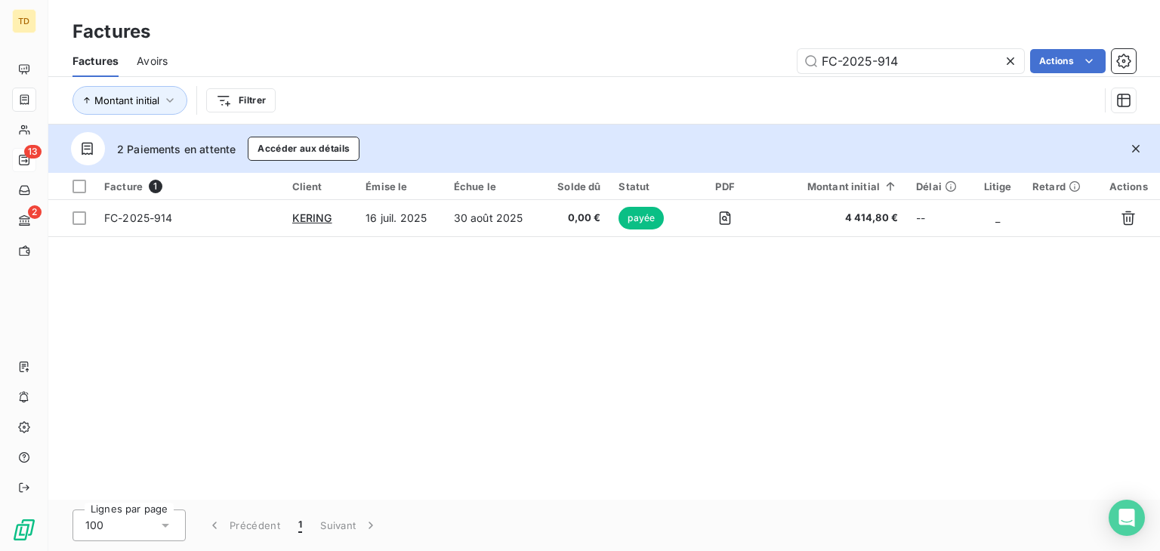
click at [1007, 58] on icon at bounding box center [1011, 61] width 8 height 8
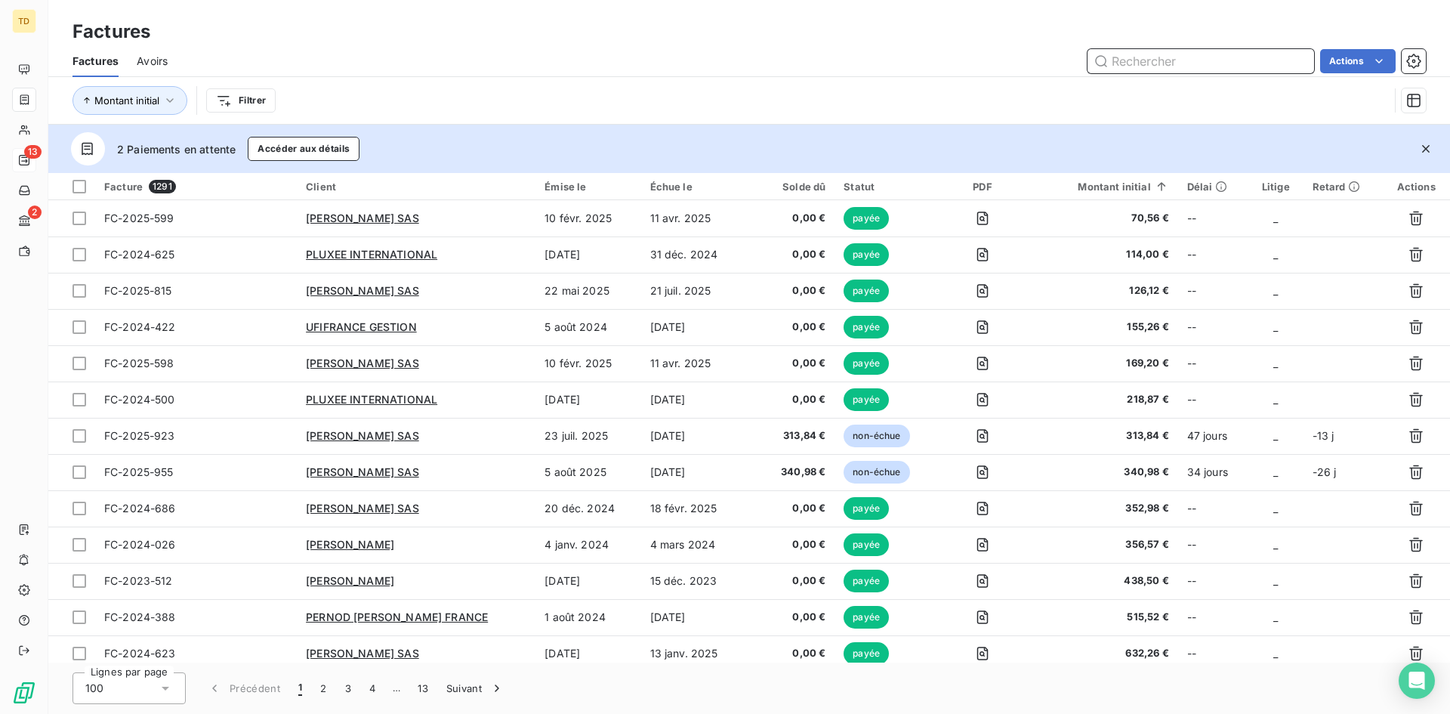
click at [1143, 53] on input "text" at bounding box center [1200, 61] width 227 height 24
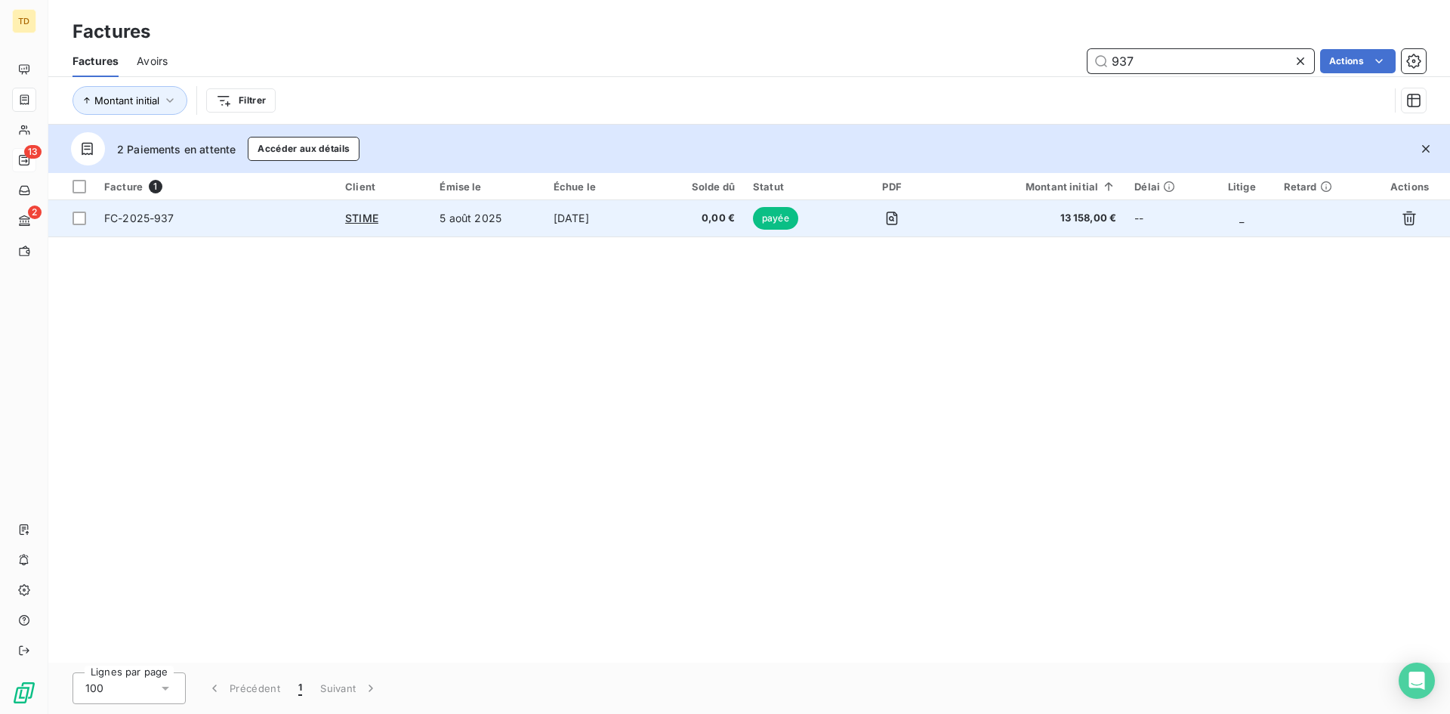
type input "937"
click at [628, 225] on td "[DATE]" at bounding box center [600, 218] width 112 height 36
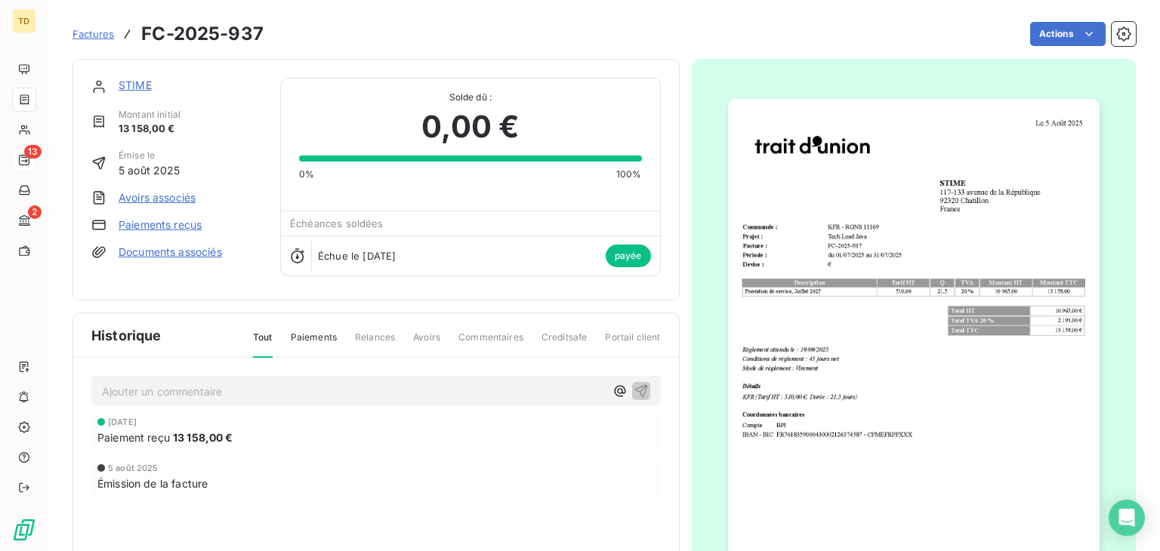
click at [914, 332] on img "button" at bounding box center [914, 361] width 372 height 525
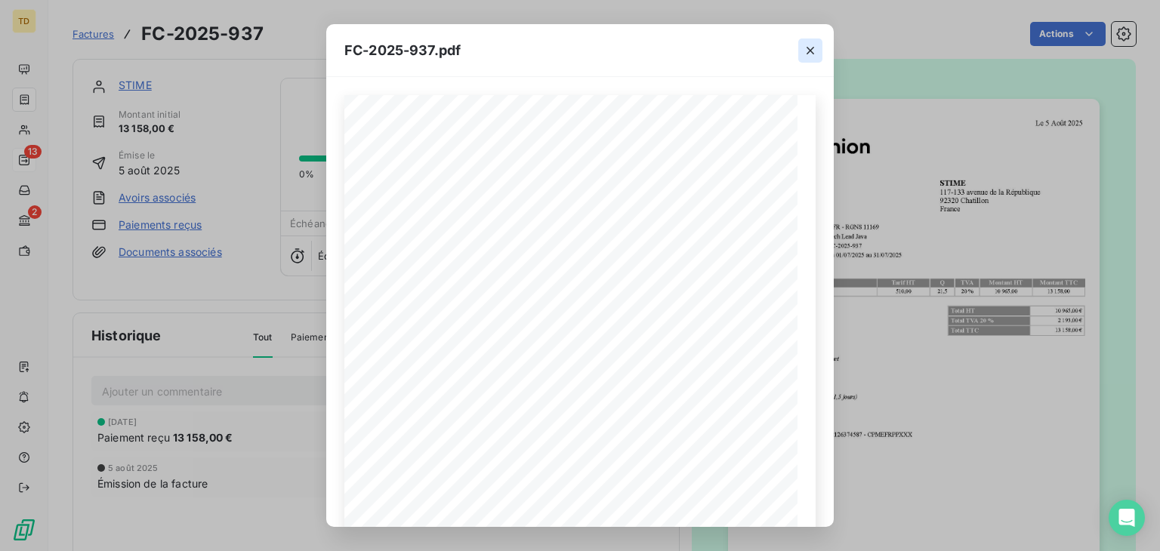
click at [807, 51] on icon "button" at bounding box center [810, 50] width 15 height 15
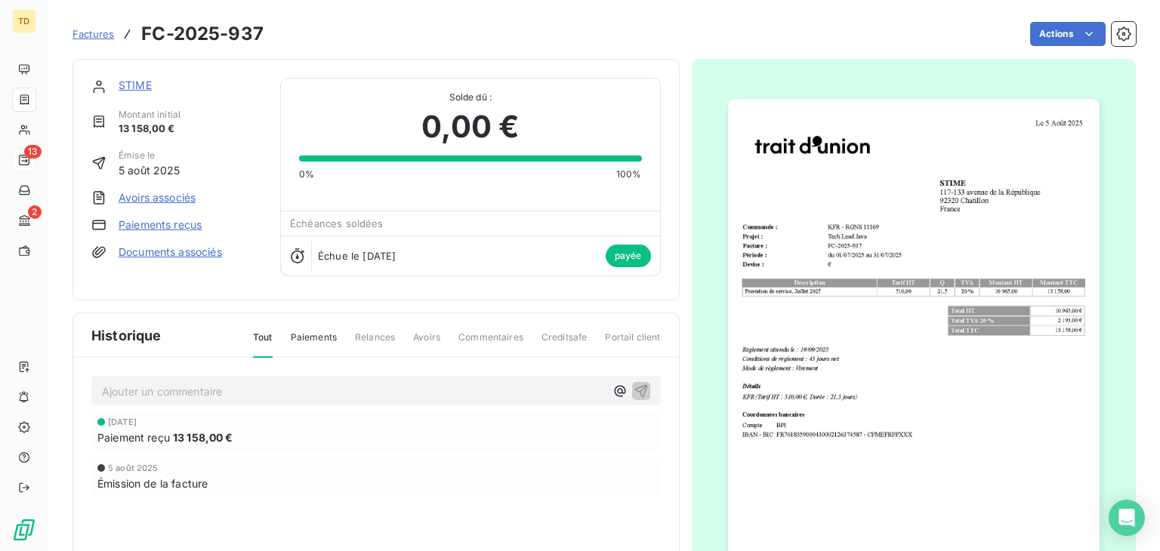
click at [96, 33] on span "Factures" at bounding box center [93, 34] width 42 height 12
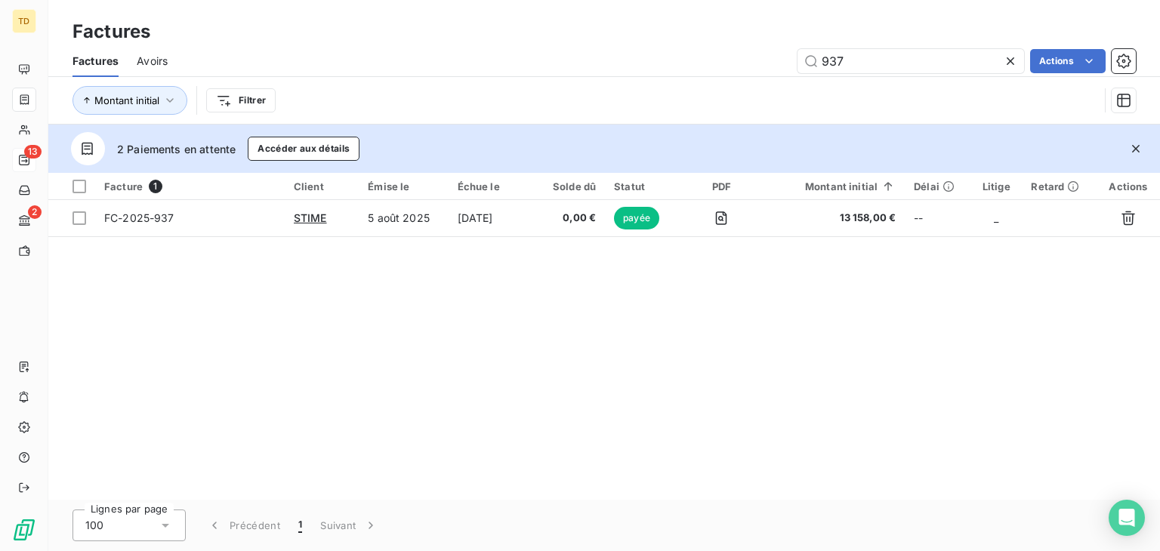
drag, startPoint x: 860, startPoint y: 55, endPoint x: 762, endPoint y: 69, distance: 99.2
click at [762, 69] on div "937 Actions" at bounding box center [661, 61] width 950 height 24
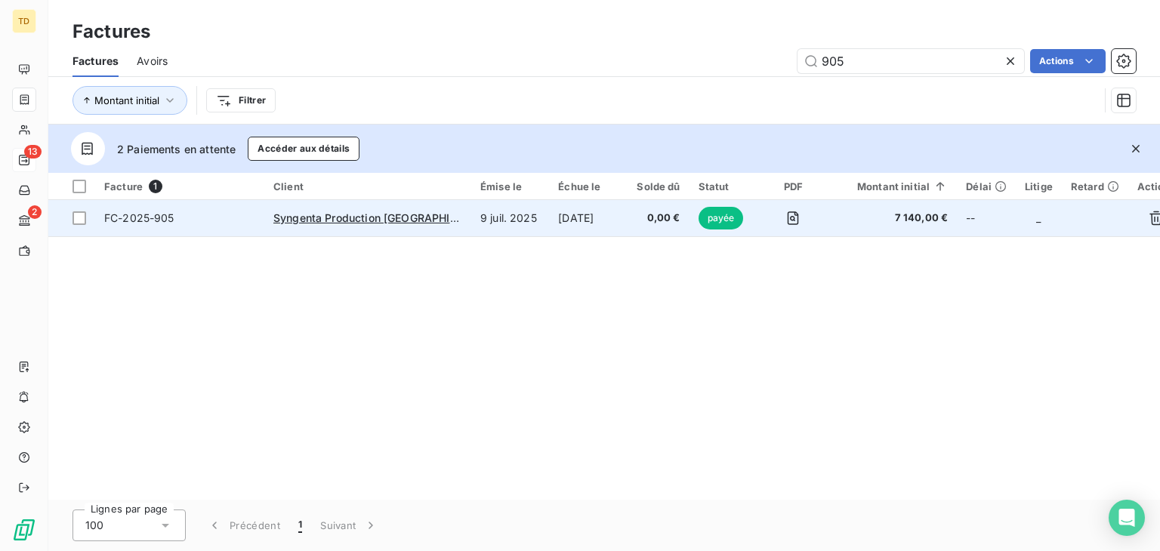
type input "905"
click at [609, 223] on td "[DATE]" at bounding box center [588, 218] width 79 height 36
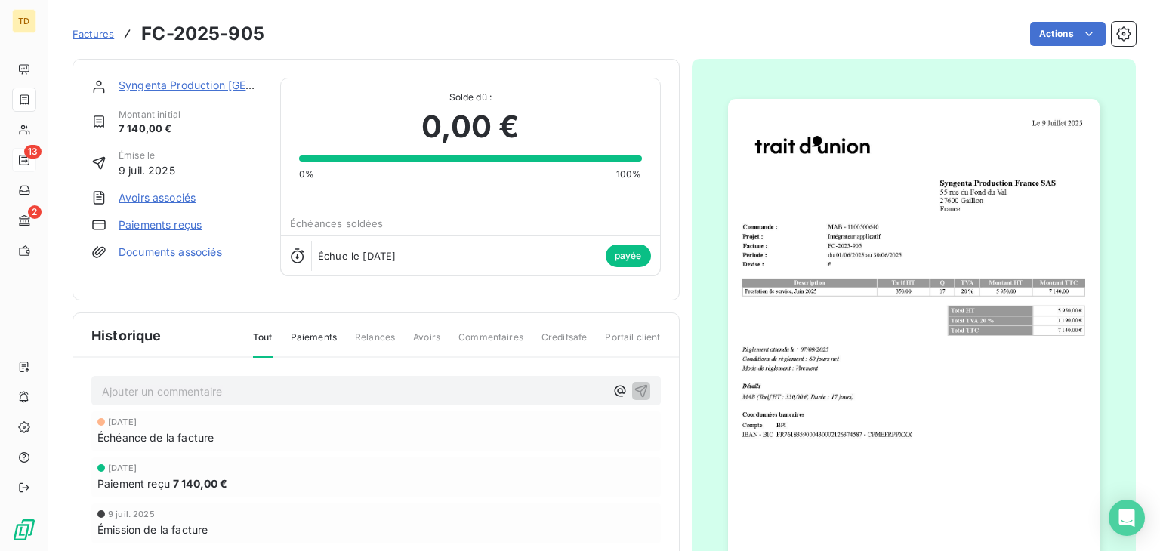
click at [106, 34] on span "Factures" at bounding box center [93, 34] width 42 height 12
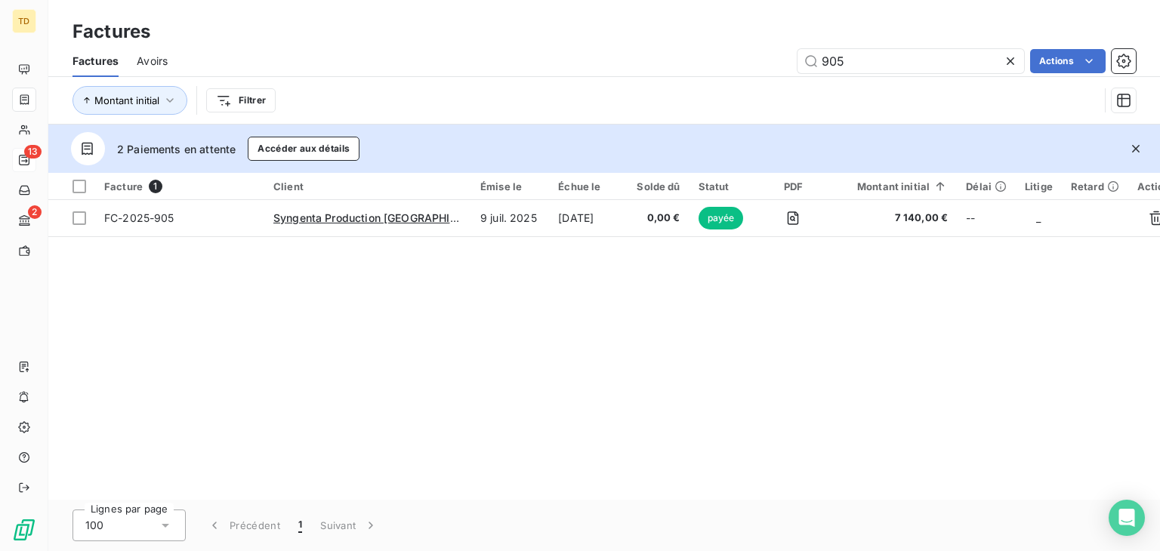
drag, startPoint x: 860, startPoint y: 61, endPoint x: 773, endPoint y: 57, distance: 87.7
click at [773, 57] on div "905 Actions" at bounding box center [661, 61] width 950 height 24
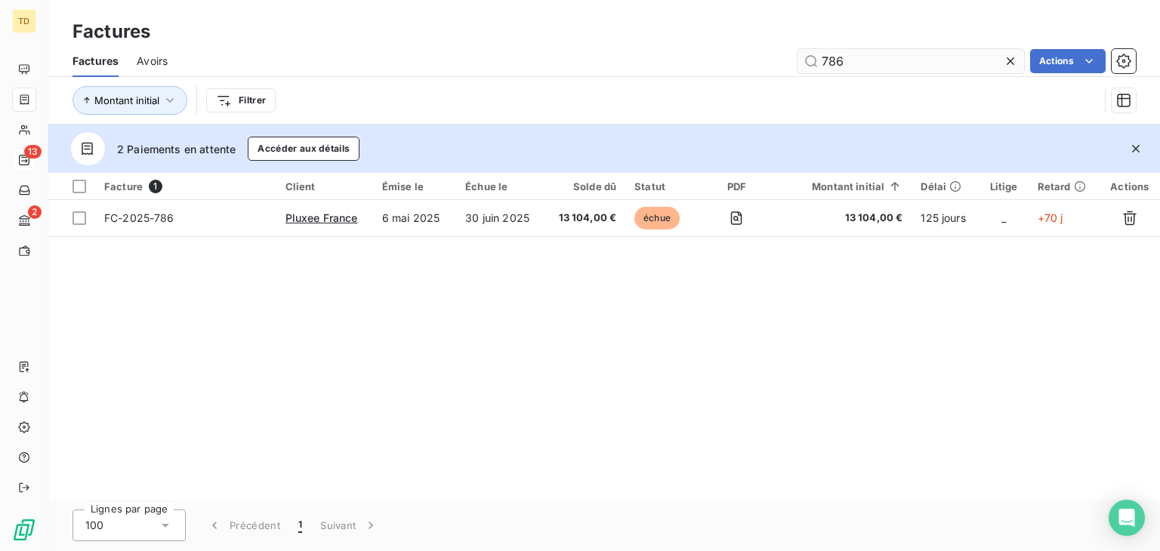
click at [864, 64] on input "786" at bounding box center [910, 61] width 227 height 24
click at [820, 61] on input "786" at bounding box center [910, 61] width 227 height 24
drag, startPoint x: 789, startPoint y: 76, endPoint x: 953, endPoint y: 76, distance: 163.9
click at [791, 76] on div "Factures Avoirs FC-2025-786 Actions" at bounding box center [604, 61] width 1112 height 32
click at [958, 69] on input "FC-2025-786" at bounding box center [910, 61] width 227 height 24
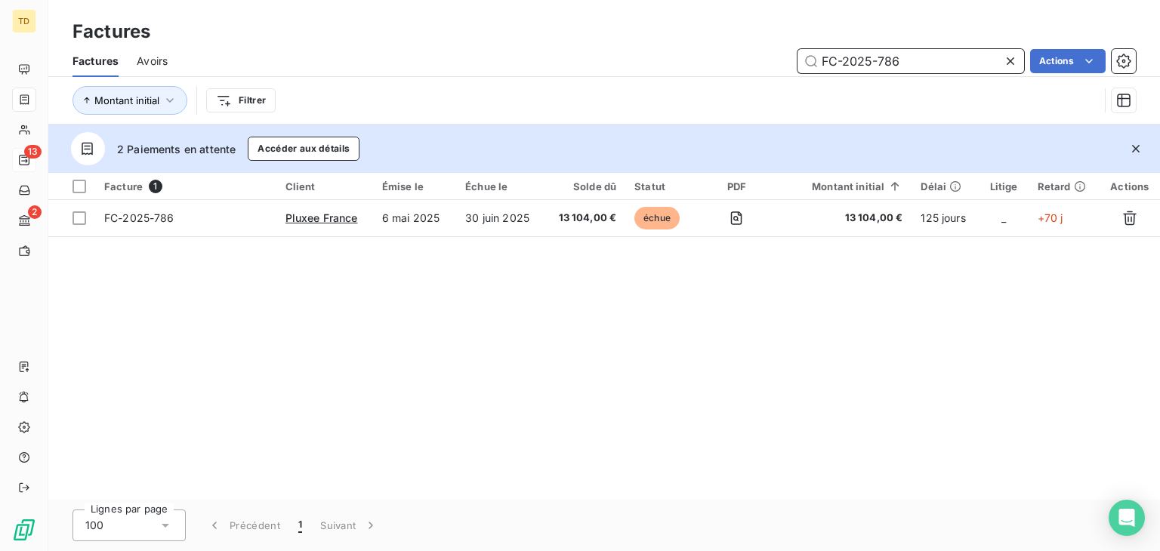
drag, startPoint x: 942, startPoint y: 70, endPoint x: 825, endPoint y: 56, distance: 117.2
click at [776, 56] on div "FC-2025-786 Actions" at bounding box center [661, 61] width 950 height 24
click at [893, 61] on input "FC-2025-786" at bounding box center [910, 61] width 227 height 24
click at [906, 63] on input "FC-2025-786" at bounding box center [910, 61] width 227 height 24
drag, startPoint x: 896, startPoint y: 61, endPoint x: 879, endPoint y: 60, distance: 17.4
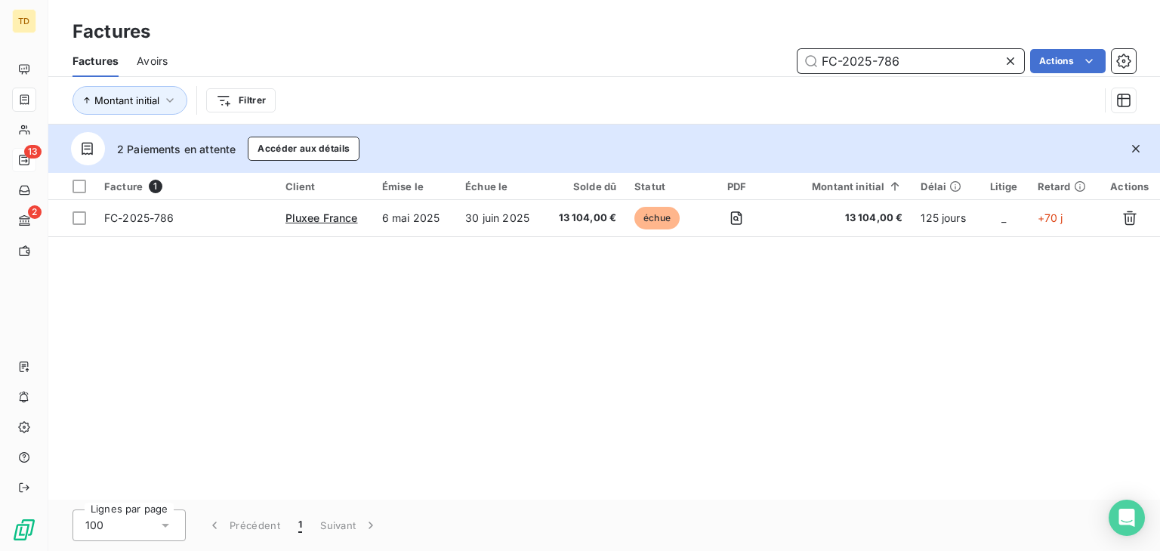
click at [879, 60] on input "FC-2025-786" at bounding box center [910, 61] width 227 height 24
drag, startPoint x: 899, startPoint y: 66, endPoint x: 885, endPoint y: 66, distance: 14.3
click at [885, 66] on input "FC-2025-836" at bounding box center [910, 61] width 227 height 24
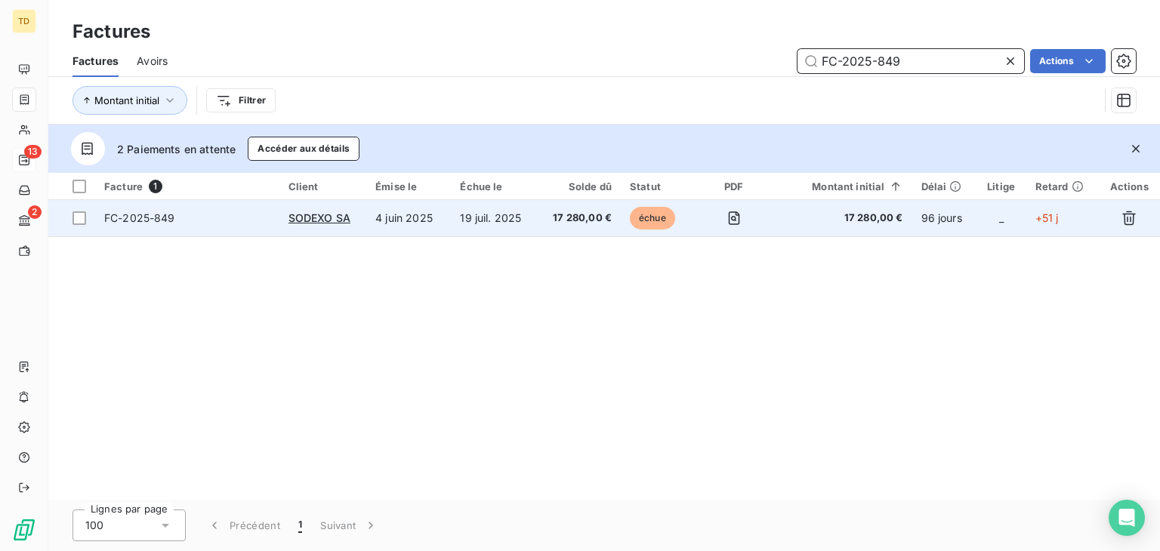
type input "FC-2025-849"
click at [444, 223] on td "4 juin 2025" at bounding box center [408, 218] width 85 height 36
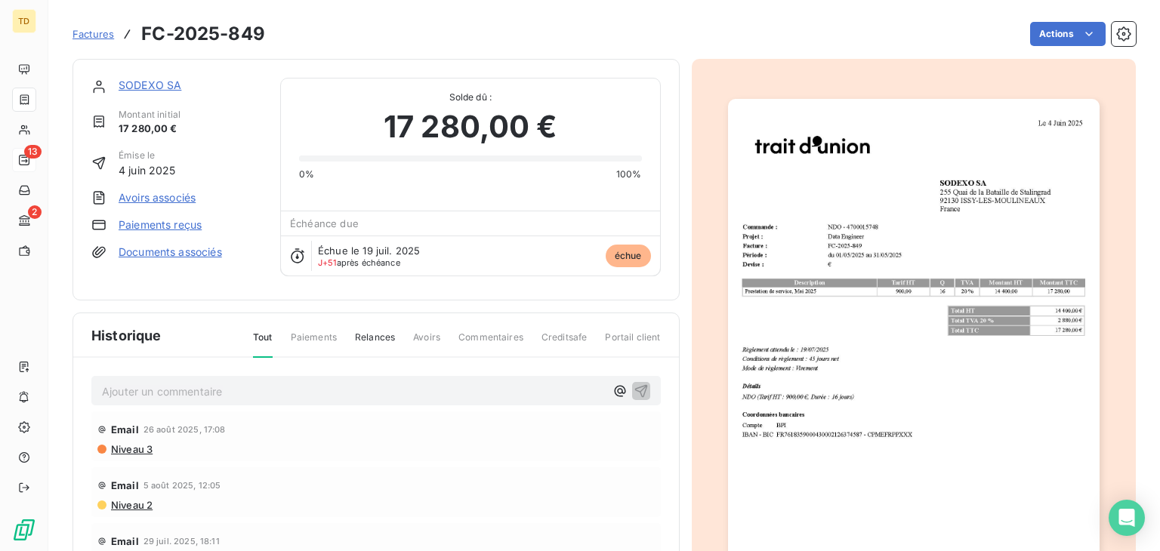
click at [161, 79] on link "SODEXO SA" at bounding box center [150, 85] width 63 height 13
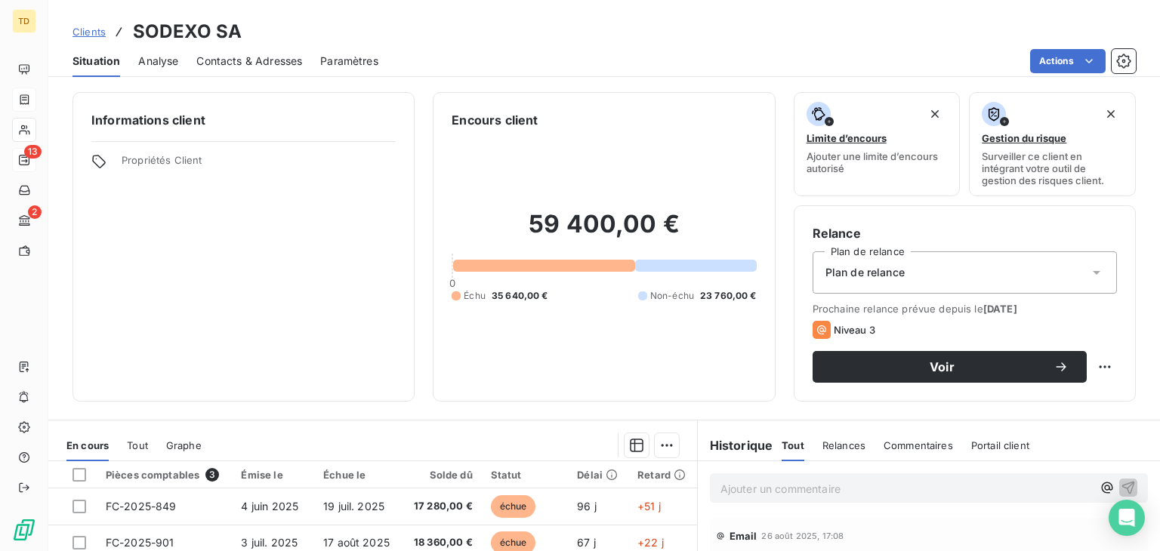
click at [130, 440] on span "Tout" at bounding box center [137, 446] width 21 height 12
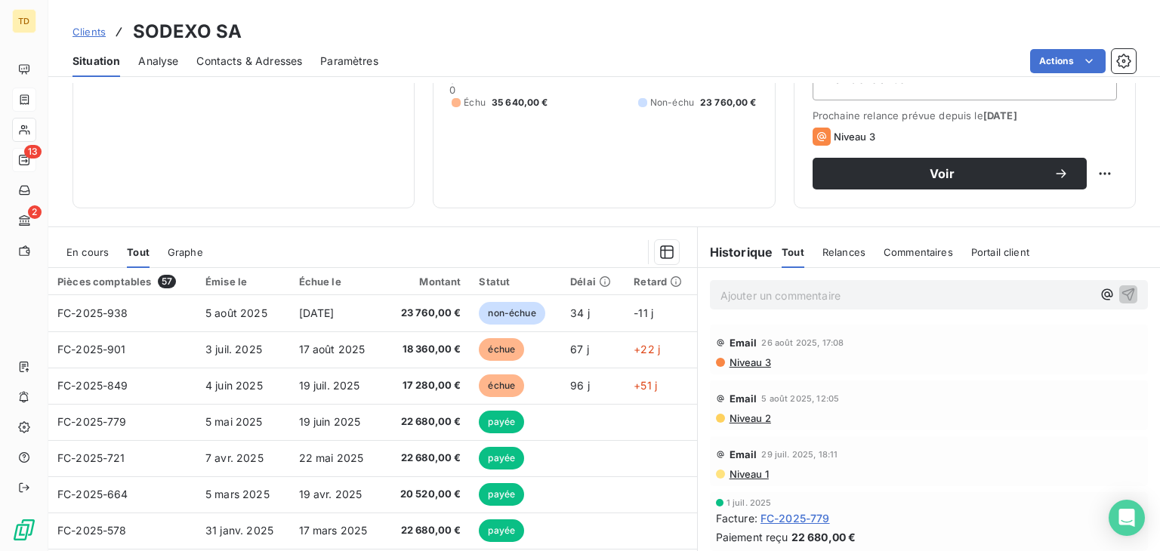
scroll to position [19, 0]
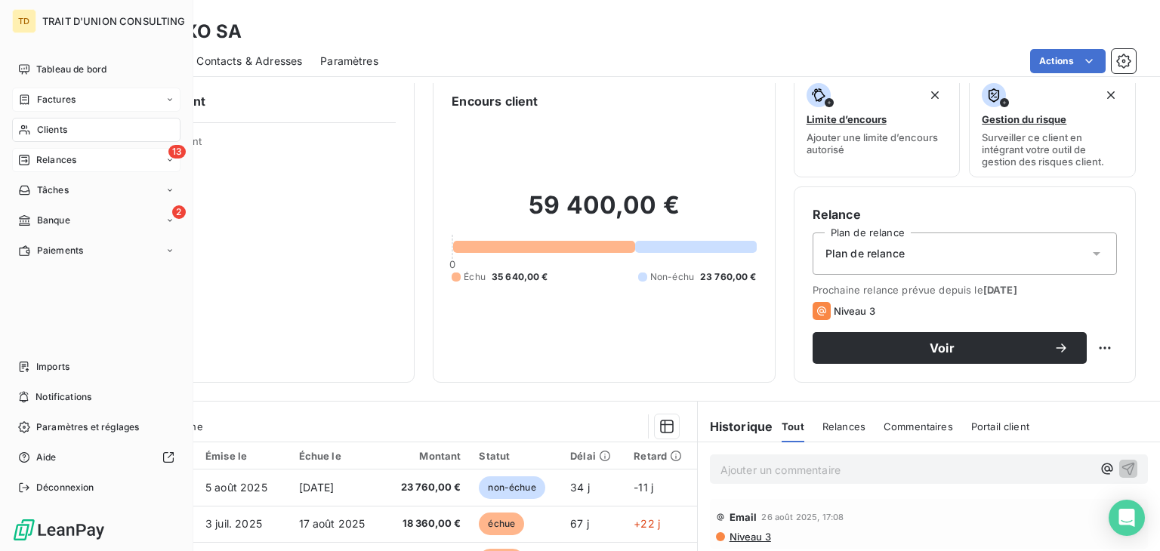
click at [81, 143] on nav "Tableau de bord Factures Clients 13 Relances Tâches 2 Banque Paiements" at bounding box center [96, 159] width 168 height 205
click at [81, 152] on div "13 Relances" at bounding box center [96, 160] width 168 height 24
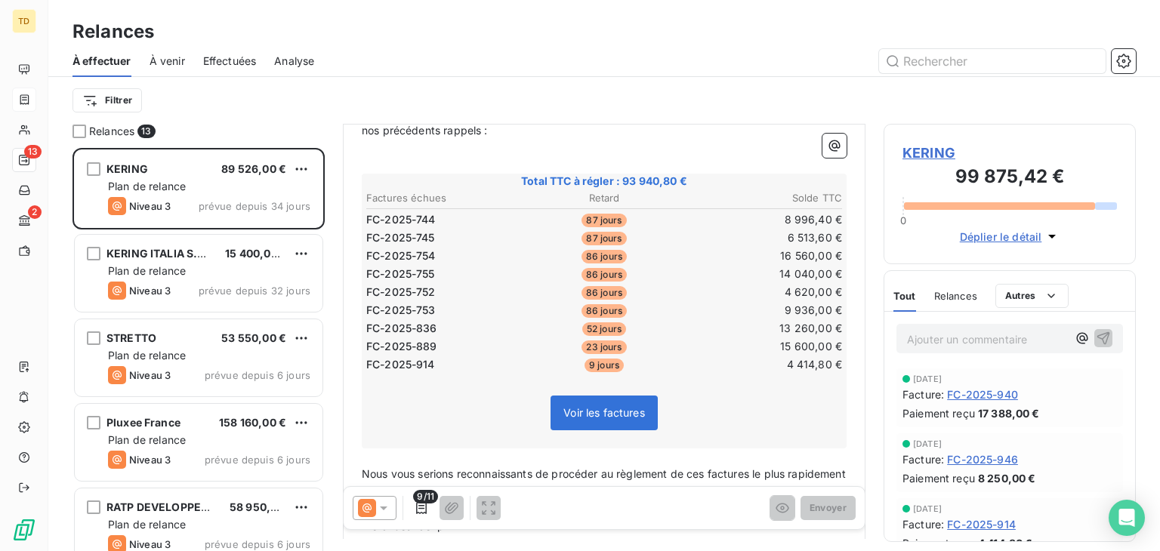
scroll to position [227, 0]
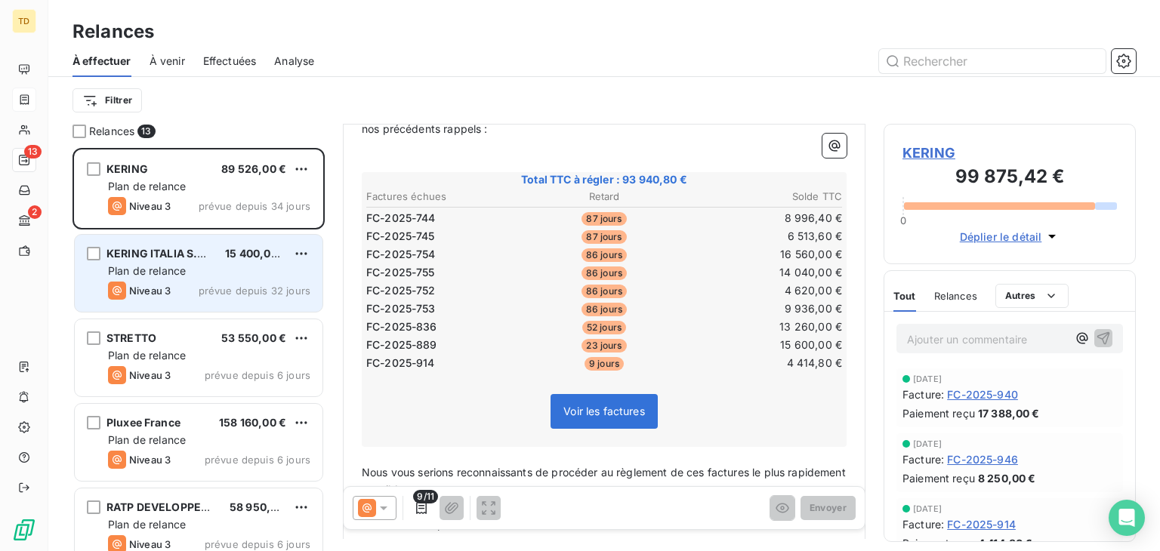
click at [225, 241] on div "KERING ITALIA S.P.A 15 400,00 € Plan de relance Niveau 3 prévue depuis 32 jours" at bounding box center [199, 273] width 248 height 77
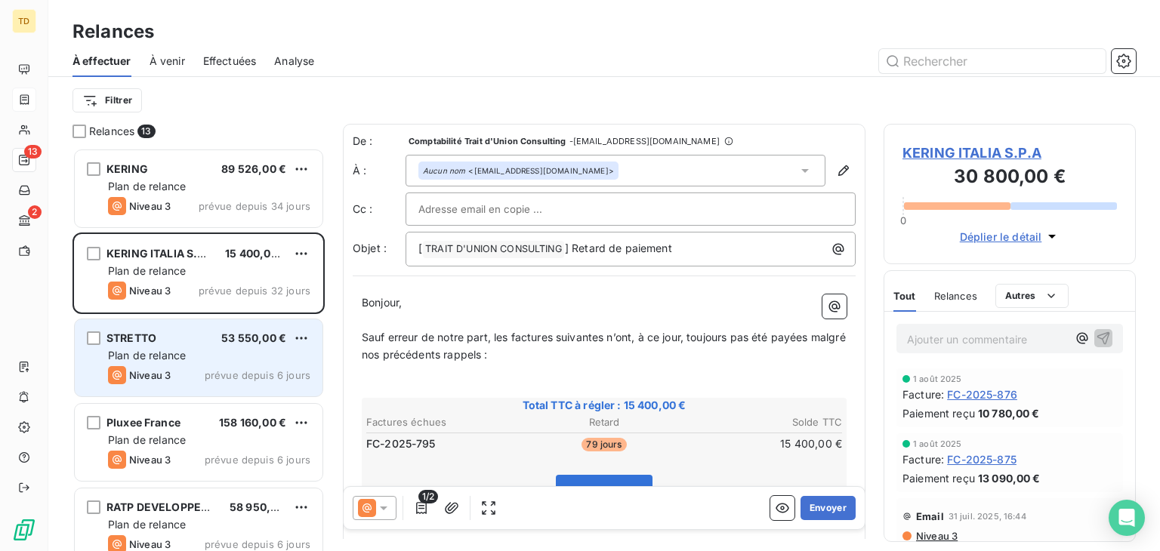
click at [227, 341] on span "53 550,00 €" at bounding box center [253, 338] width 65 height 13
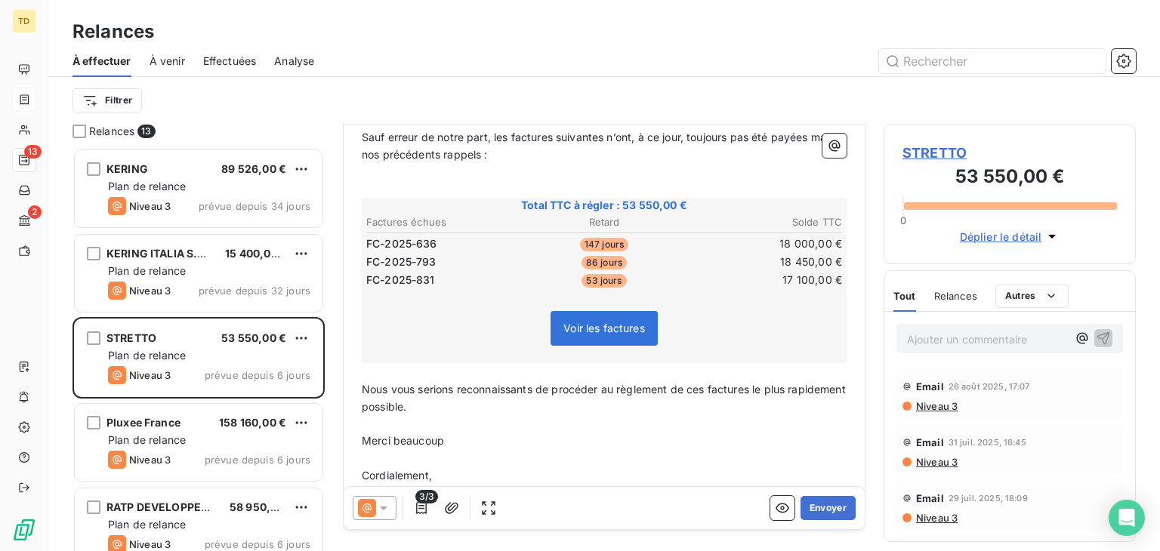
scroll to position [227, 0]
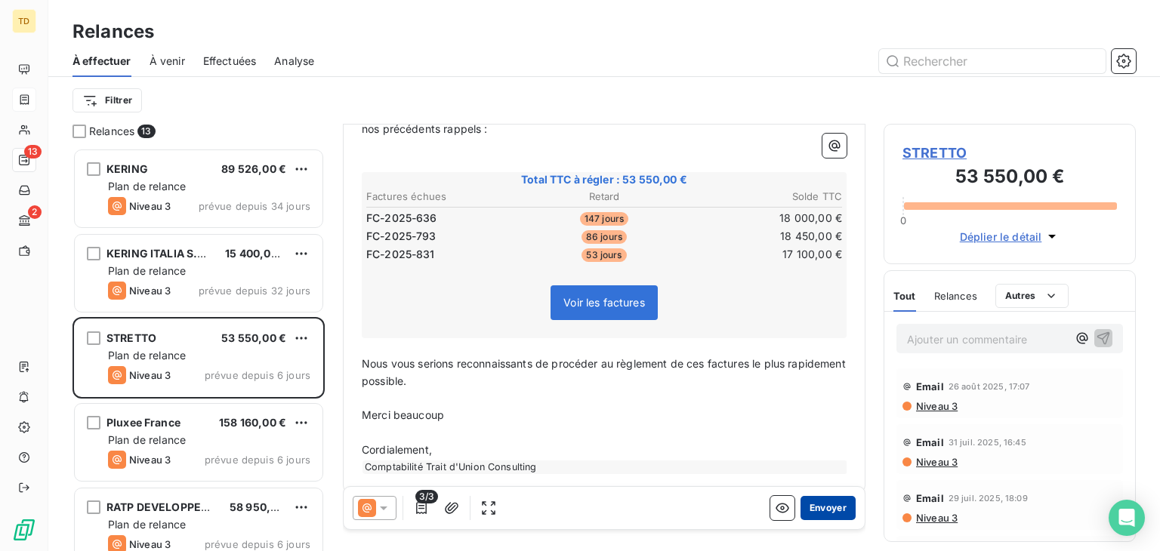
click at [819, 511] on button "Envoyer" at bounding box center [828, 508] width 55 height 24
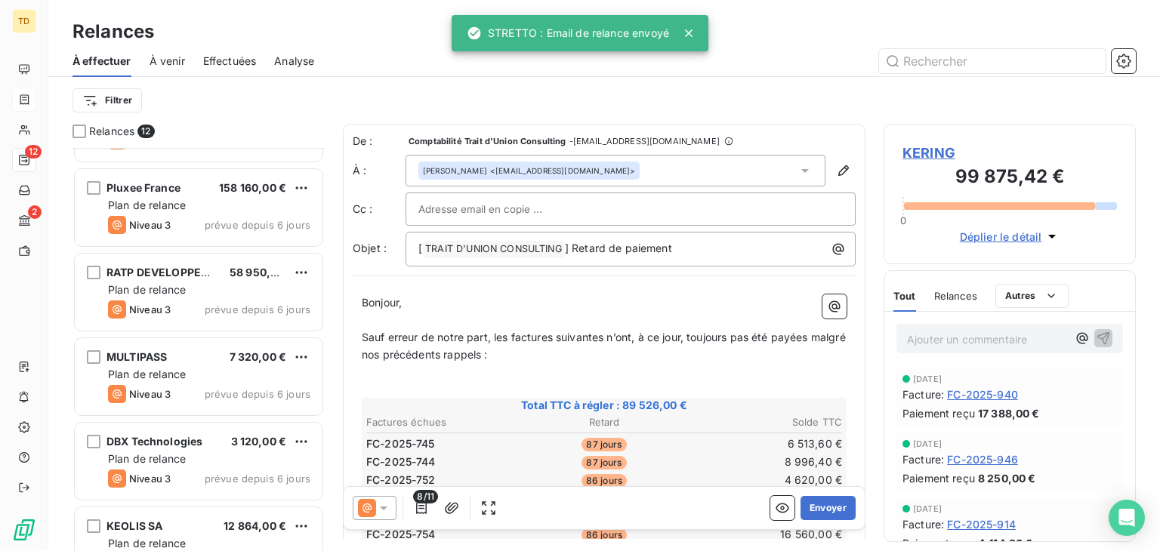
scroll to position [151, 0]
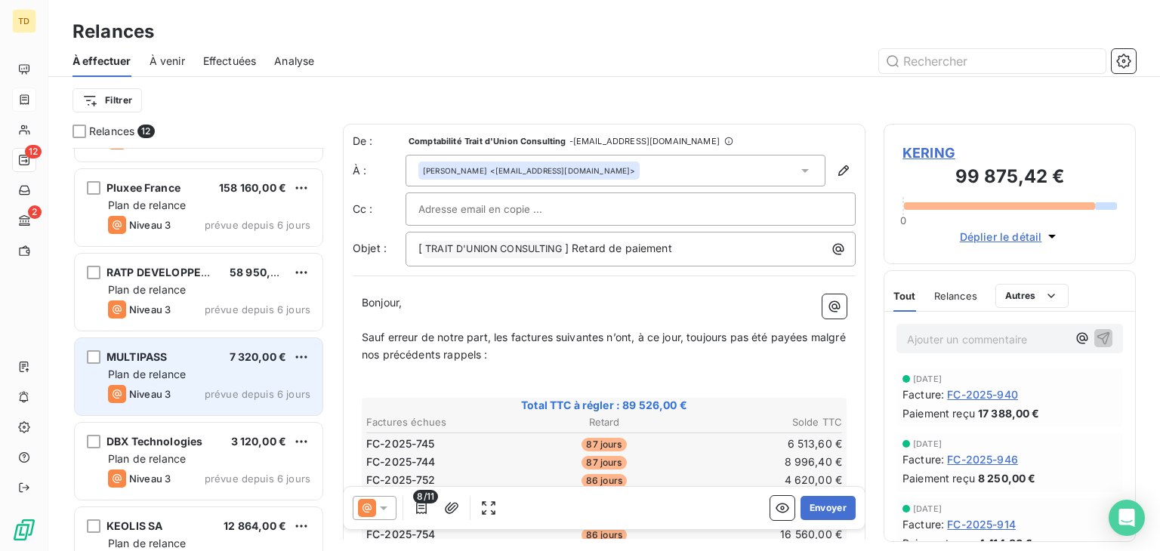
click at [163, 360] on span "MULTIPASS" at bounding box center [136, 356] width 60 height 13
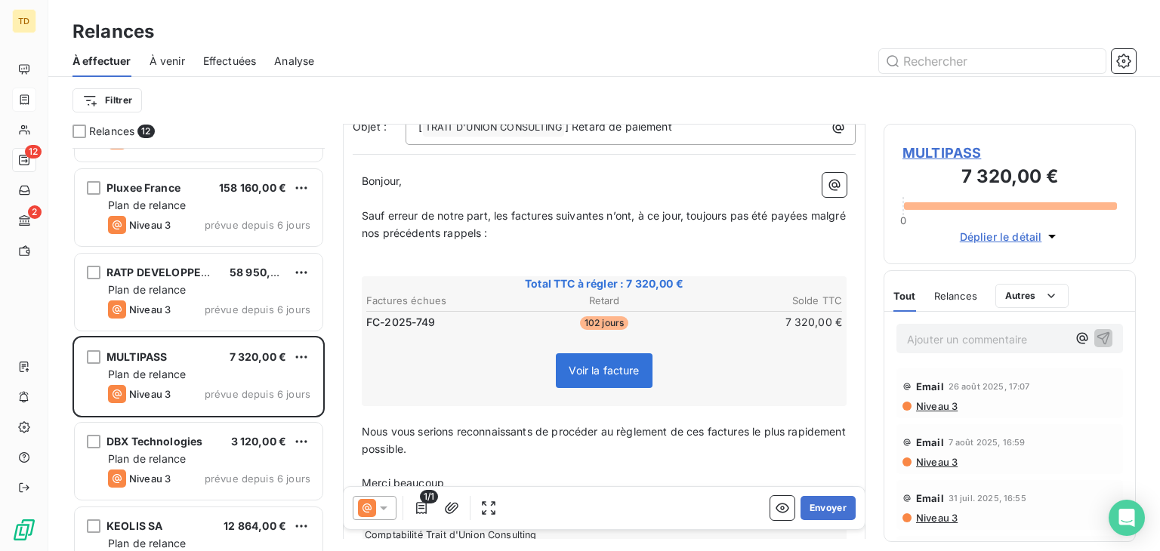
scroll to position [151, 0]
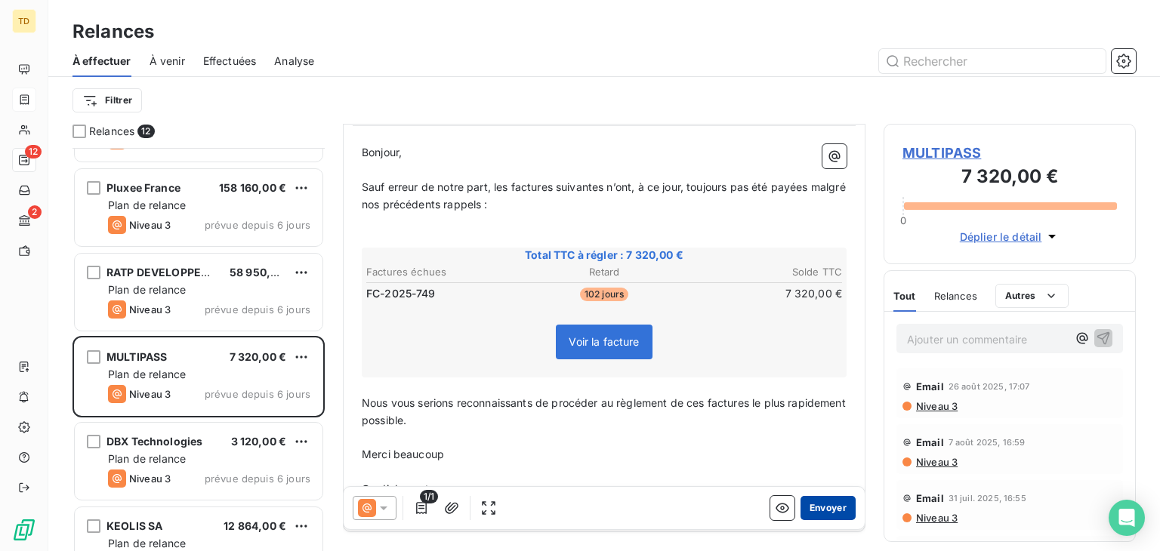
click at [831, 508] on button "Envoyer" at bounding box center [828, 508] width 55 height 24
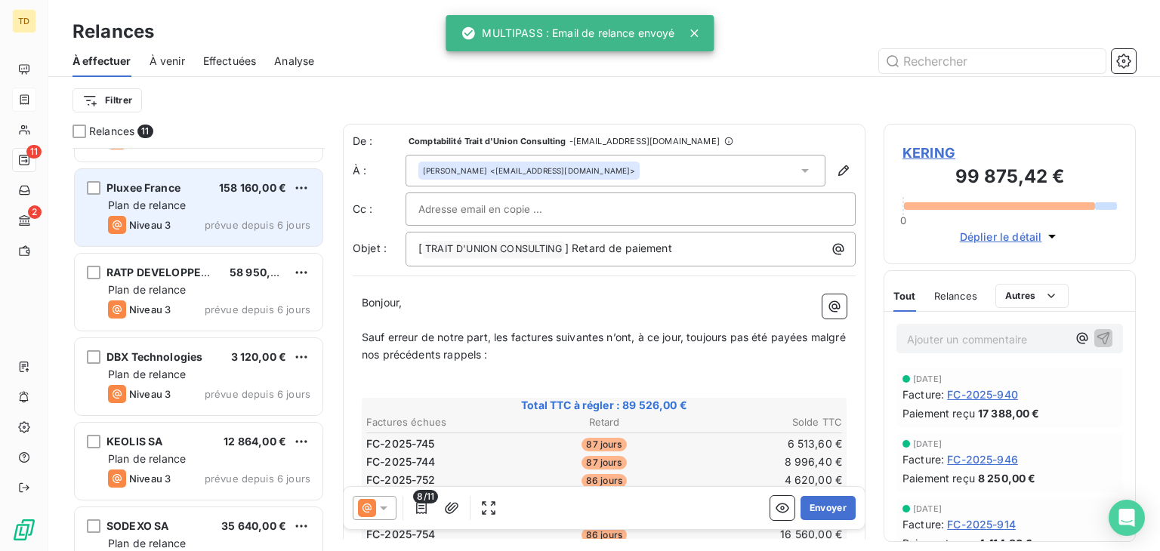
scroll to position [227, 0]
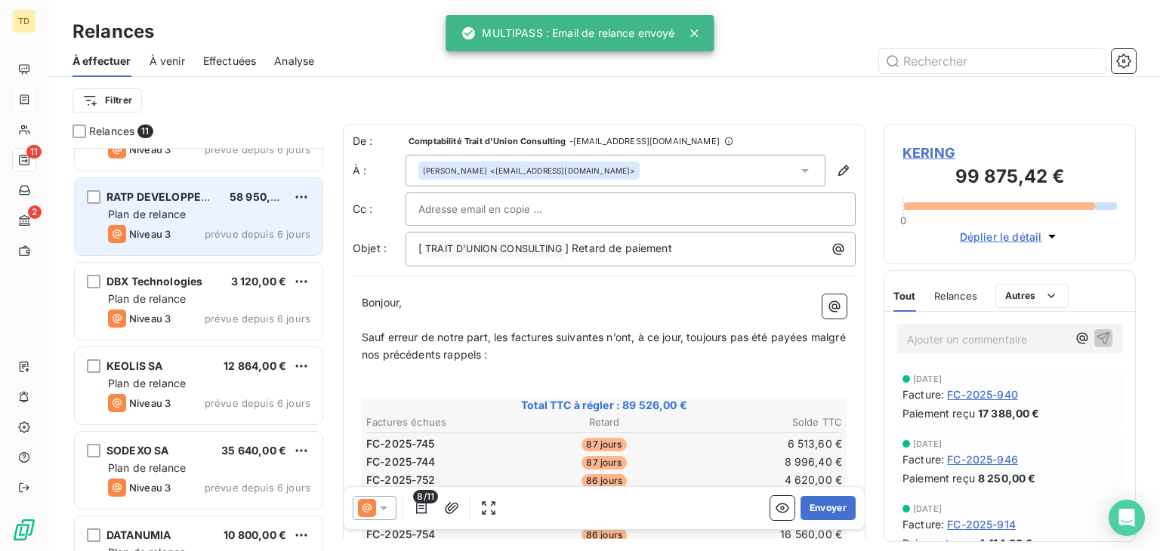
click at [180, 230] on div "Niveau 3 prévue depuis 6 jours" at bounding box center [209, 234] width 202 height 18
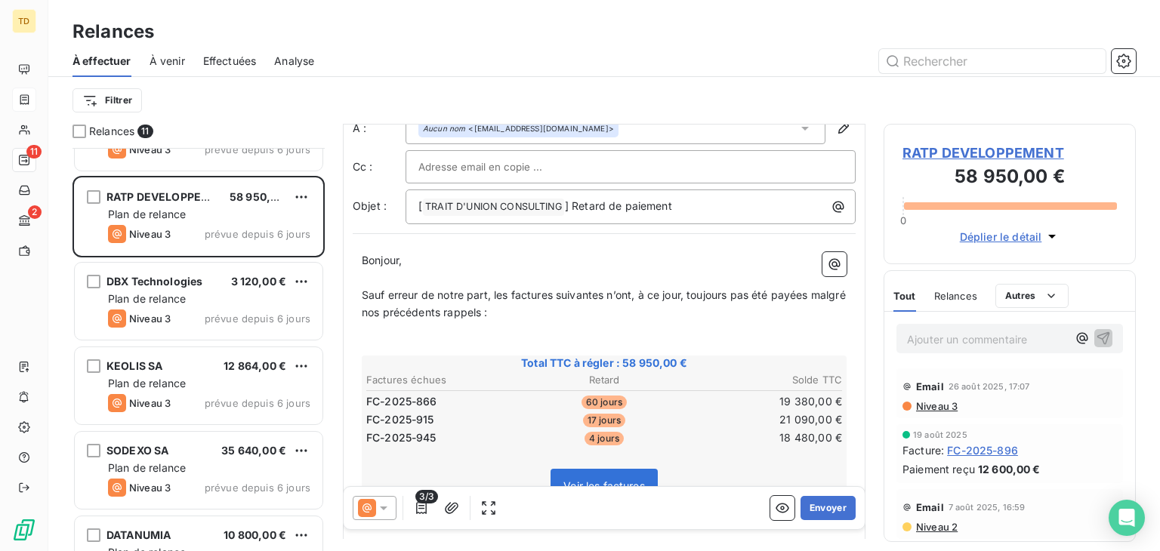
scroll to position [76, 0]
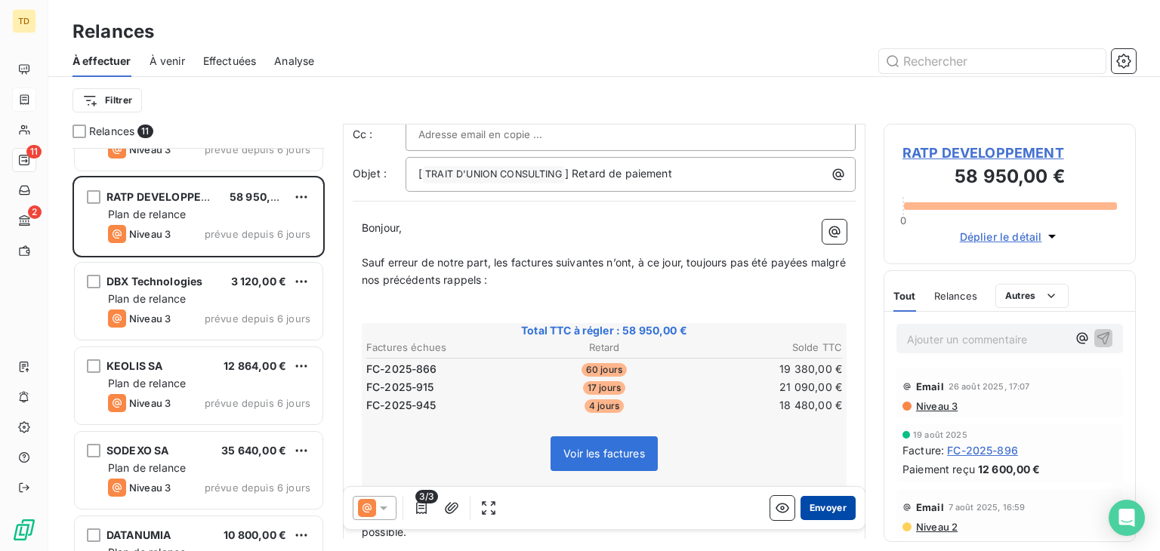
click at [832, 505] on button "Envoyer" at bounding box center [828, 508] width 55 height 24
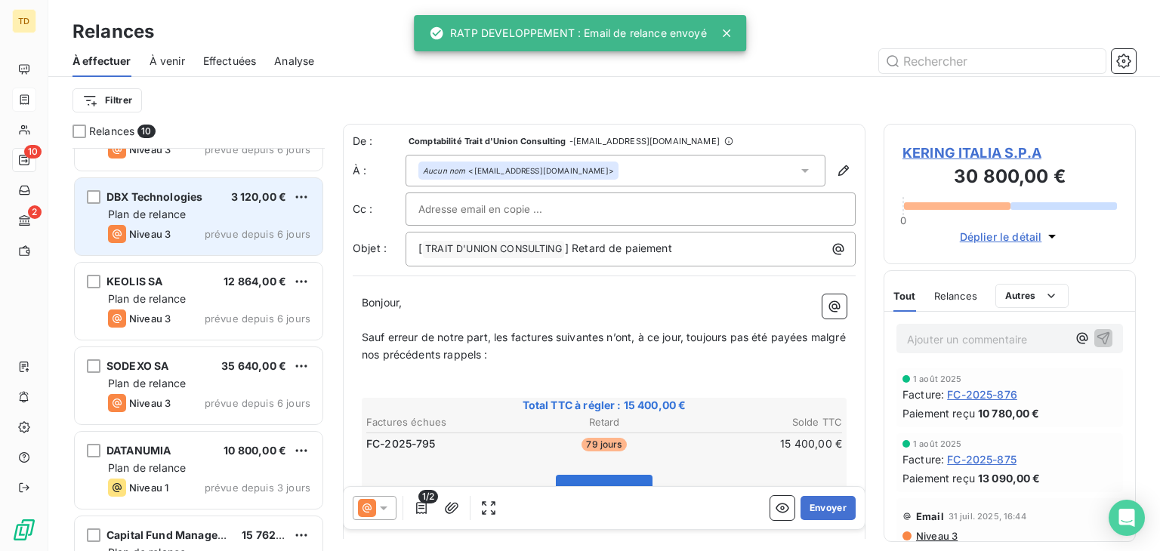
click at [177, 236] on div "Niveau 3 prévue depuis 6 jours" at bounding box center [209, 234] width 202 height 18
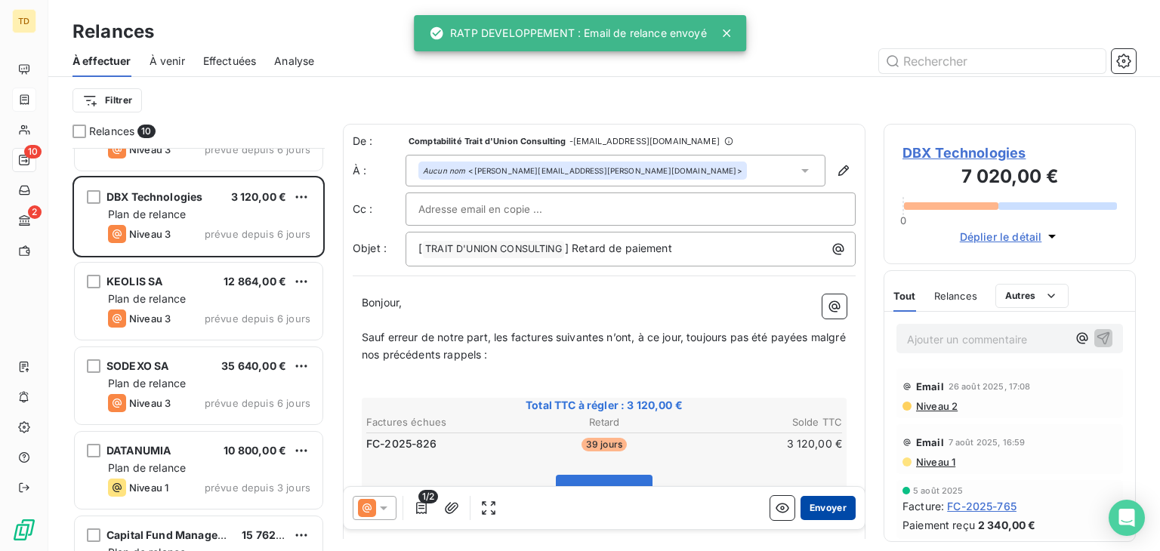
click at [824, 503] on button "Envoyer" at bounding box center [828, 508] width 55 height 24
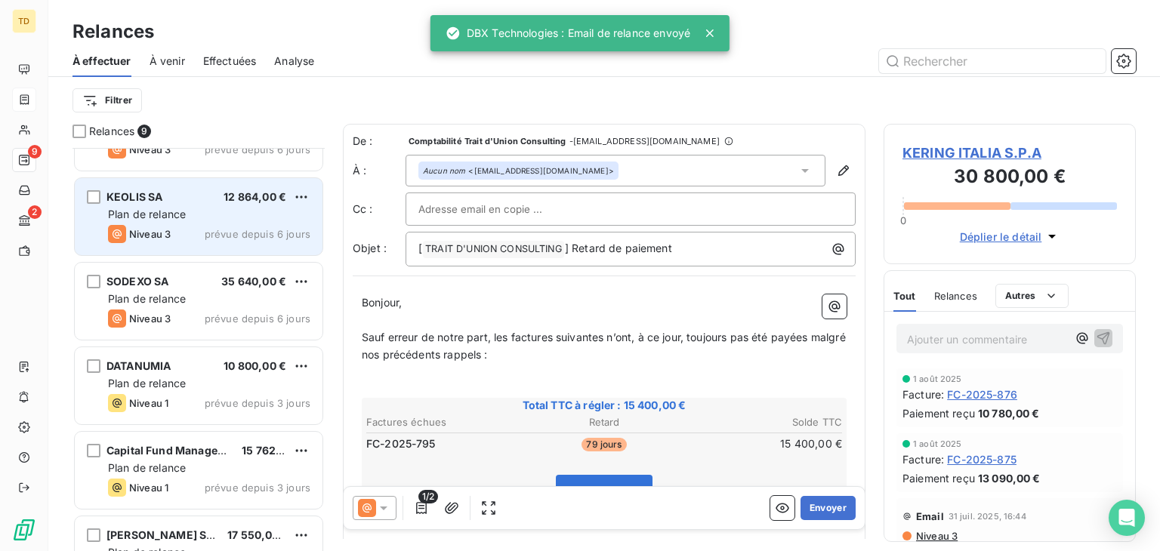
click at [144, 225] on div "Niveau 3" at bounding box center [139, 234] width 63 height 18
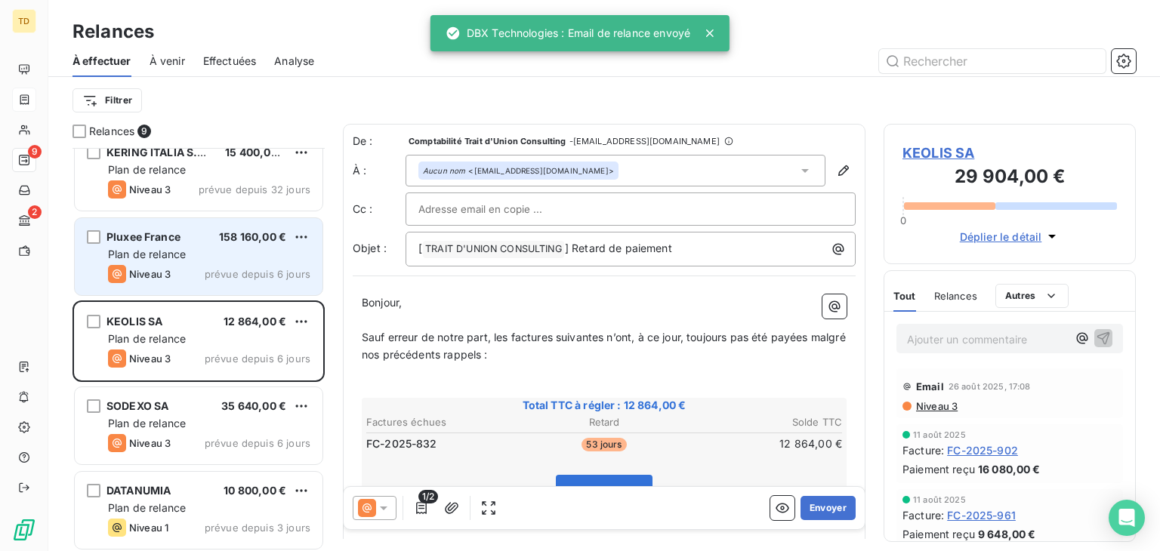
scroll to position [76, 0]
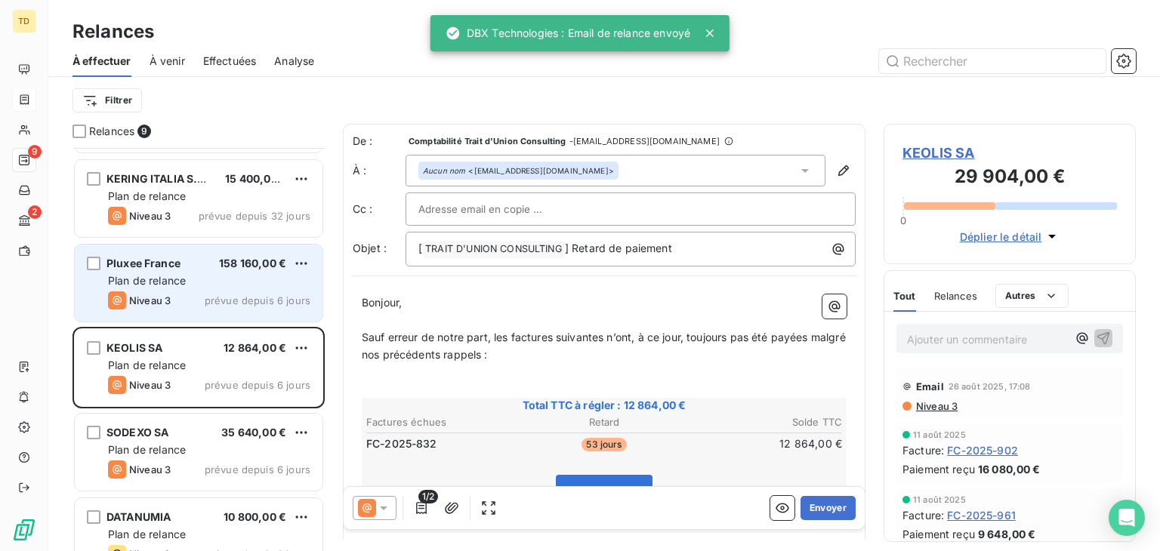
click at [195, 273] on div "Plan de relance" at bounding box center [209, 280] width 202 height 15
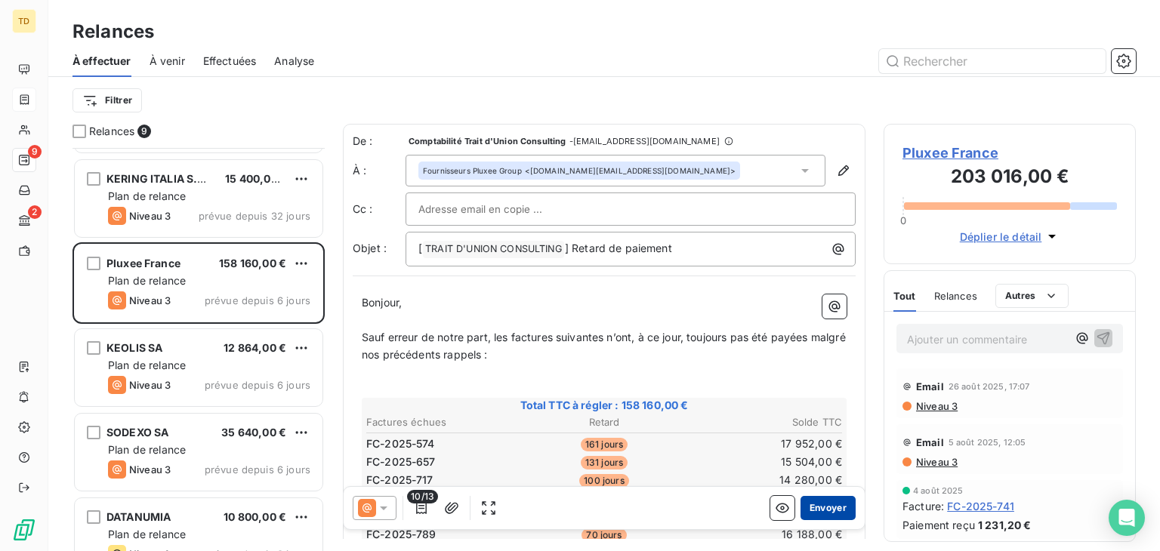
click at [828, 507] on button "Envoyer" at bounding box center [828, 508] width 55 height 24
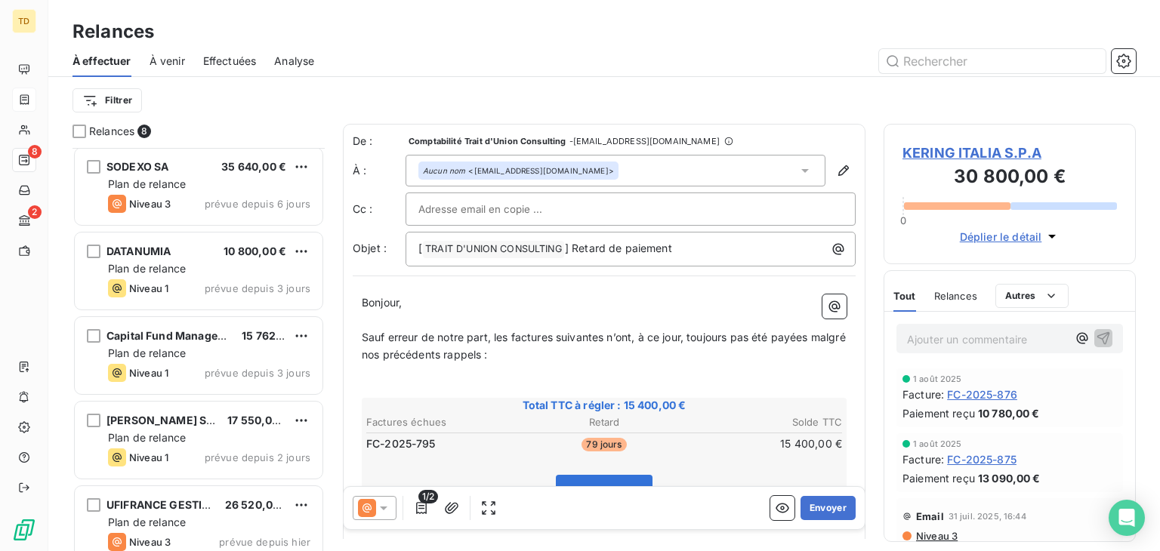
scroll to position [273, 0]
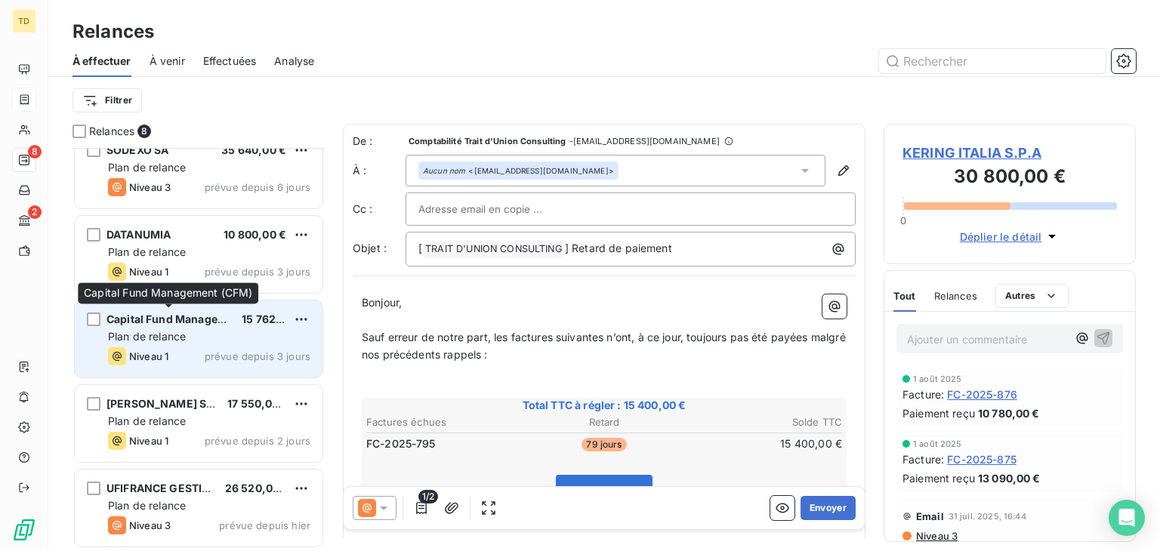
click at [174, 313] on span "Capital Fund Management (CFM)" at bounding box center [191, 319] width 171 height 13
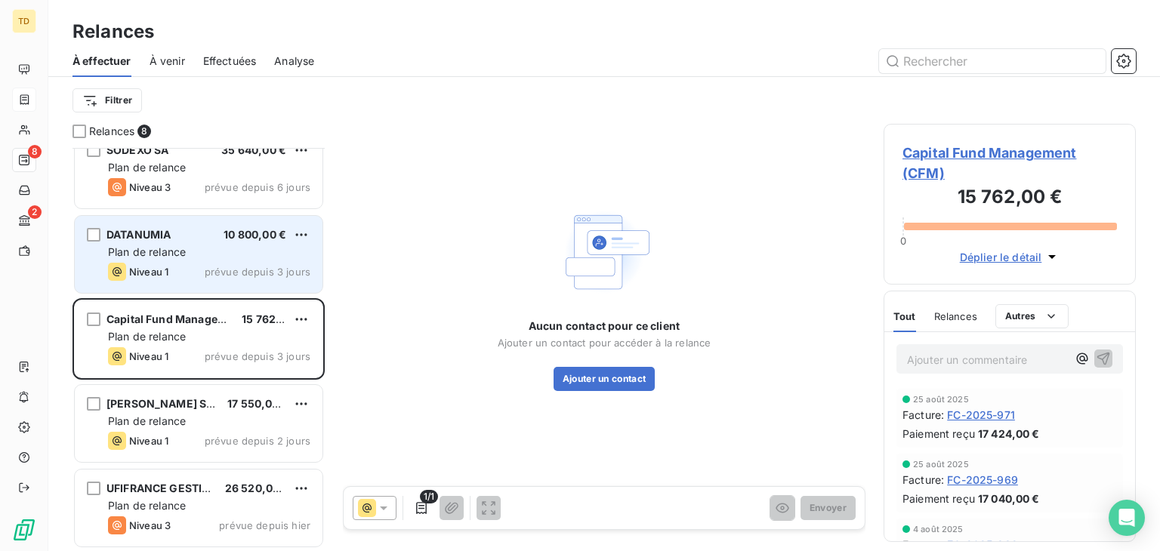
click at [178, 230] on div "DATANUMIA 10 800,00 €" at bounding box center [209, 235] width 202 height 14
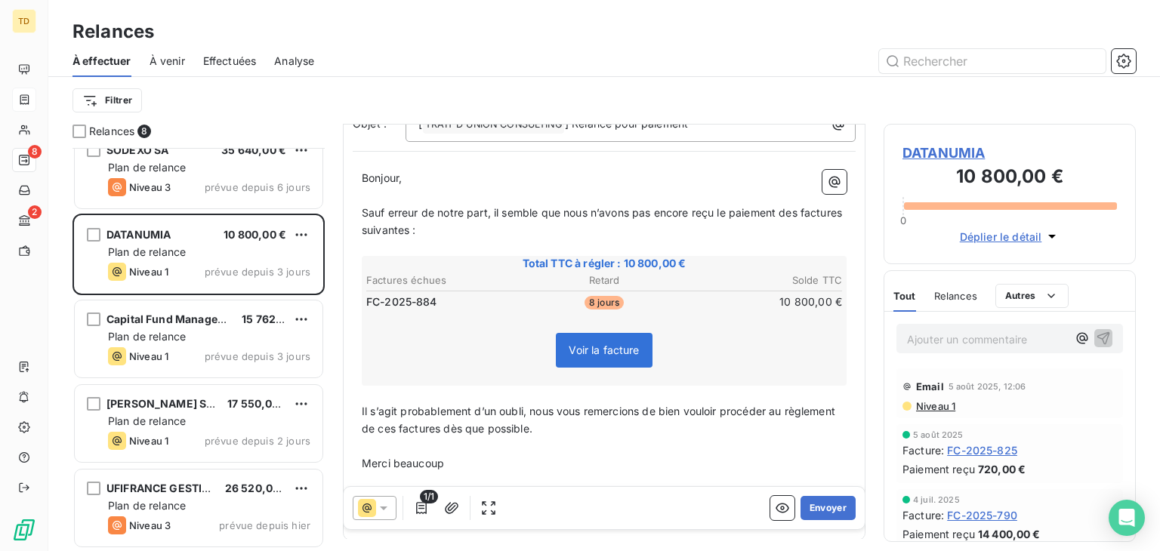
scroll to position [151, 0]
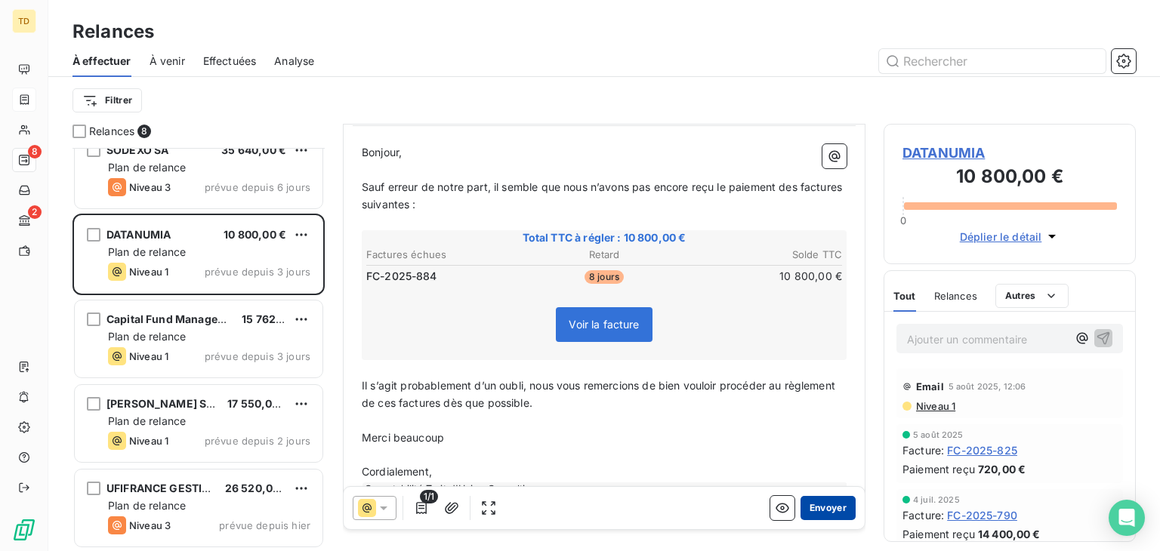
click at [832, 504] on button "Envoyer" at bounding box center [828, 508] width 55 height 24
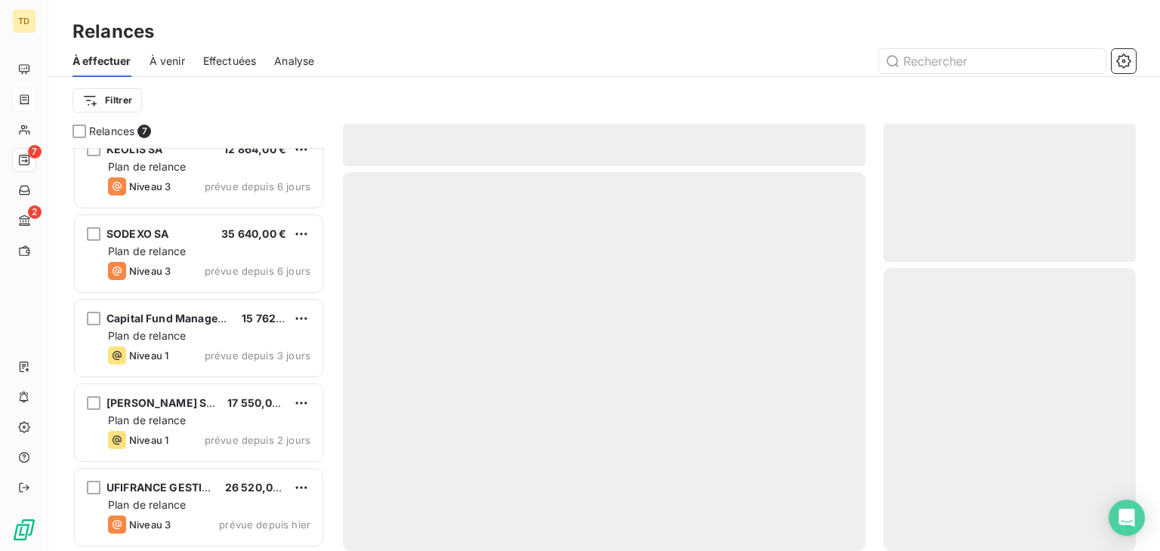
scroll to position [189, 0]
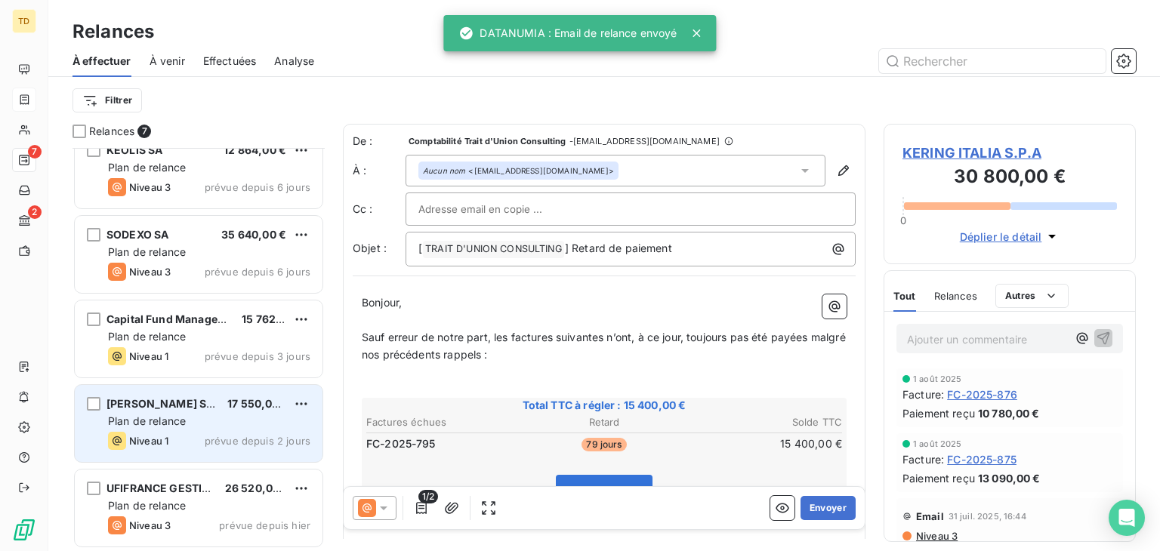
click at [206, 418] on div "Plan de relance" at bounding box center [209, 421] width 202 height 15
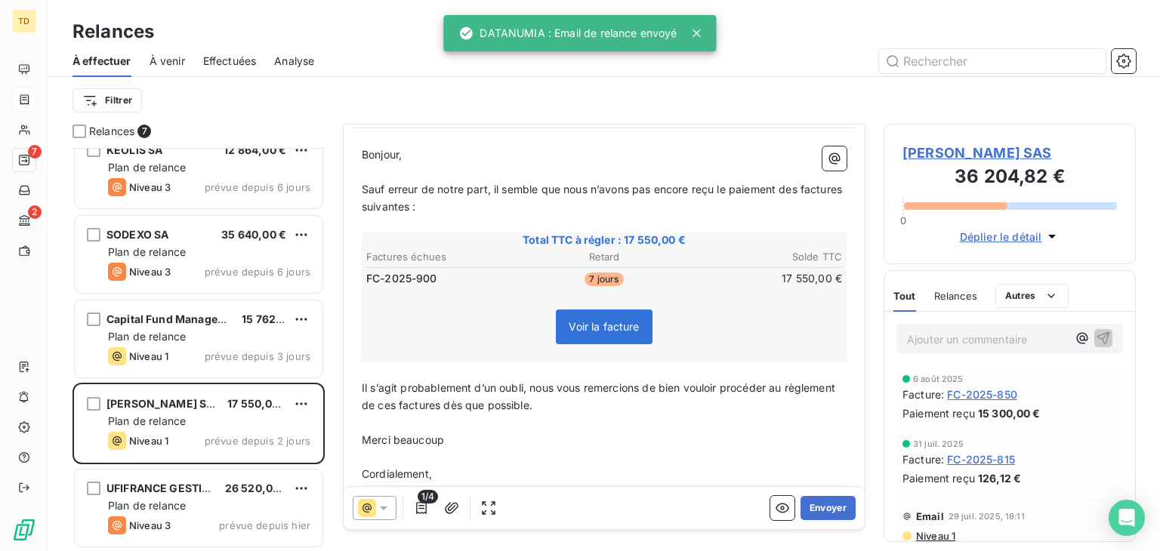
scroll to position [151, 0]
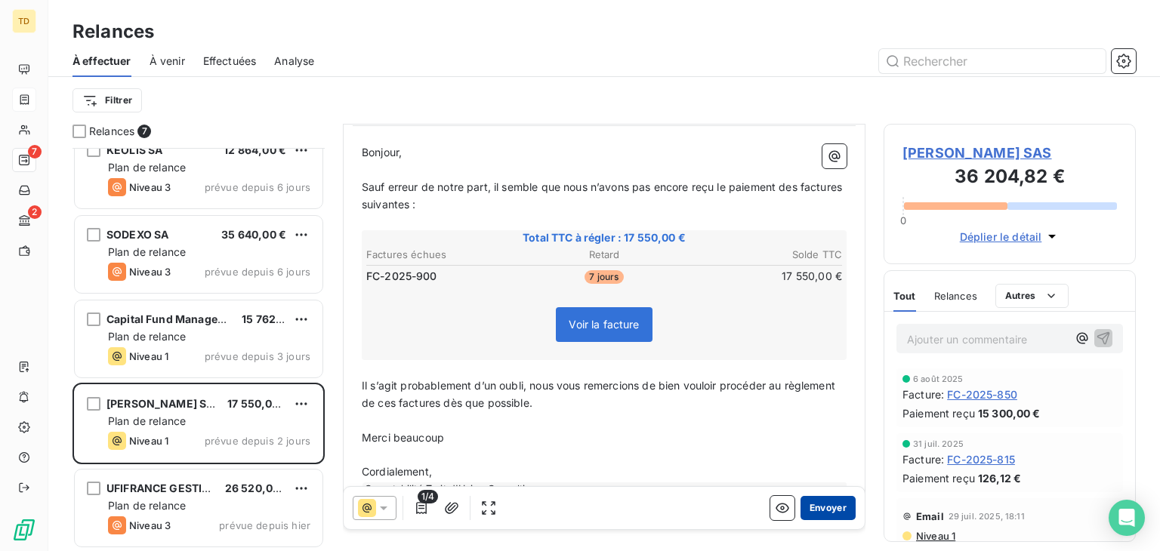
click at [815, 512] on button "Envoyer" at bounding box center [828, 508] width 55 height 24
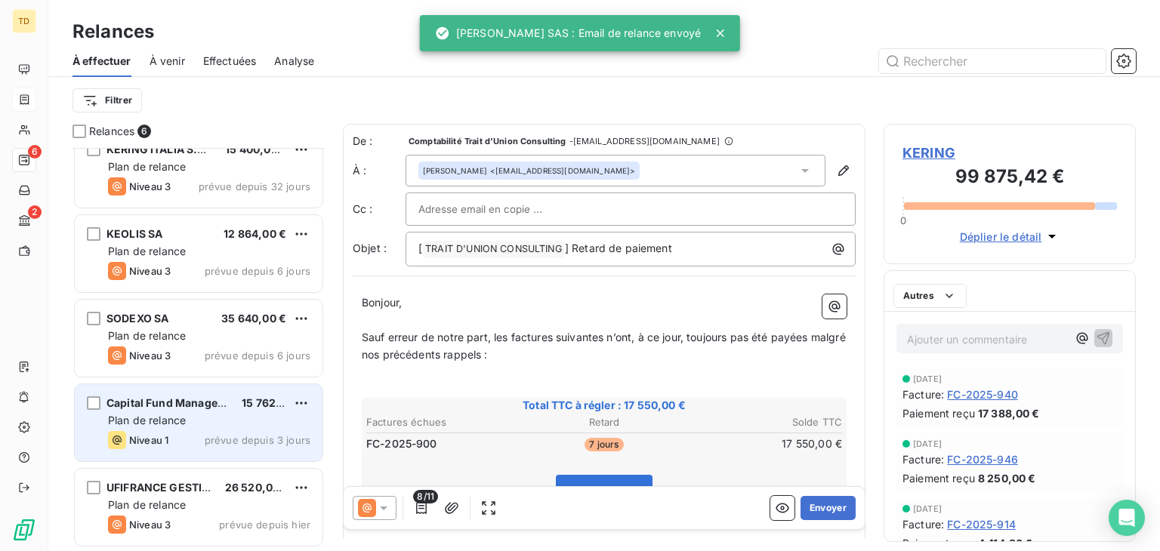
scroll to position [104, 0]
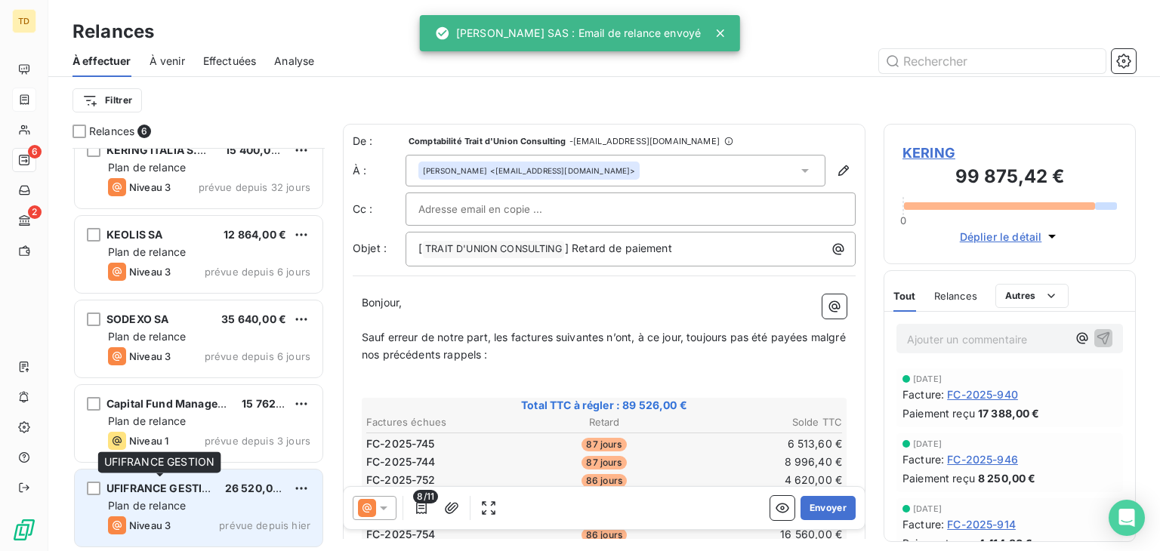
click at [191, 489] on span "UFIFRANCE GESTION" at bounding box center [162, 488] width 113 height 13
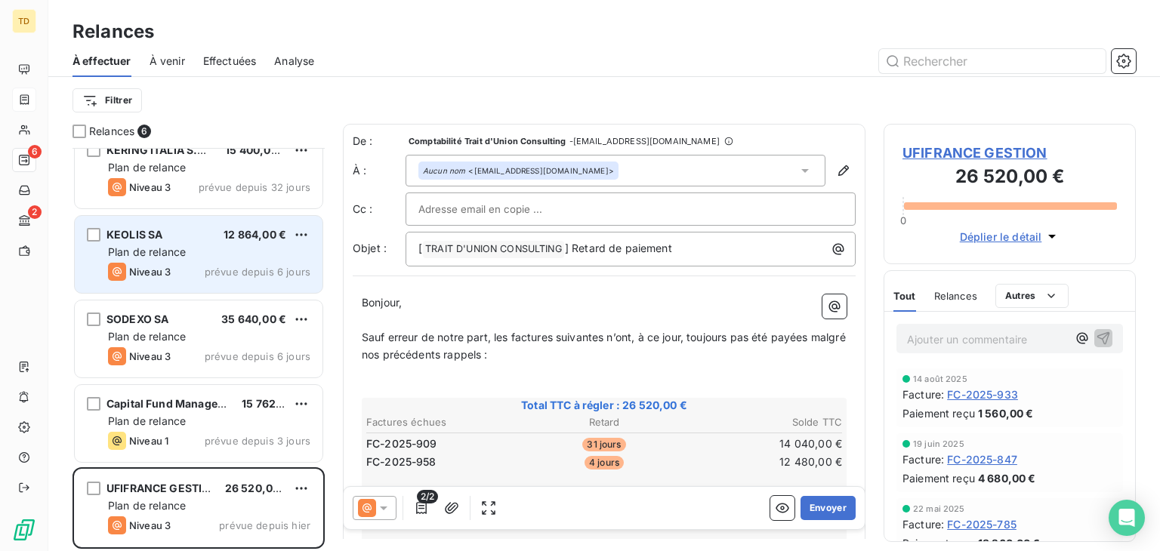
click at [153, 266] on span "Niveau 3" at bounding box center [150, 272] width 42 height 12
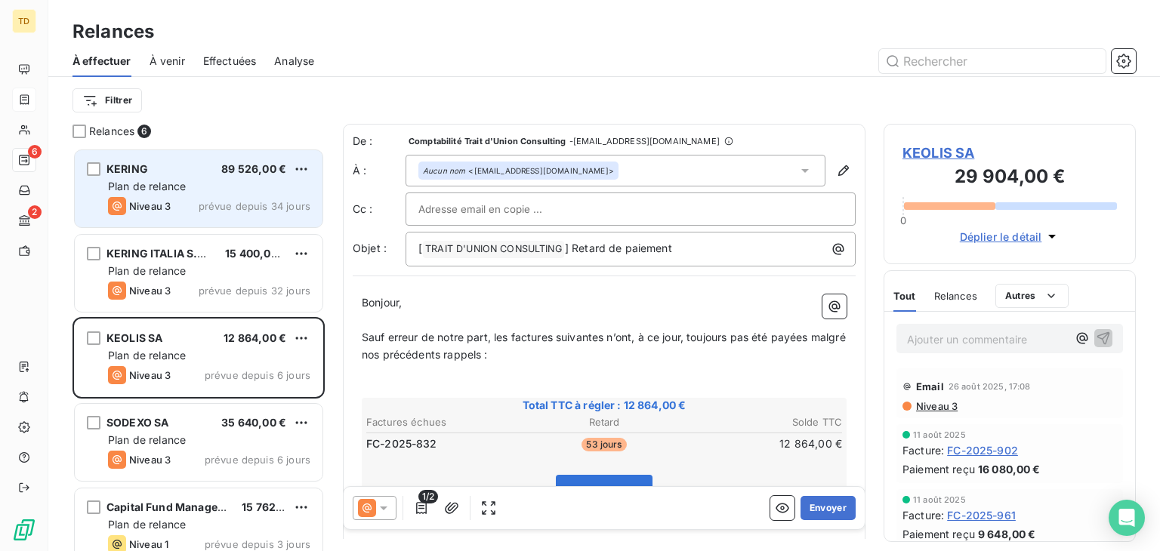
drag, startPoint x: 164, startPoint y: 171, endPoint x: 153, endPoint y: 193, distance: 24.7
click at [162, 170] on div "KERING 89 526,00 €" at bounding box center [209, 169] width 202 height 14
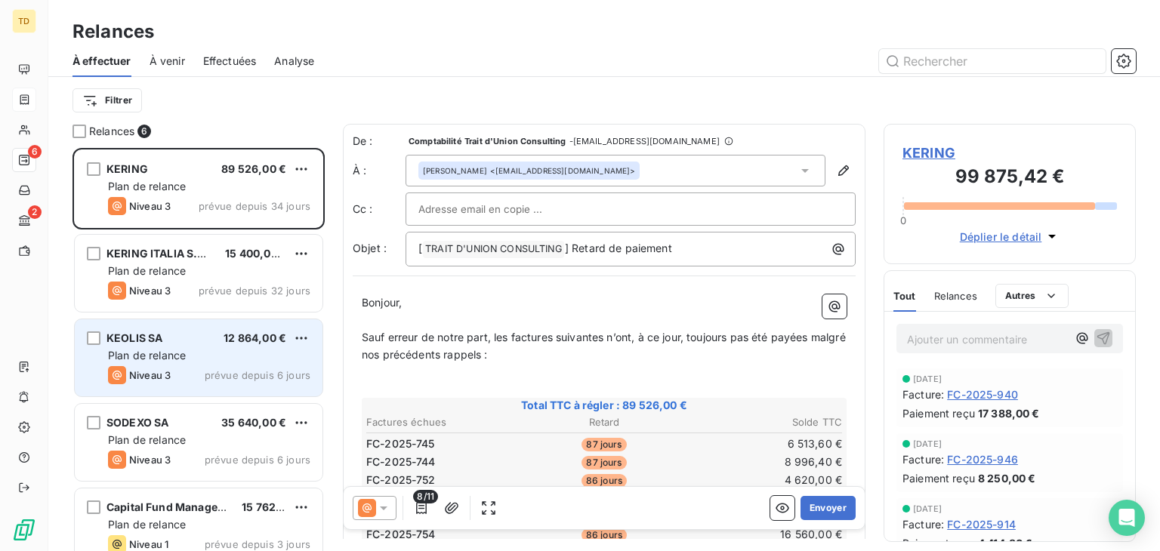
click at [205, 332] on div "KEOLIS SA 12 864,00 €" at bounding box center [209, 339] width 202 height 14
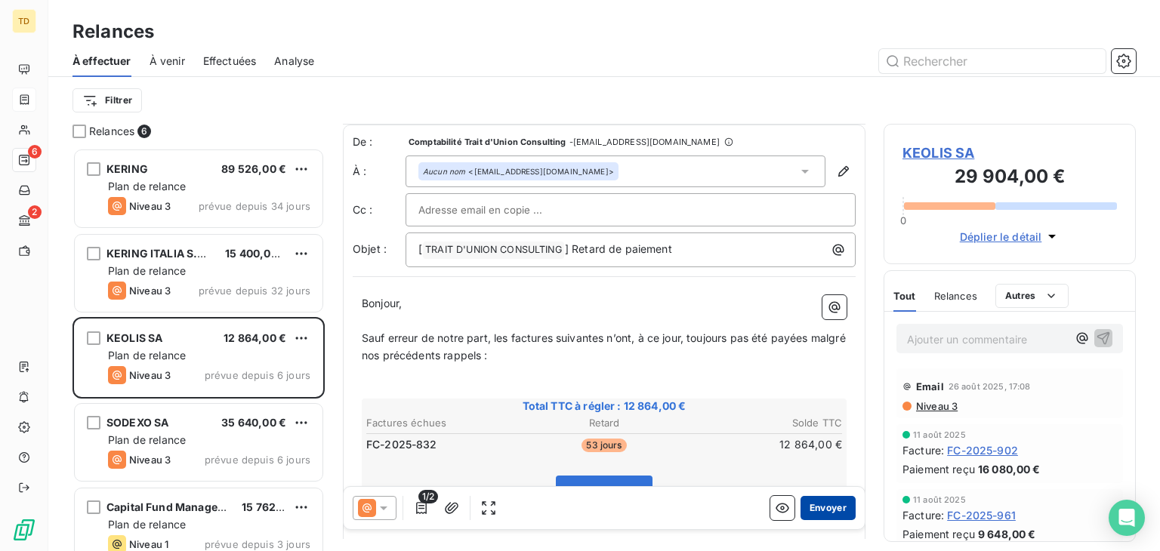
click at [808, 508] on button "Envoyer" at bounding box center [828, 508] width 55 height 24
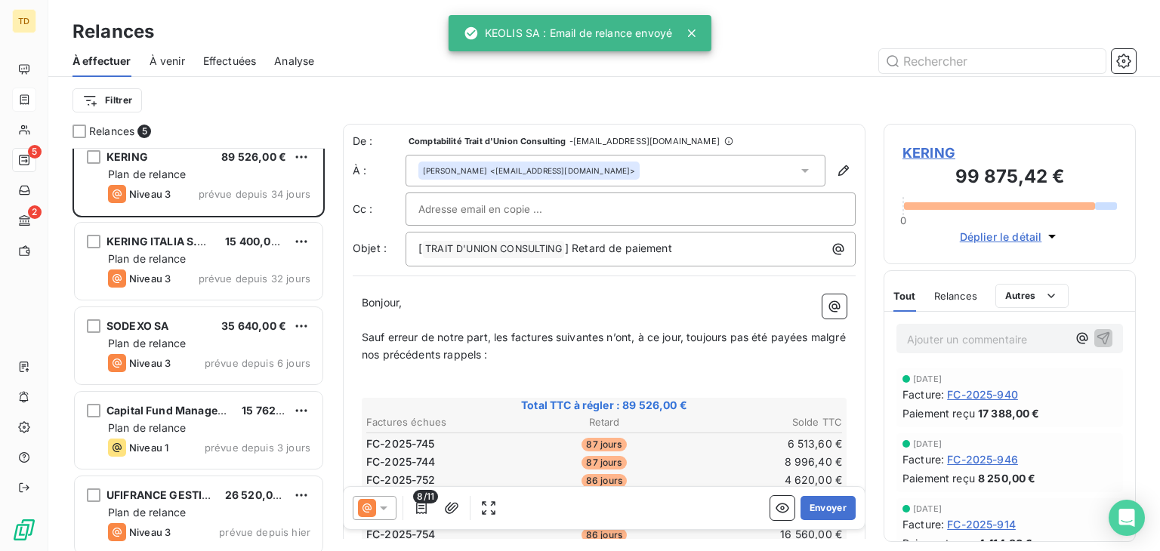
scroll to position [20, 0]
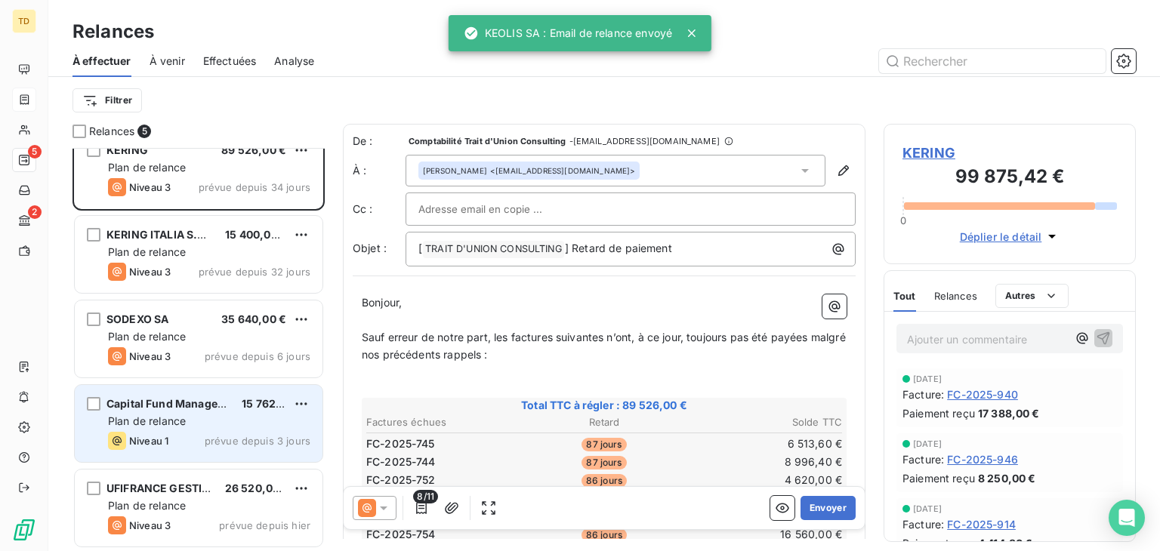
click at [153, 437] on span "Niveau 1" at bounding box center [148, 441] width 39 height 12
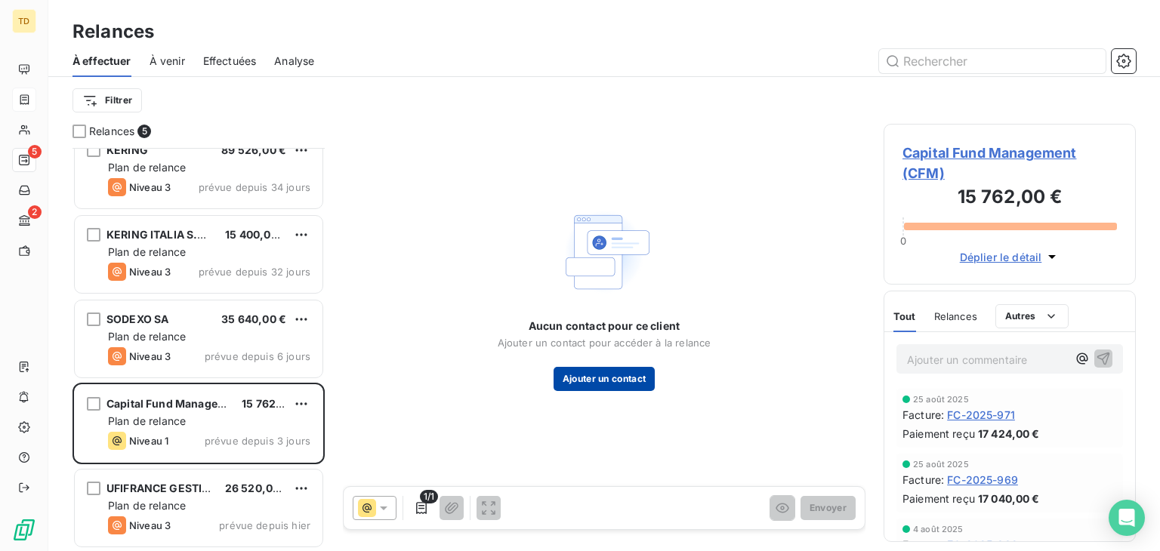
click at [598, 384] on button "Ajouter un contact" at bounding box center [605, 379] width 102 height 24
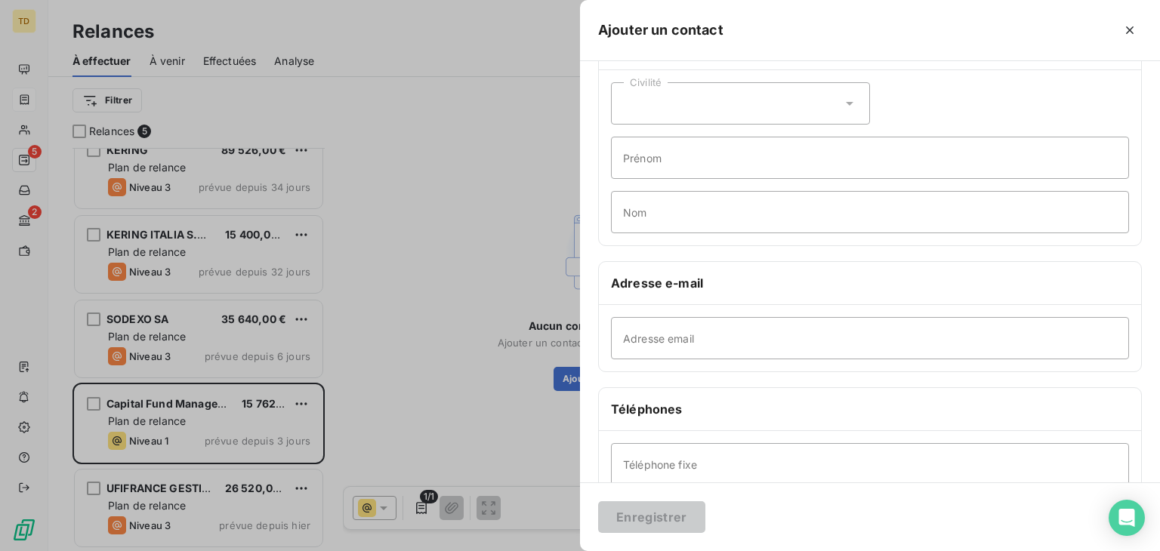
scroll to position [76, 0]
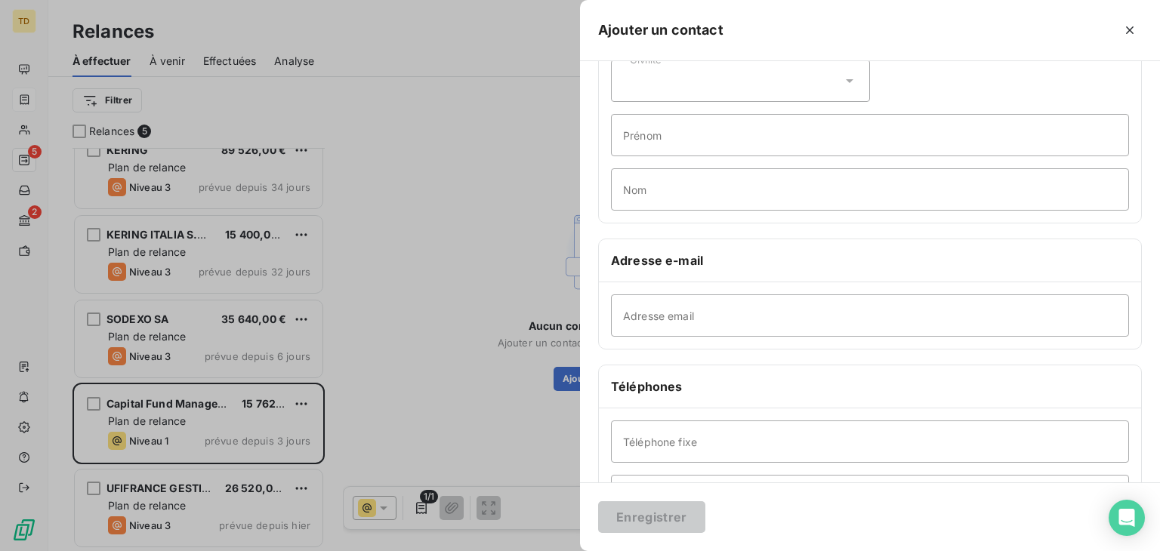
click at [414, 357] on div at bounding box center [580, 275] width 1160 height 551
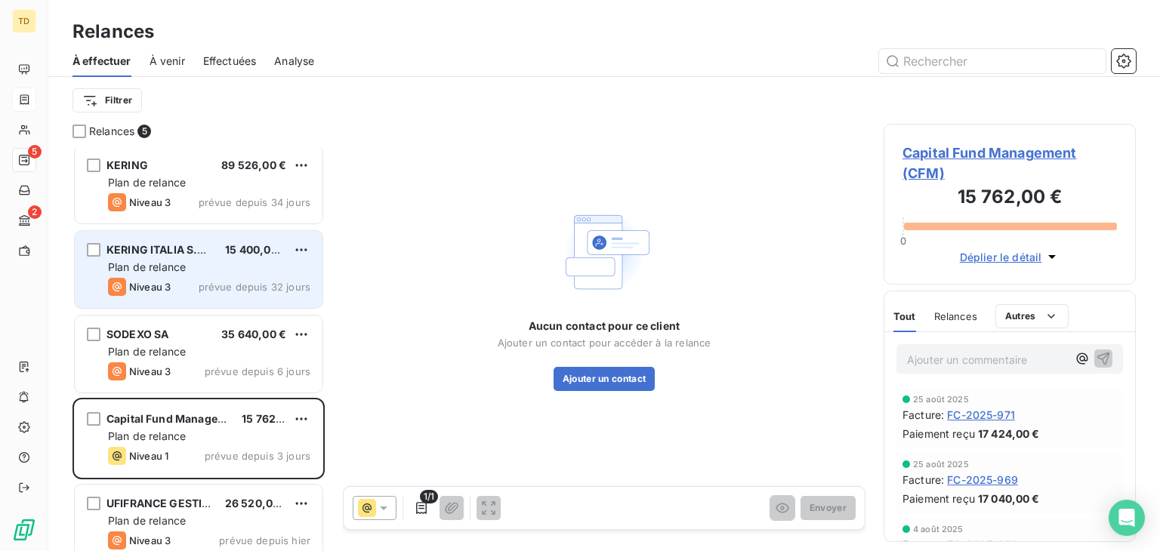
scroll to position [0, 0]
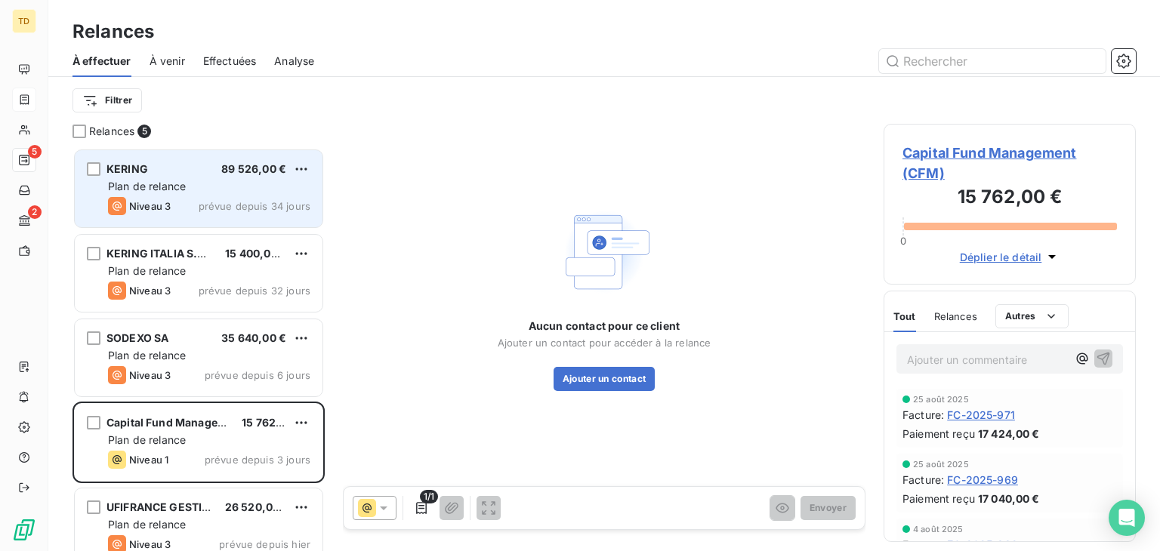
click at [193, 202] on div "Niveau 3 prévue depuis 34 jours" at bounding box center [209, 206] width 202 height 18
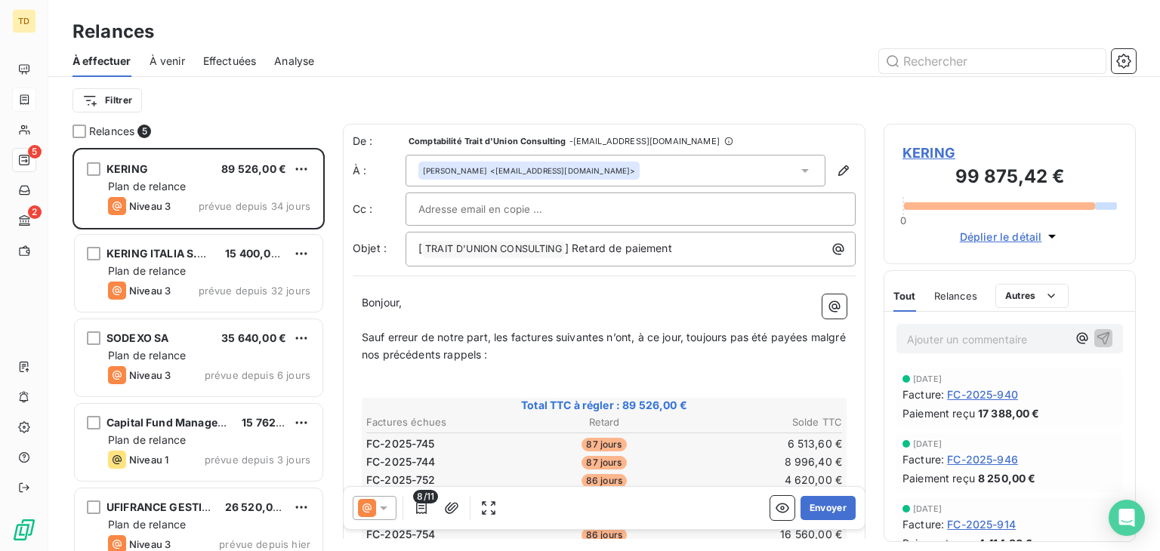
click at [535, 169] on div "[PERSON_NAME] <[EMAIL_ADDRESS][DOMAIN_NAME]>" at bounding box center [529, 170] width 212 height 11
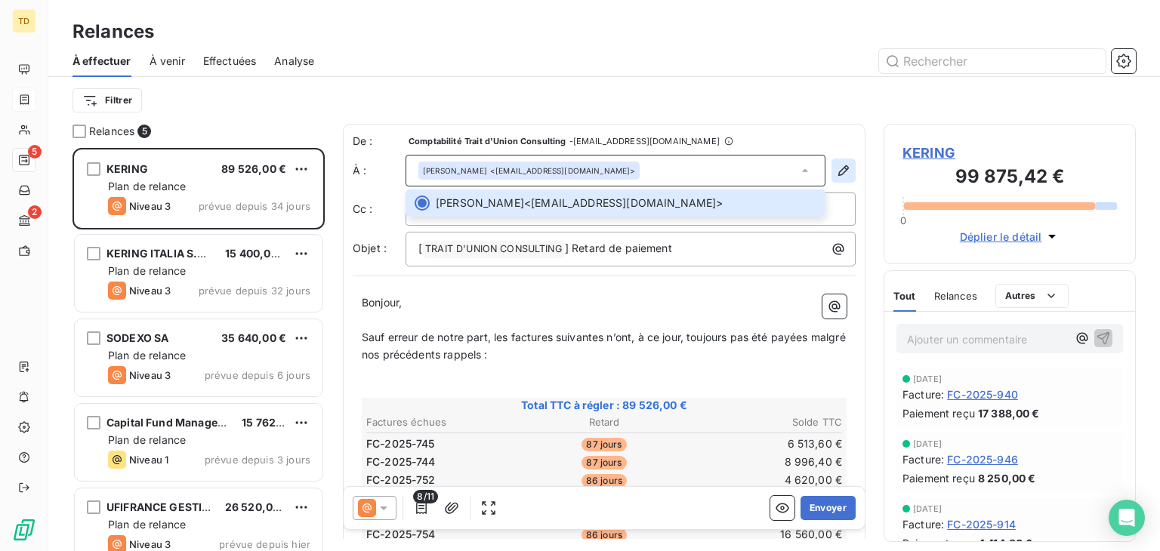
click at [836, 168] on icon "button" at bounding box center [843, 170] width 15 height 15
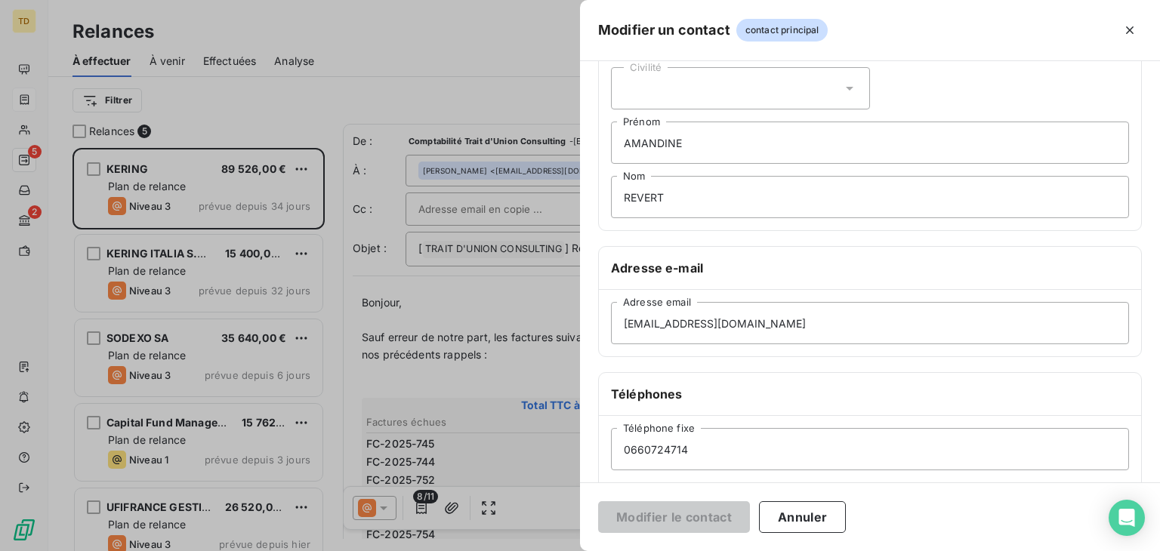
scroll to position [76, 0]
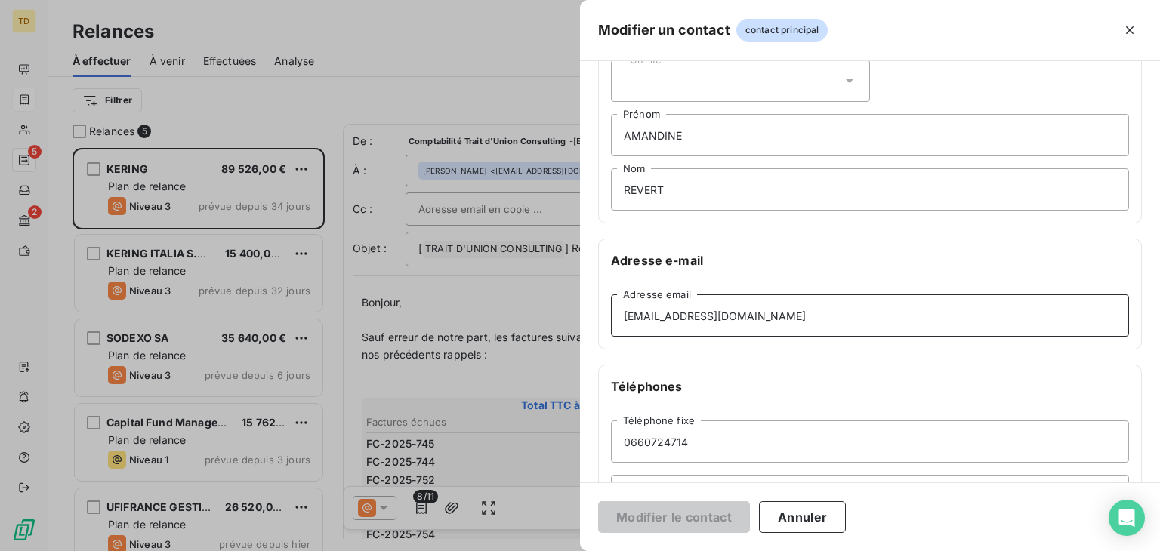
drag, startPoint x: 802, startPoint y: 315, endPoint x: 592, endPoint y: 321, distance: 210.0
click at [592, 321] on div "Informations générales Civilité [PERSON_NAME] REVERT Nom Adresse e-mail [EMAIL_…" at bounding box center [870, 339] width 580 height 671
paste input "p2p.corpo@ker"
type input "[EMAIL_ADDRESS][DOMAIN_NAME]"
click at [671, 206] on input "REVERT" at bounding box center [870, 189] width 518 height 42
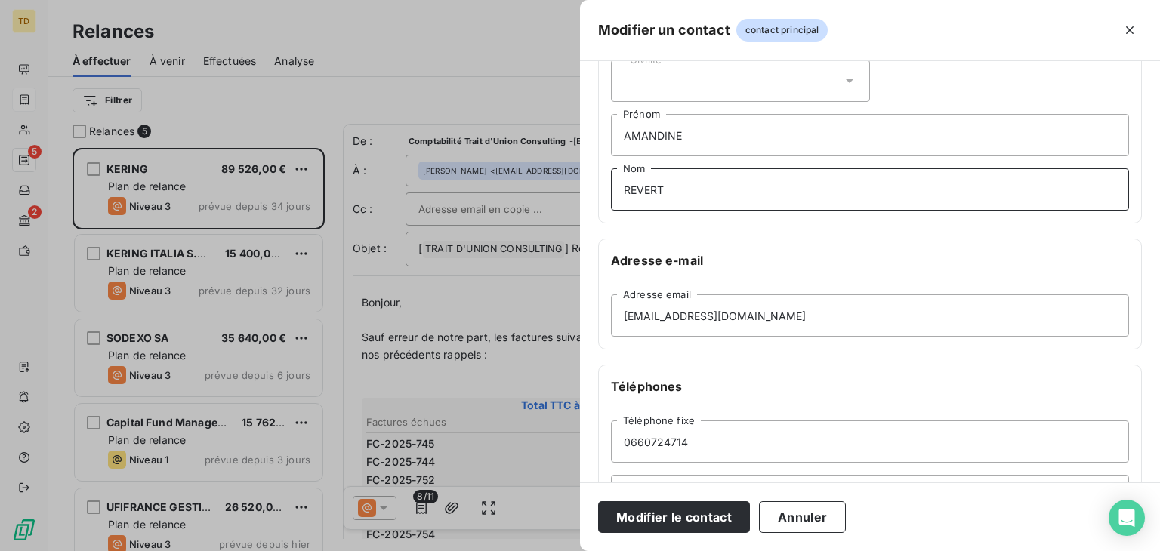
drag, startPoint x: 673, startPoint y: 196, endPoint x: 604, endPoint y: 205, distance: 69.2
click at [604, 205] on div "Civilité [PERSON_NAME] REVERT Nom" at bounding box center [870, 135] width 542 height 175
drag, startPoint x: 705, startPoint y: 129, endPoint x: 605, endPoint y: 143, distance: 101.5
click at [605, 143] on div "Civilité [PERSON_NAME] Nom" at bounding box center [870, 135] width 542 height 175
drag, startPoint x: 585, startPoint y: 131, endPoint x: 592, endPoint y: 137, distance: 9.2
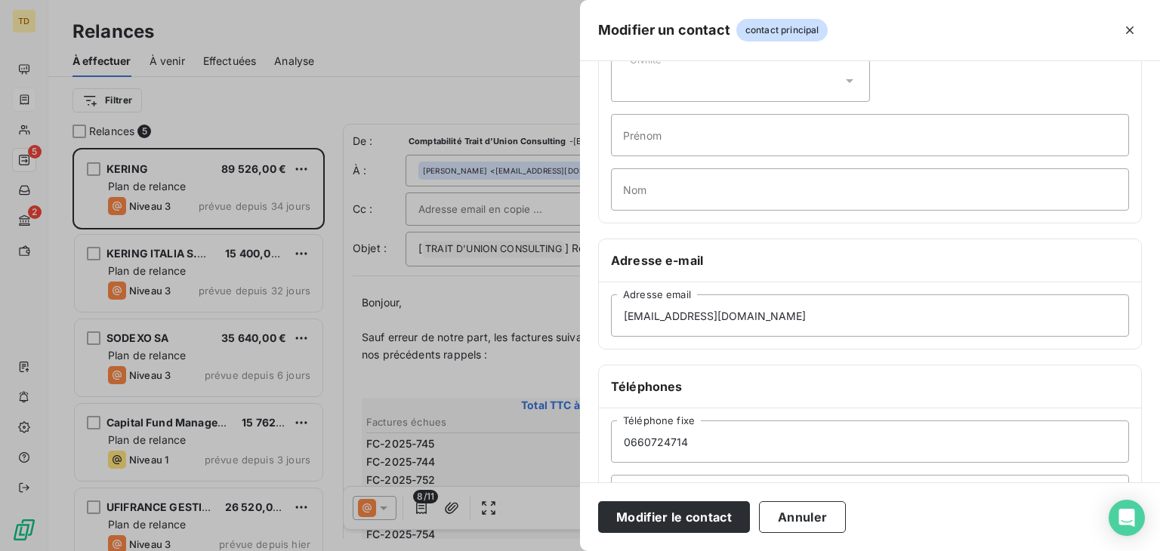
click at [582, 132] on div "Informations générales Civilité Prénom Nom Adresse e-mail [EMAIL_ADDRESS][DOMAI…" at bounding box center [870, 339] width 580 height 671
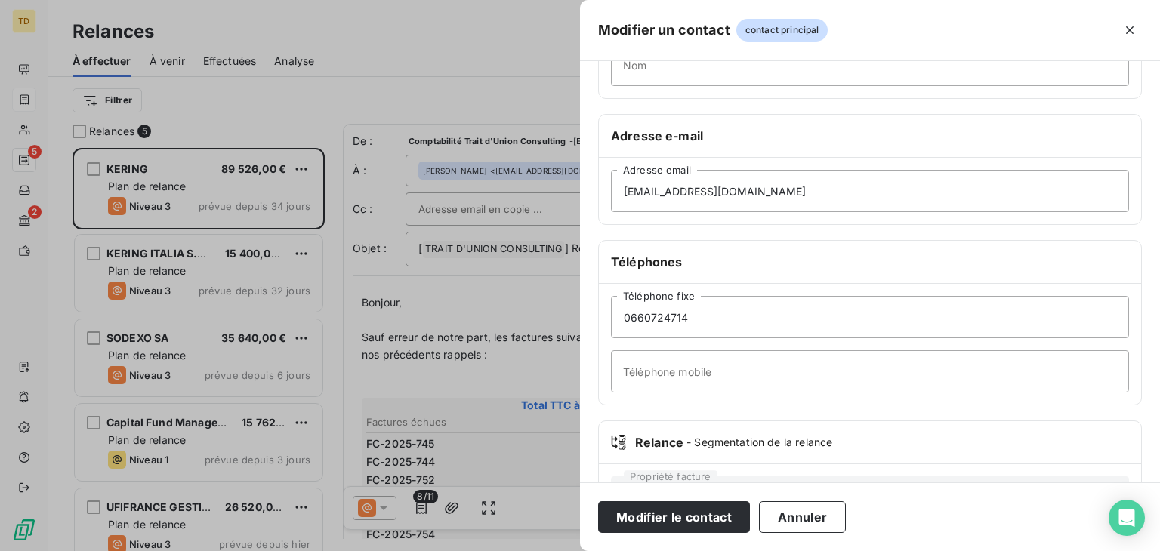
scroll to position [227, 0]
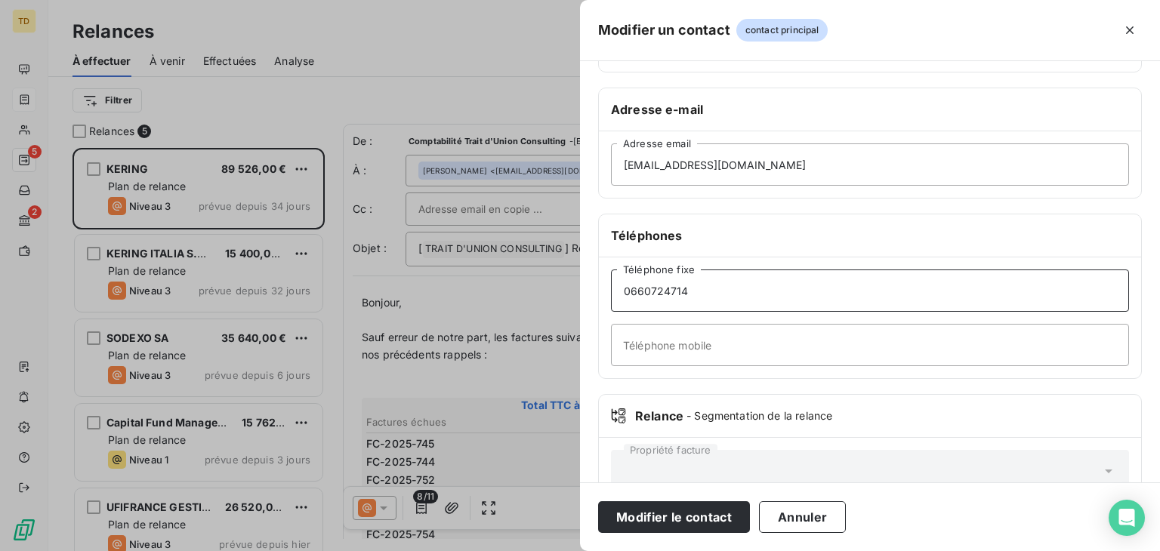
drag, startPoint x: 708, startPoint y: 294, endPoint x: 592, endPoint y: 306, distance: 116.2
click at [592, 306] on div "Informations générales Civilité Prénom Nom Adresse e-mail [EMAIL_ADDRESS][DOMAI…" at bounding box center [870, 188] width 580 height 671
click at [611, 260] on div "Téléphone fixe Téléphone mobile" at bounding box center [870, 318] width 542 height 121
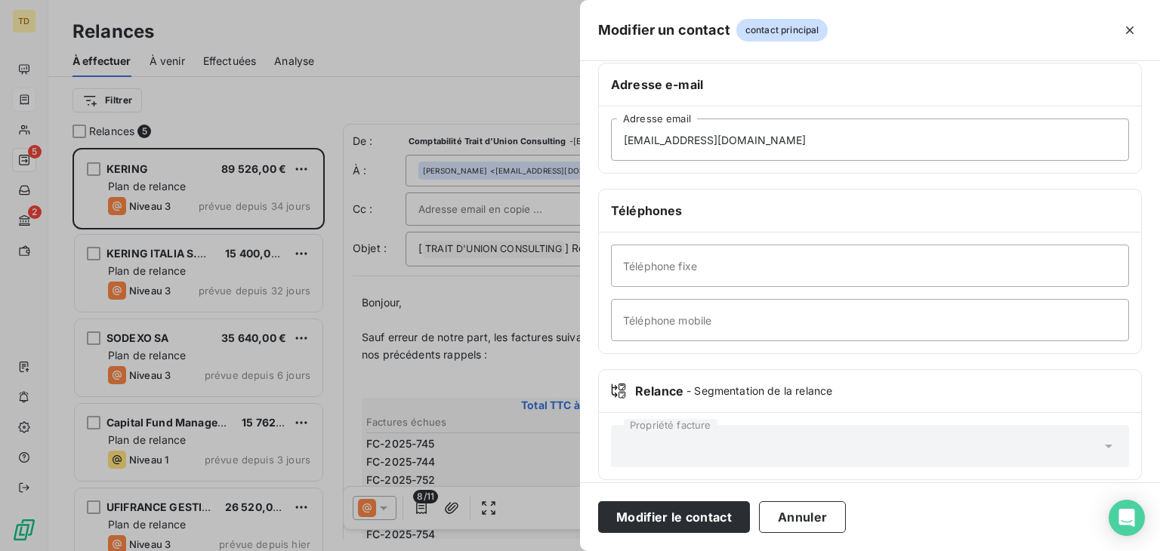
scroll to position [265, 0]
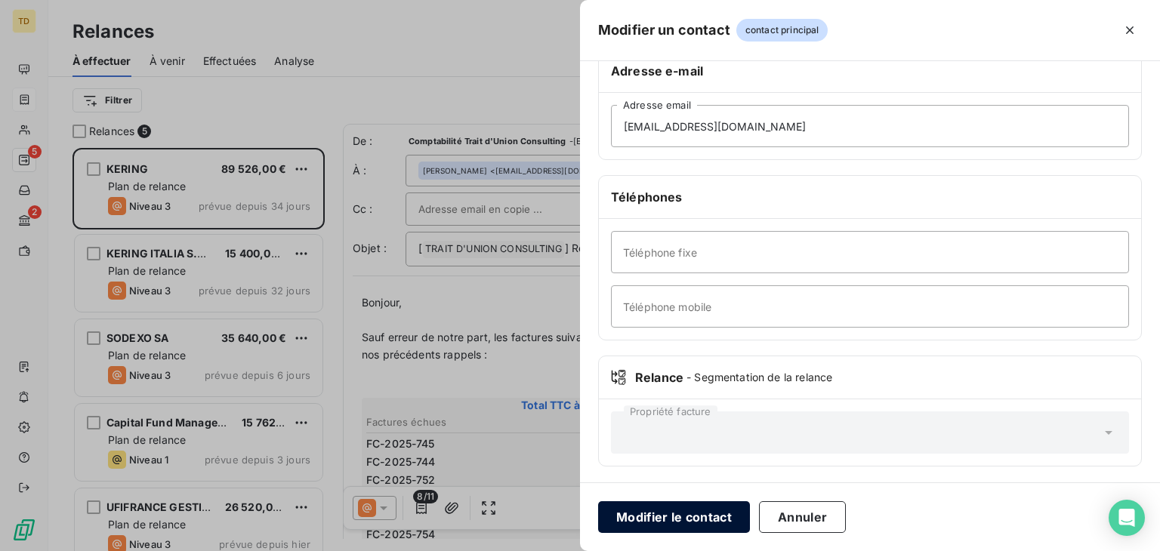
click at [680, 526] on button "Modifier le contact" at bounding box center [674, 517] width 152 height 32
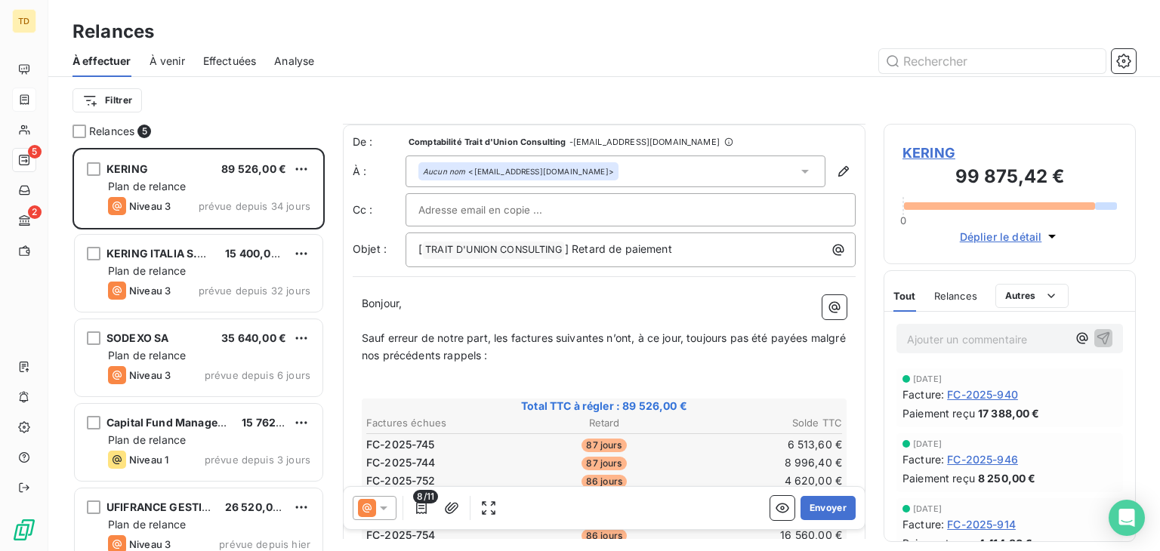
scroll to position [0, 0]
click at [833, 514] on button "Envoyer" at bounding box center [828, 508] width 55 height 24
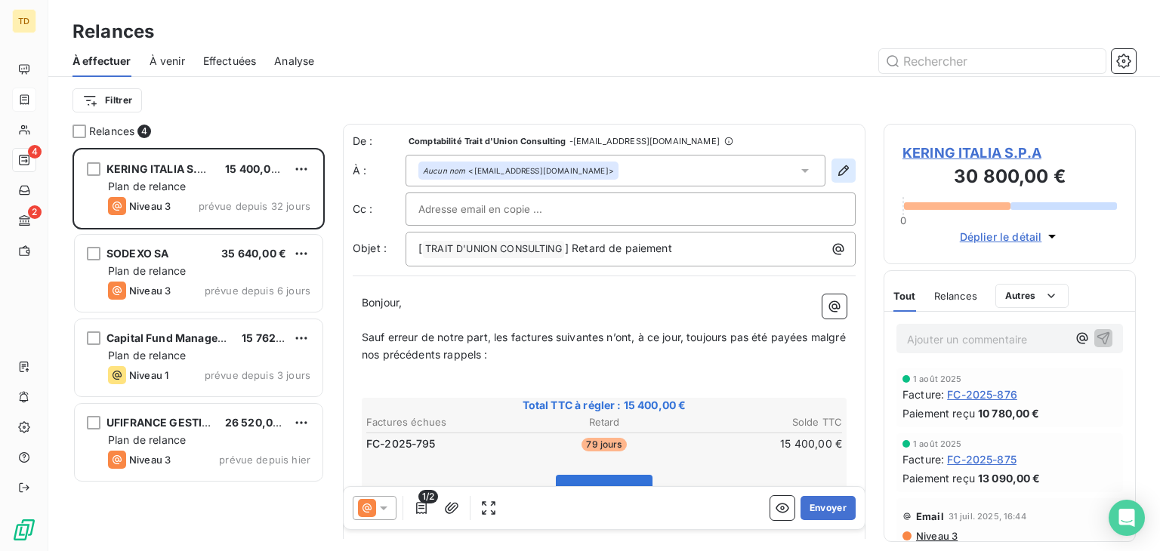
click at [836, 164] on icon "button" at bounding box center [843, 170] width 15 height 15
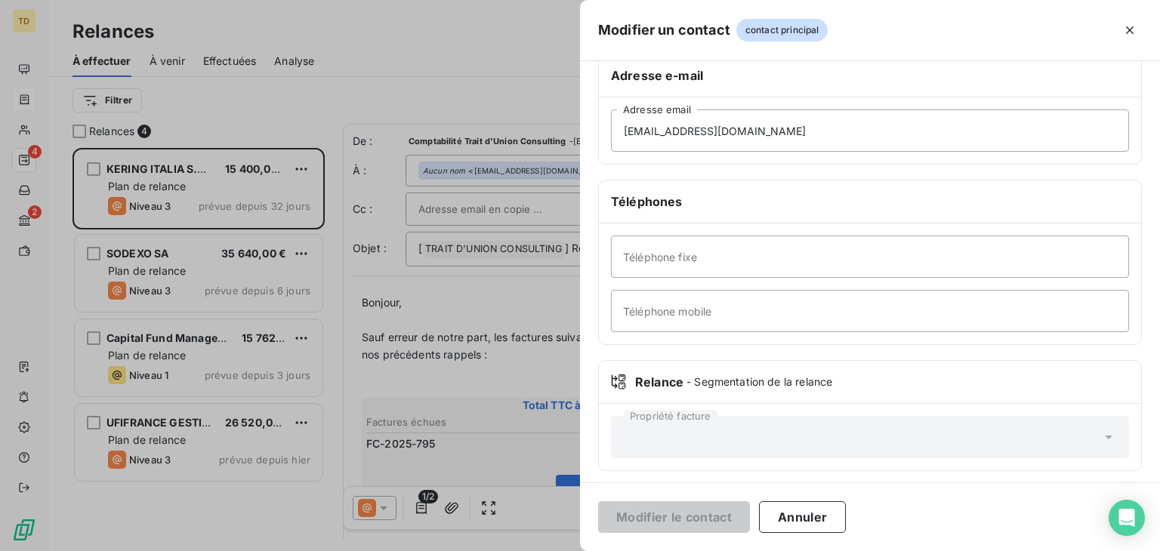
scroll to position [265, 0]
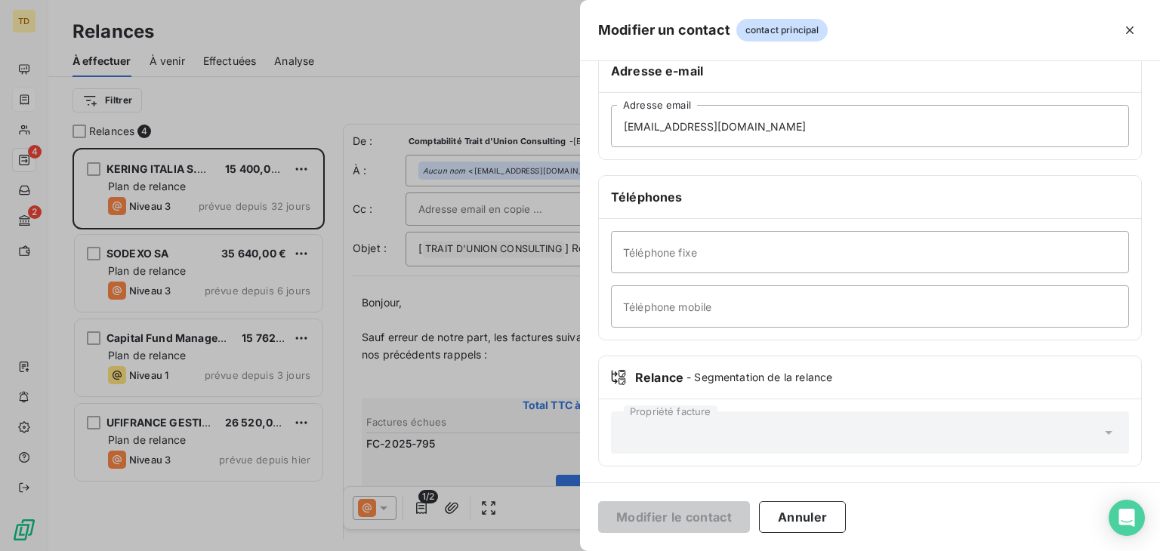
click at [728, 427] on div "Propriété facture" at bounding box center [870, 433] width 518 height 42
click at [794, 520] on button "Annuler" at bounding box center [802, 517] width 87 height 32
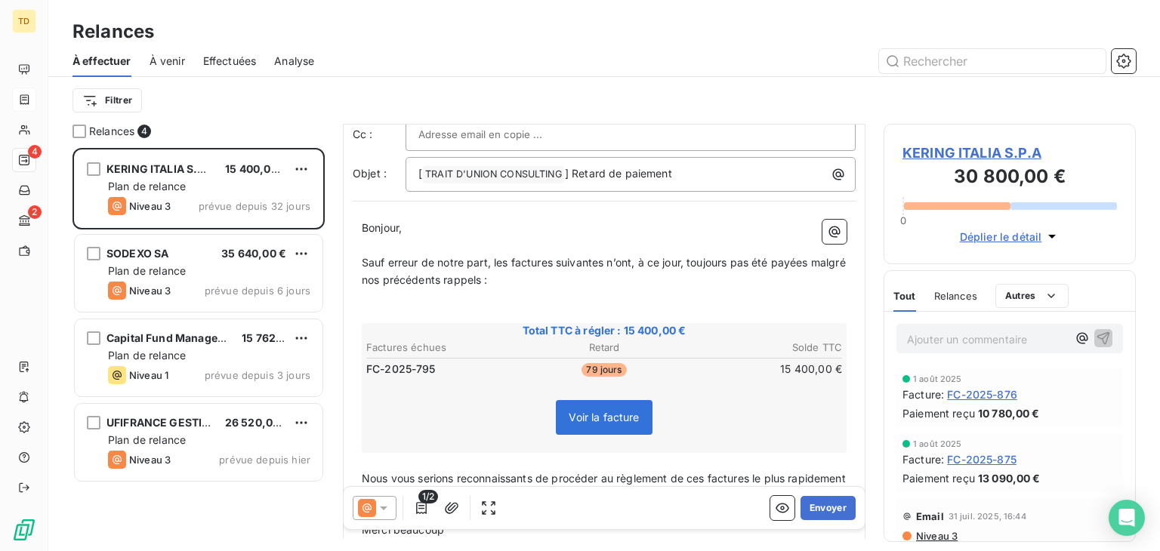
scroll to position [76, 0]
click at [828, 233] on icon "button" at bounding box center [834, 231] width 15 height 15
click at [585, 234] on html "TD 4 2 Relances À effectuer À venir Effectuées Analyse Filtrer Relances 4 KERIN…" at bounding box center [580, 275] width 1160 height 551
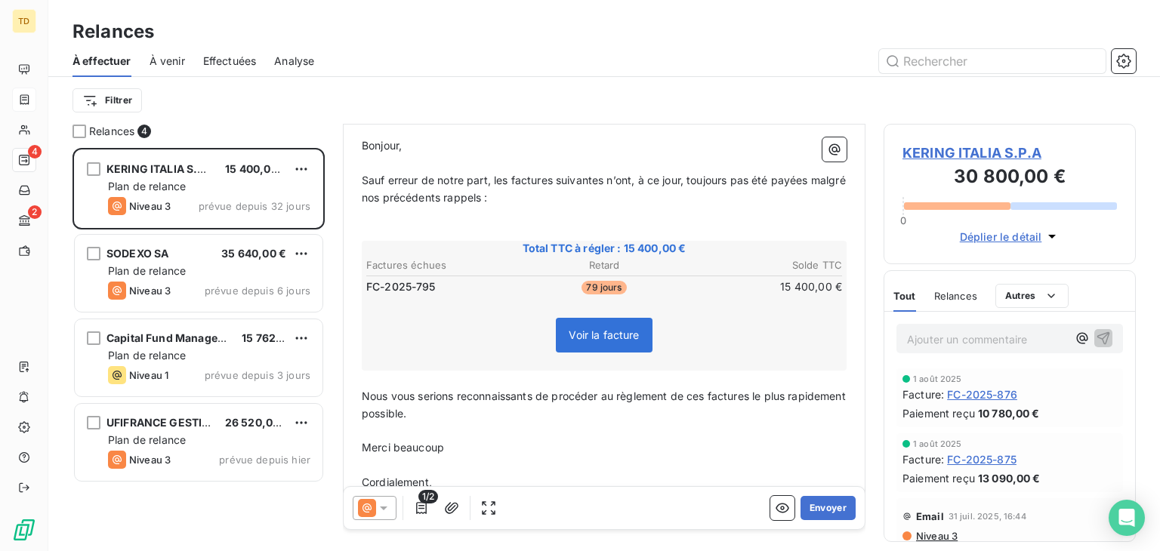
scroll to position [205, 0]
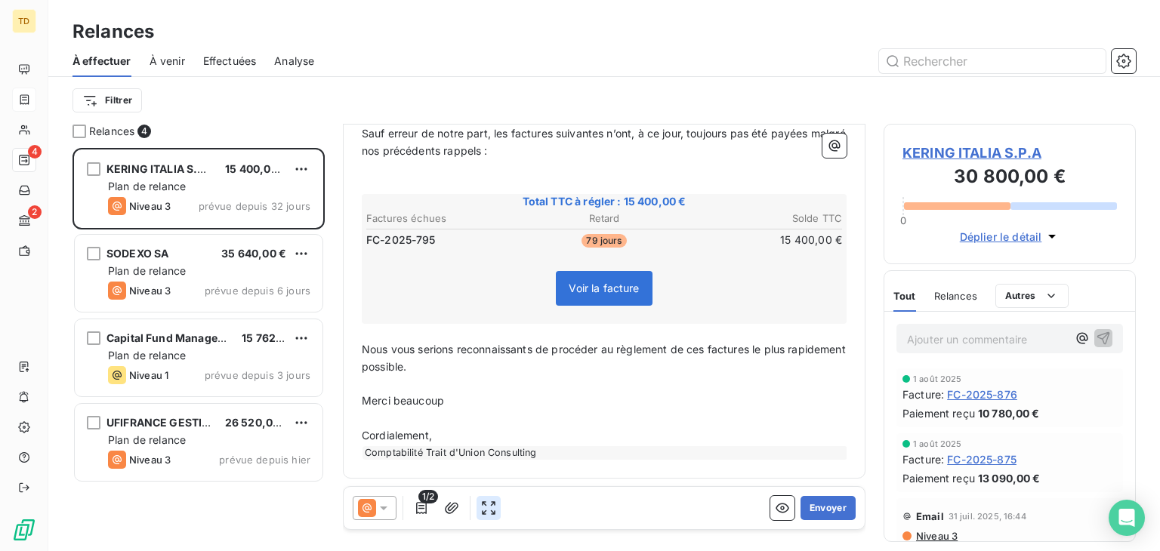
click at [486, 504] on icon "button" at bounding box center [488, 508] width 15 height 15
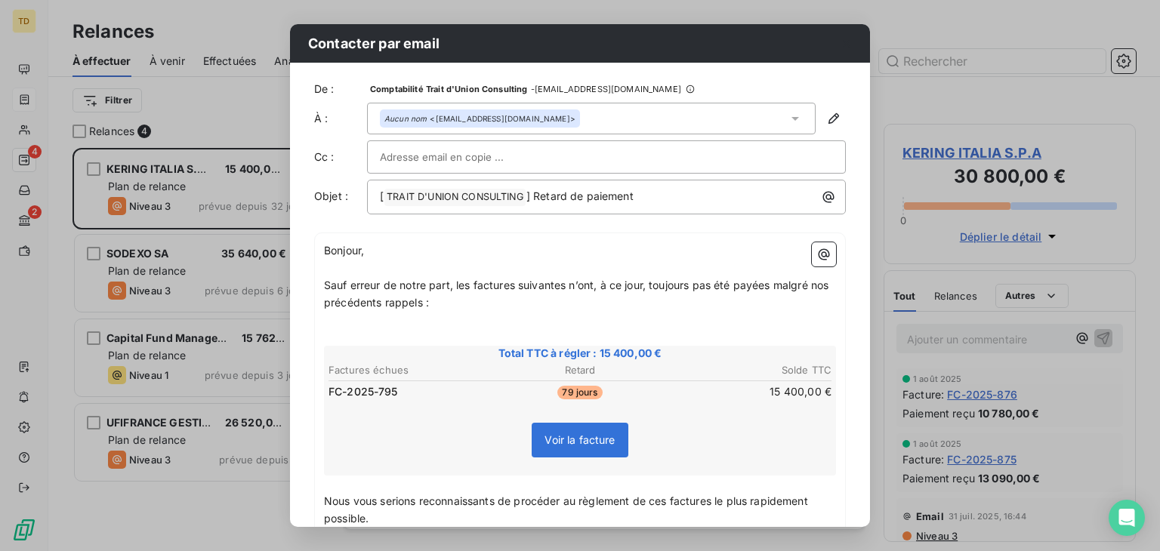
scroll to position [0, 0]
click at [826, 123] on icon "button" at bounding box center [833, 118] width 15 height 15
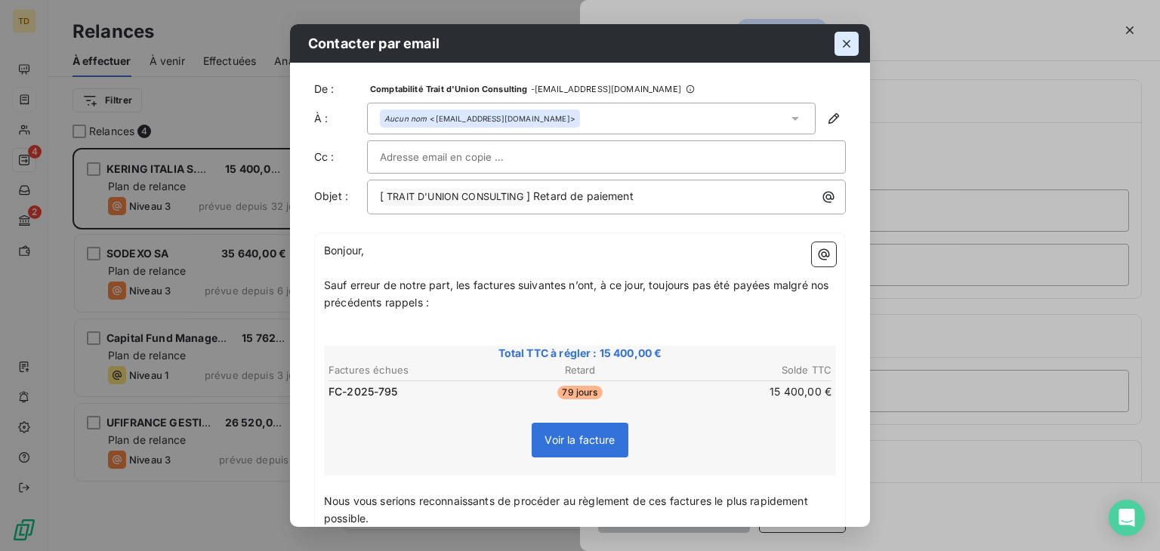
click at [855, 40] on button "button" at bounding box center [846, 44] width 24 height 24
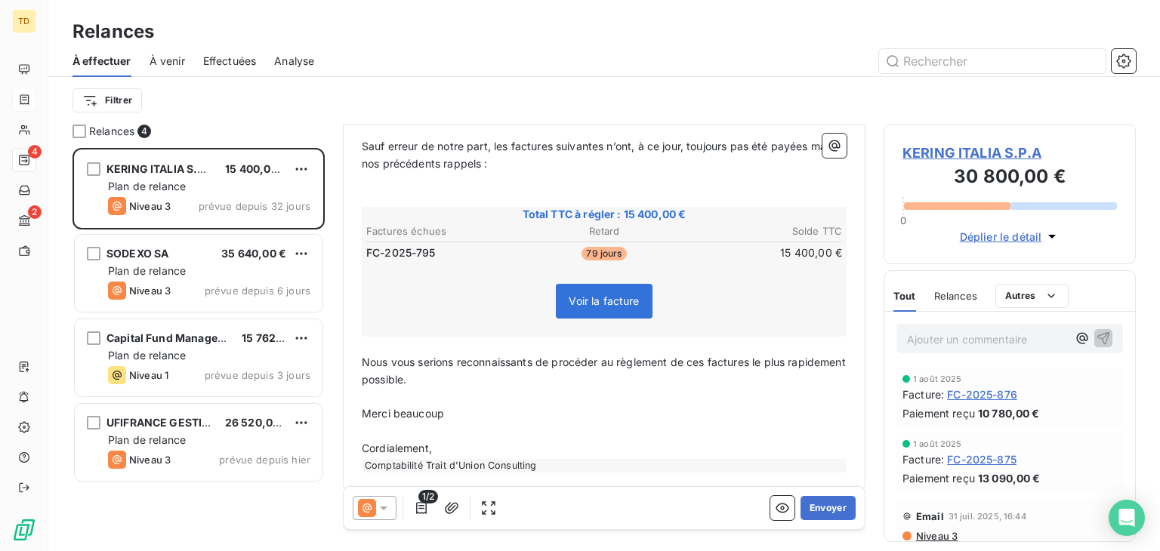
scroll to position [205, 0]
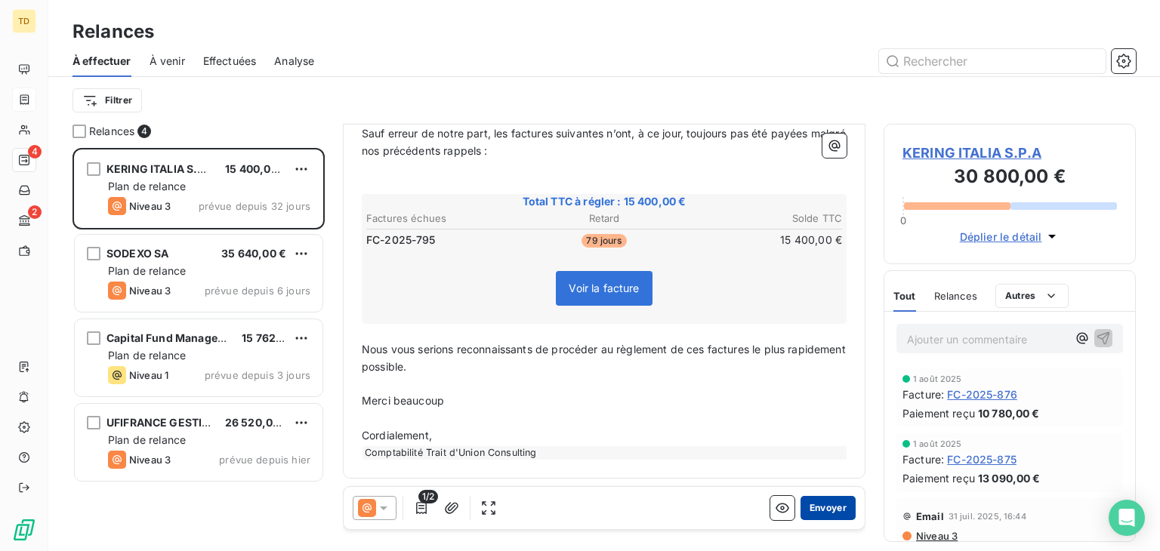
click at [808, 513] on button "Envoyer" at bounding box center [828, 508] width 55 height 24
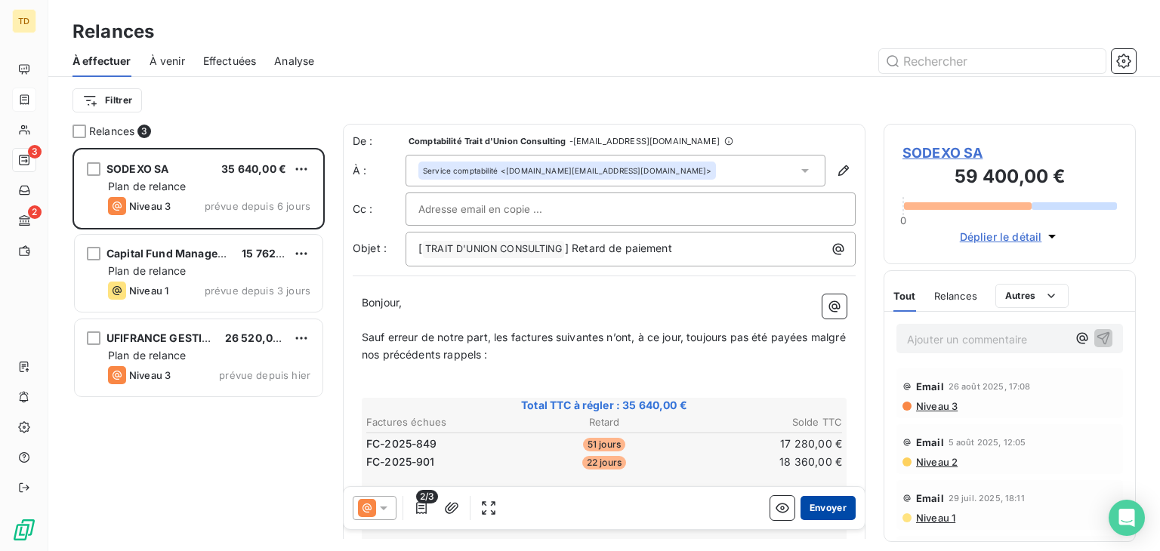
click at [801, 513] on button "Envoyer" at bounding box center [828, 508] width 55 height 24
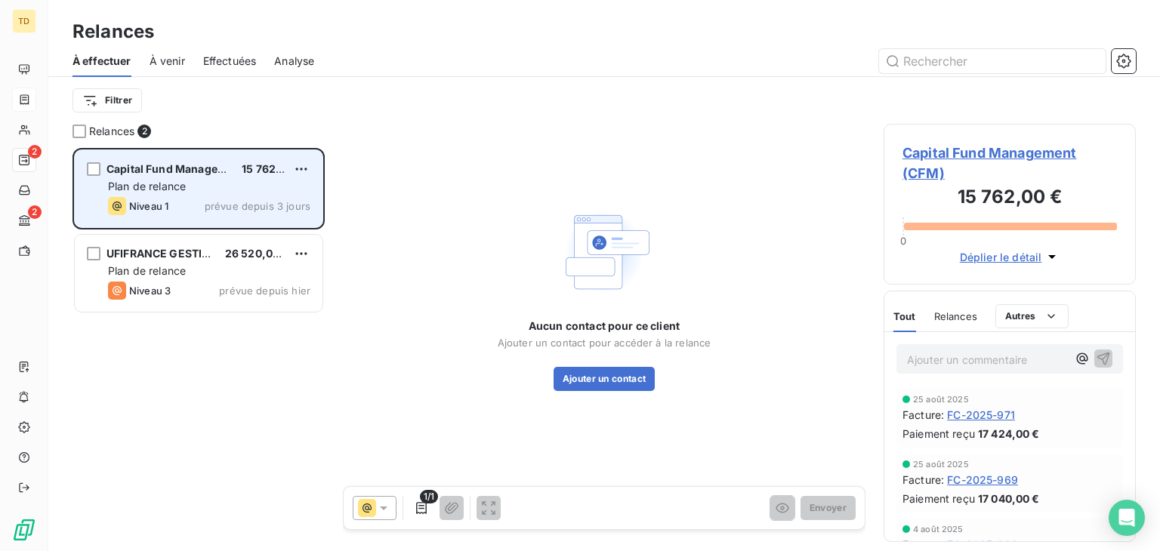
click at [158, 177] on div "Capital Fund Management (CFM) 15 762,00 € Plan de relance Niveau 1 prévue depui…" at bounding box center [199, 188] width 248 height 77
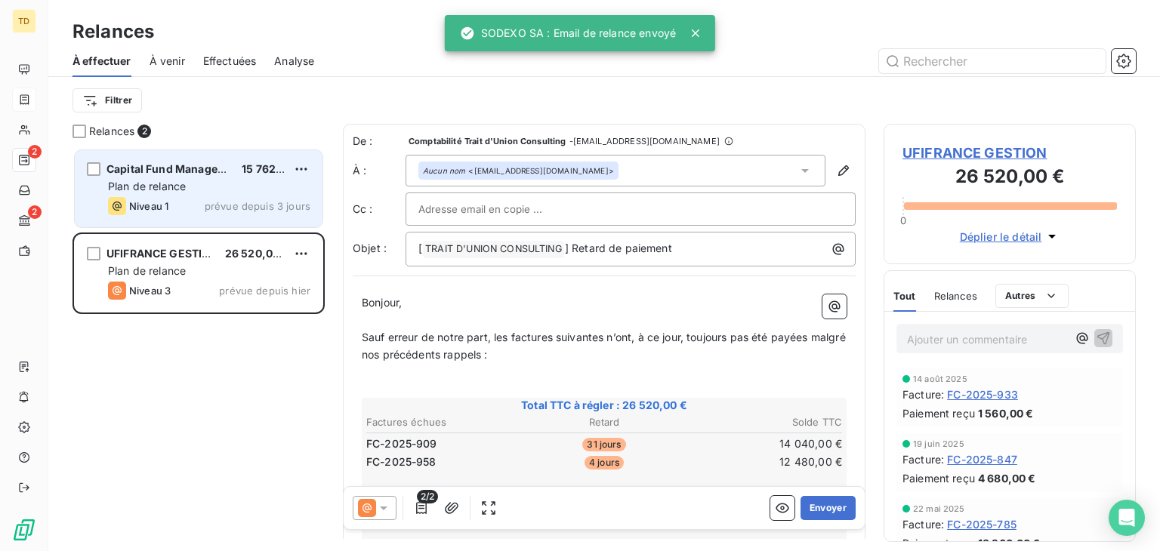
click at [169, 165] on span "Capital Fund Management (CFM)" at bounding box center [191, 168] width 171 height 13
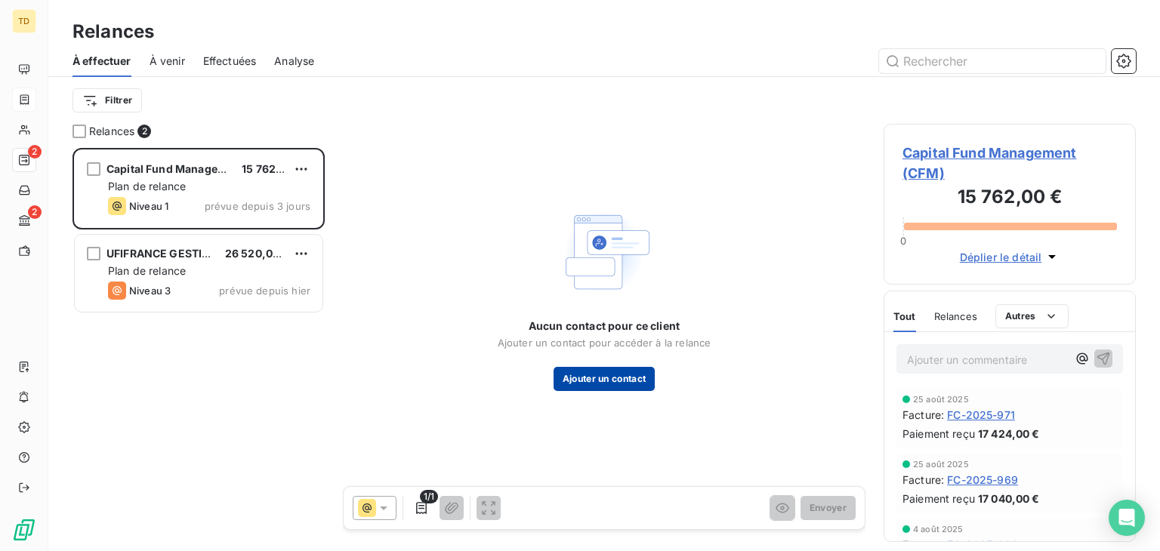
click at [614, 383] on button "Ajouter un contact" at bounding box center [605, 379] width 102 height 24
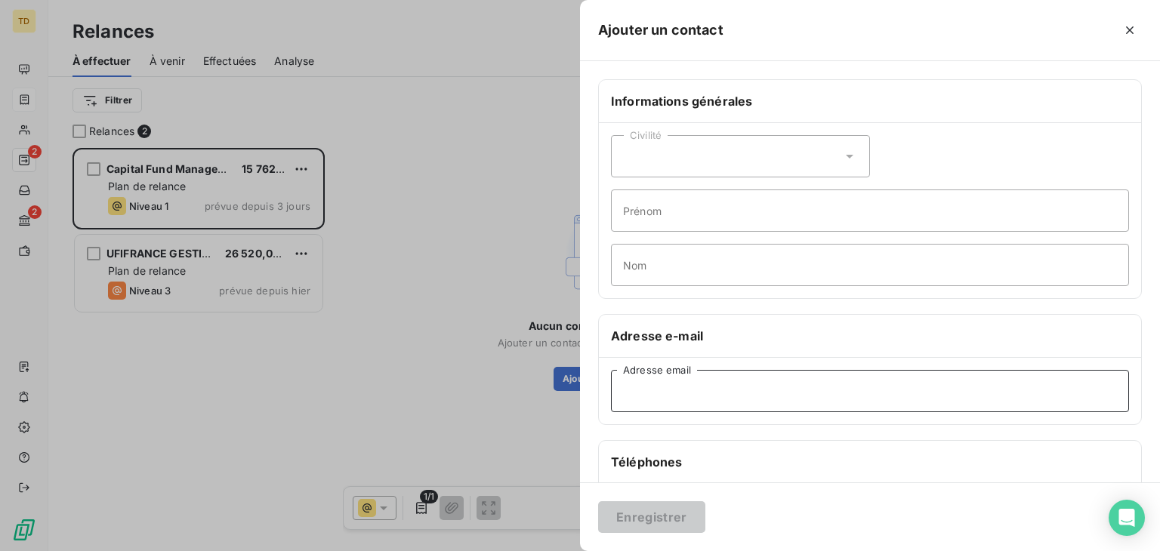
click at [698, 384] on input "Adresse email" at bounding box center [870, 391] width 518 height 42
paste input "[EMAIL_ADDRESS][DOMAIN_NAME]"
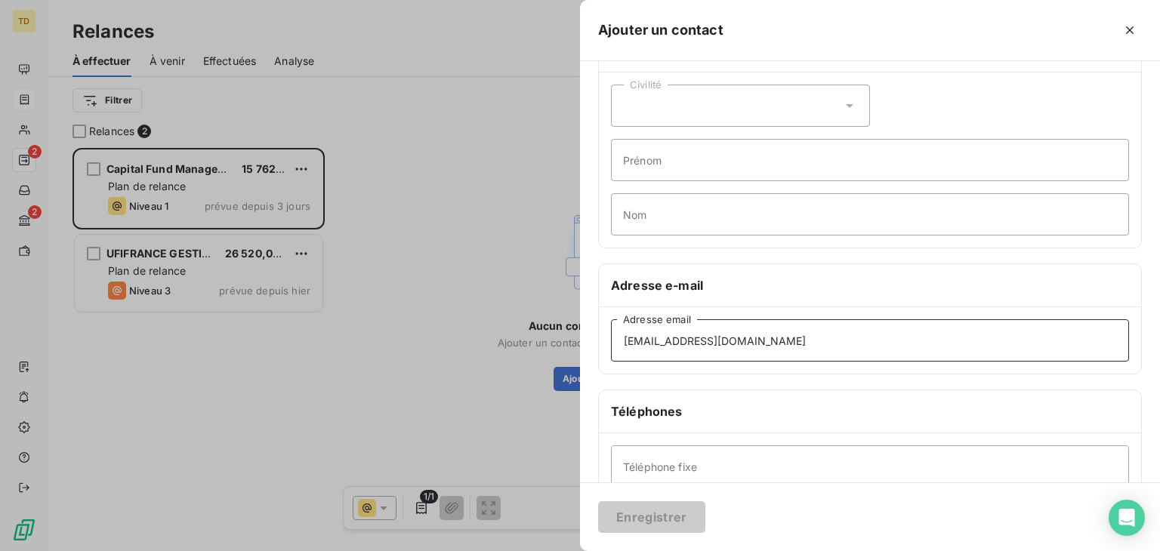
scroll to position [76, 0]
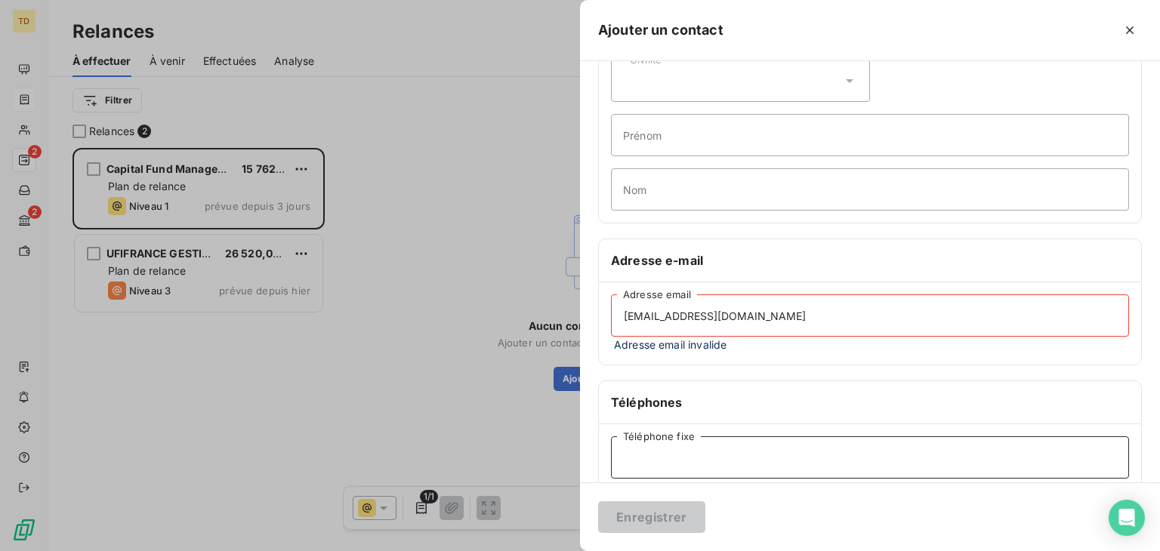
click at [816, 438] on input "Téléphone fixe" at bounding box center [870, 458] width 518 height 42
click at [790, 303] on input "[EMAIL_ADDRESS][DOMAIN_NAME]" at bounding box center [870, 316] width 518 height 42
drag, startPoint x: 686, startPoint y: 320, endPoint x: 757, endPoint y: 318, distance: 71.0
click at [689, 319] on input "[EMAIL_ADDRESS][DOMAIN_NAME]" at bounding box center [870, 316] width 518 height 42
click at [763, 318] on input "[EMAIL_ADDRESS][DOMAIN_NAME]" at bounding box center [870, 316] width 518 height 42
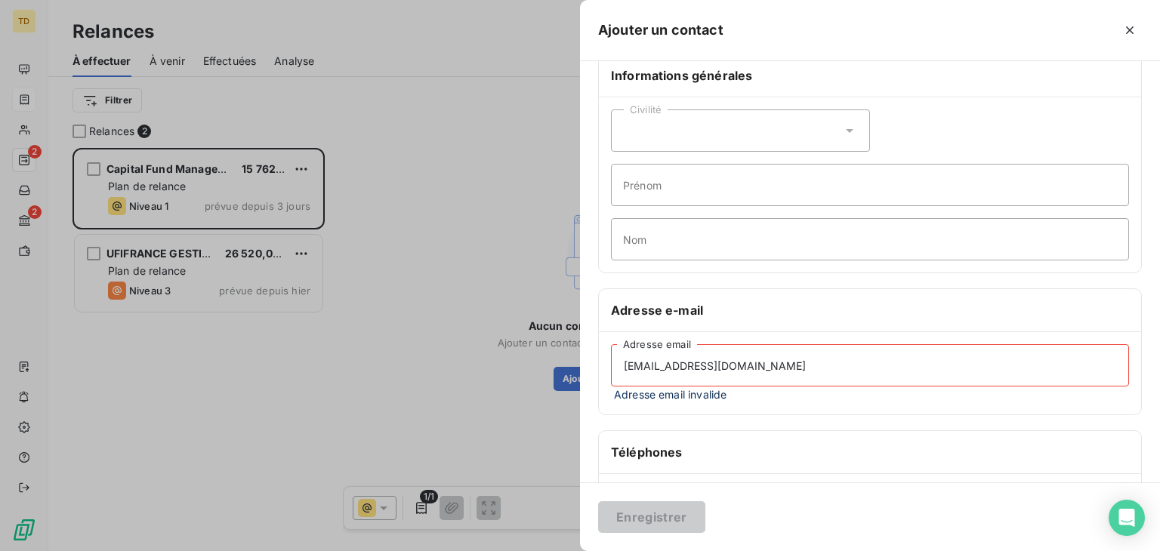
scroll to position [0, 0]
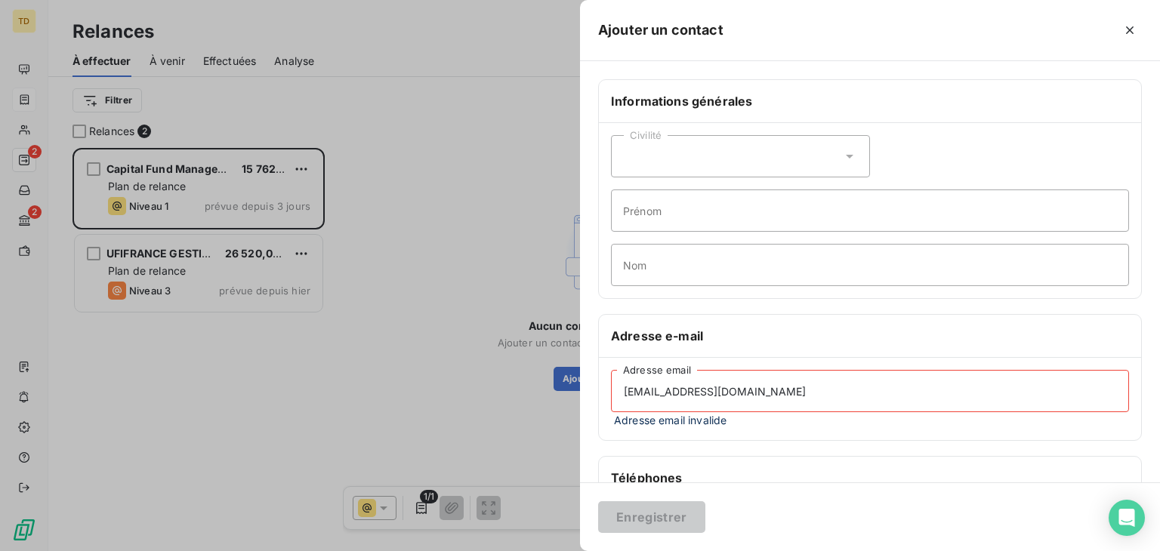
click at [687, 165] on div "Civilité" at bounding box center [740, 156] width 259 height 42
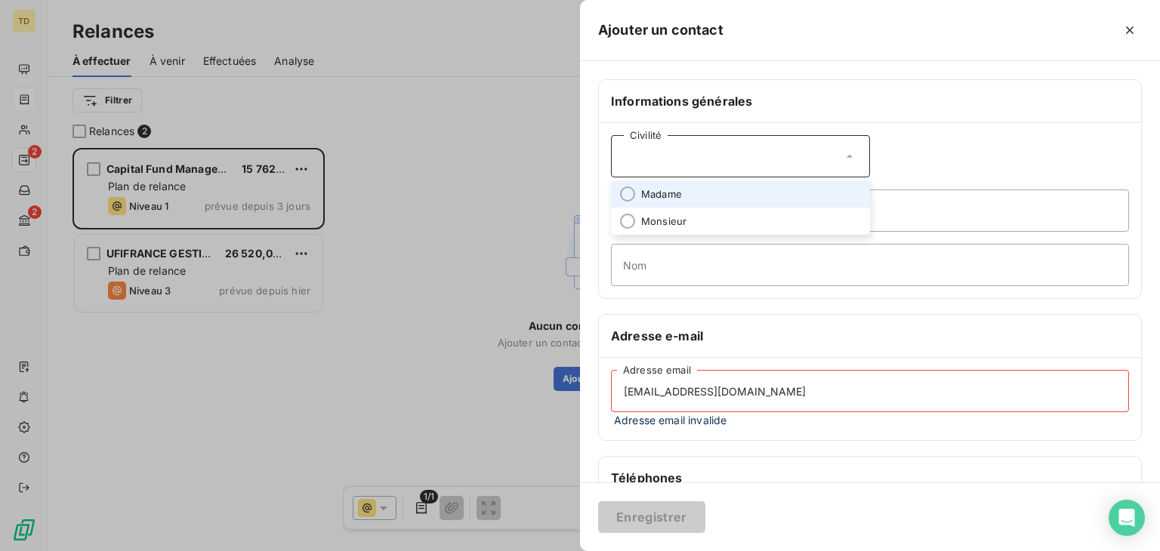
click at [891, 148] on div "Civilité Madame Monsieur [PERSON_NAME] Nom" at bounding box center [870, 210] width 542 height 175
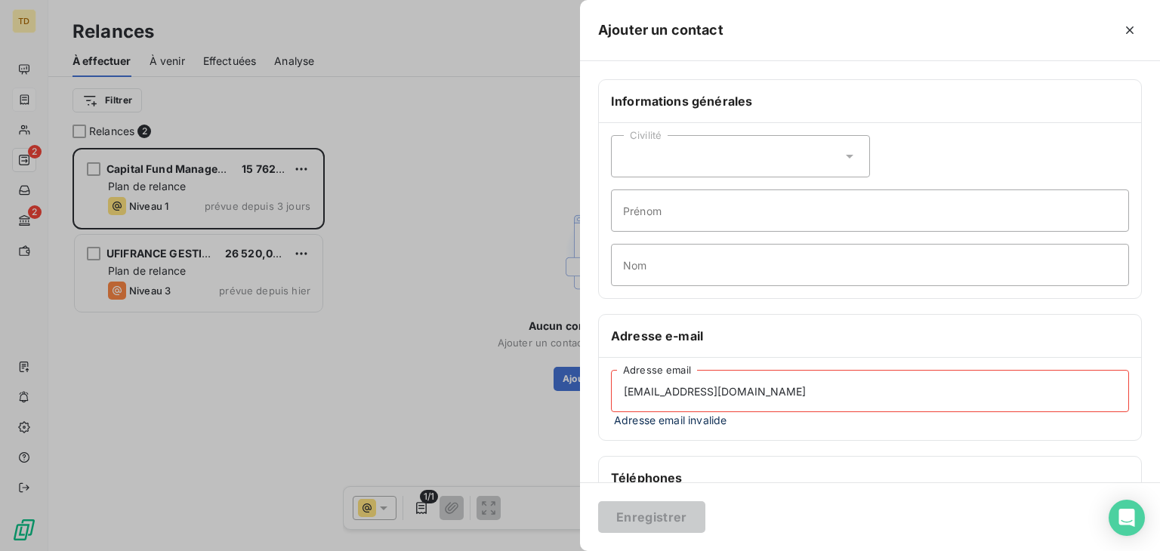
scroll to position [76, 0]
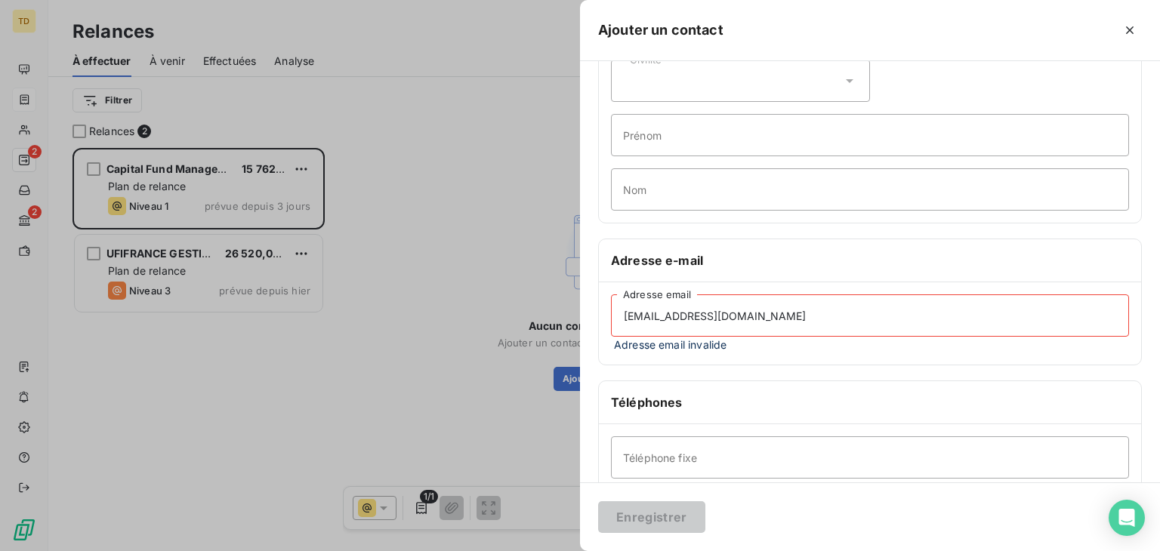
click at [977, 365] on div "Informations générales Civilité Prénom Nom Adresse e-mail [EMAIL_ADDRESS][DOMAI…" at bounding box center [870, 347] width 580 height 686
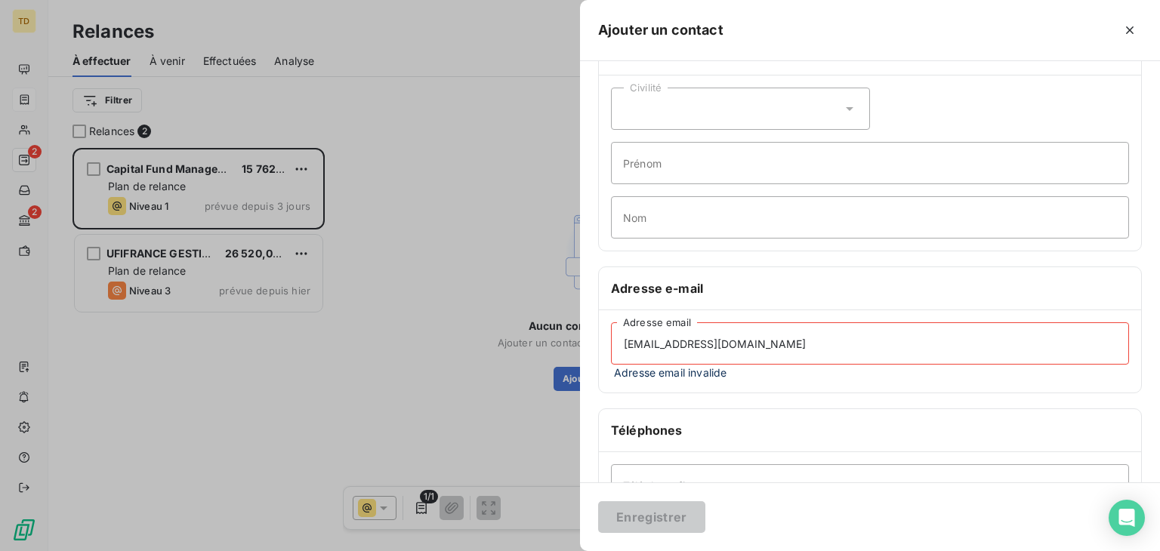
scroll to position [0, 0]
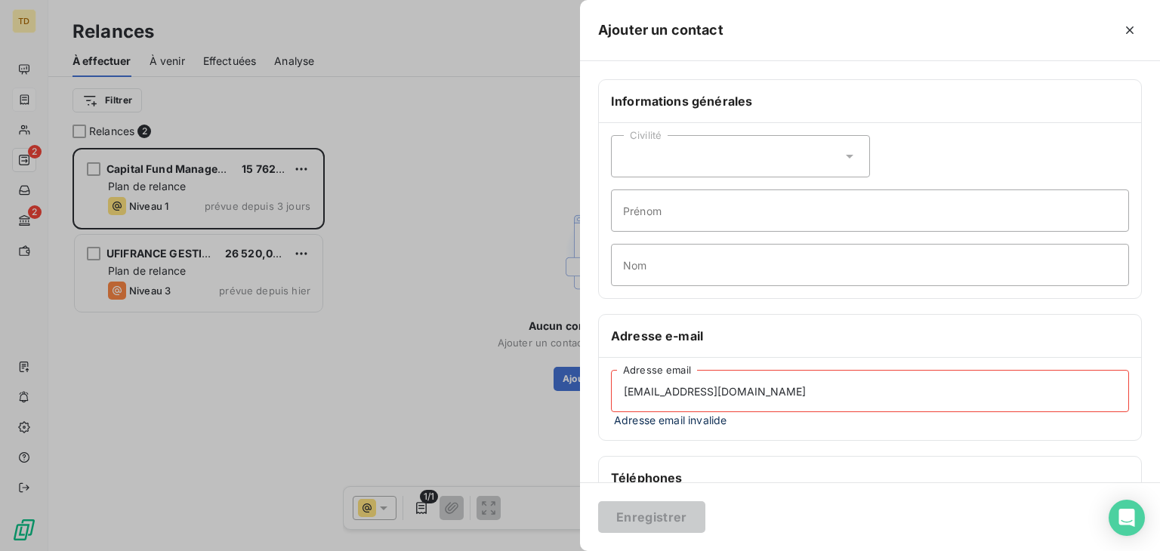
click at [716, 161] on div "Civilité" at bounding box center [740, 156] width 259 height 42
click at [743, 387] on input "[EMAIL_ADDRESS][DOMAIN_NAME]" at bounding box center [870, 391] width 518 height 42
click at [625, 390] on input "[EMAIL_ADDRESS][DOMAIN_NAME]" at bounding box center [870, 391] width 518 height 42
click at [628, 392] on input "[EMAIL_ADDRESS][DOMAIN_NAME]" at bounding box center [870, 391] width 518 height 42
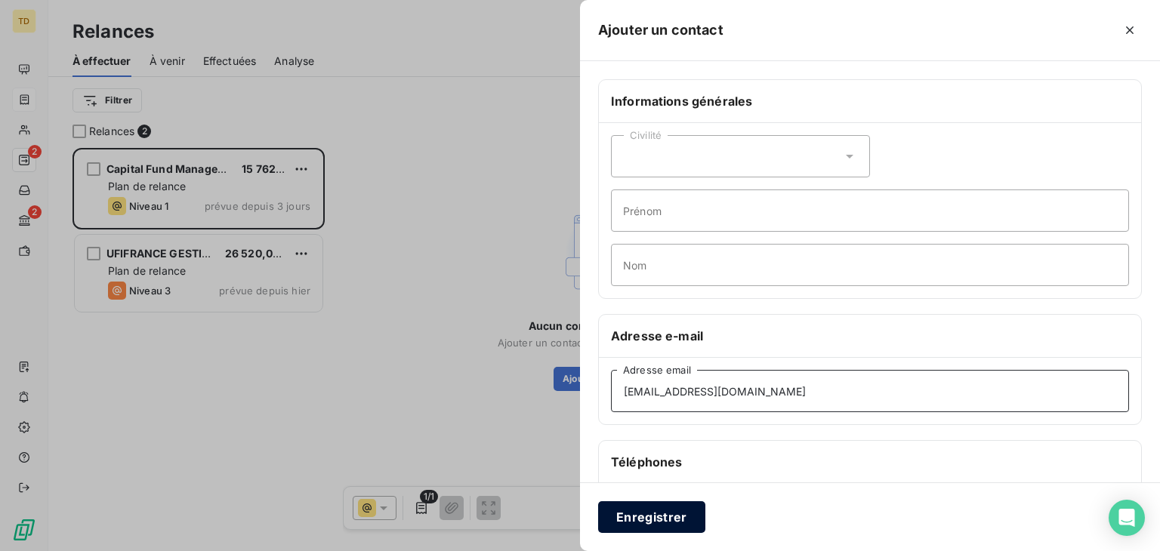
type input "[EMAIL_ADDRESS][DOMAIN_NAME]"
click at [652, 505] on button "Enregistrer" at bounding box center [651, 517] width 107 height 32
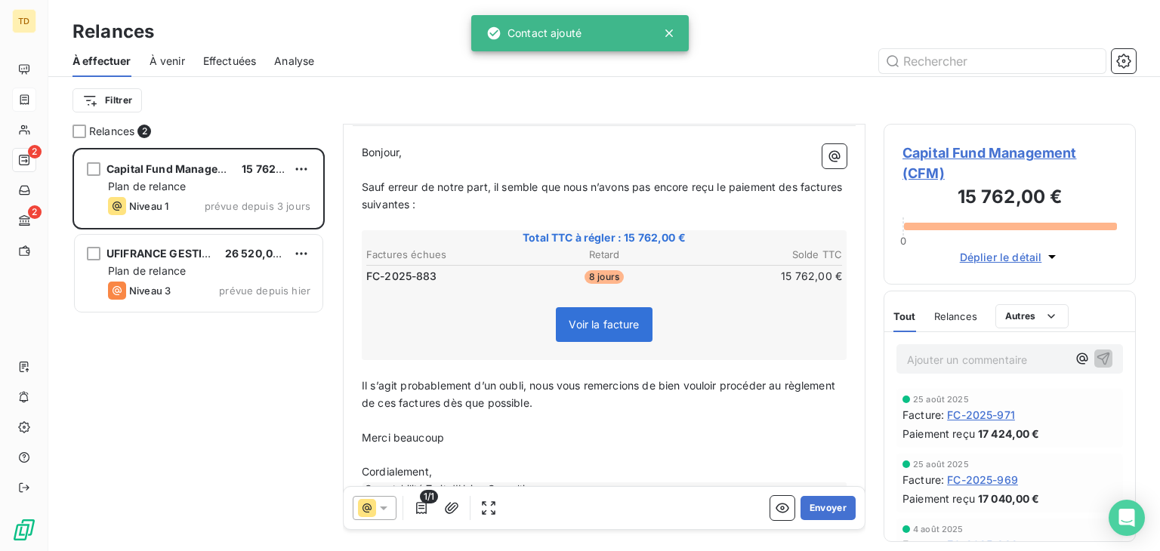
scroll to position [151, 0]
click at [828, 503] on button "Envoyer" at bounding box center [828, 508] width 55 height 24
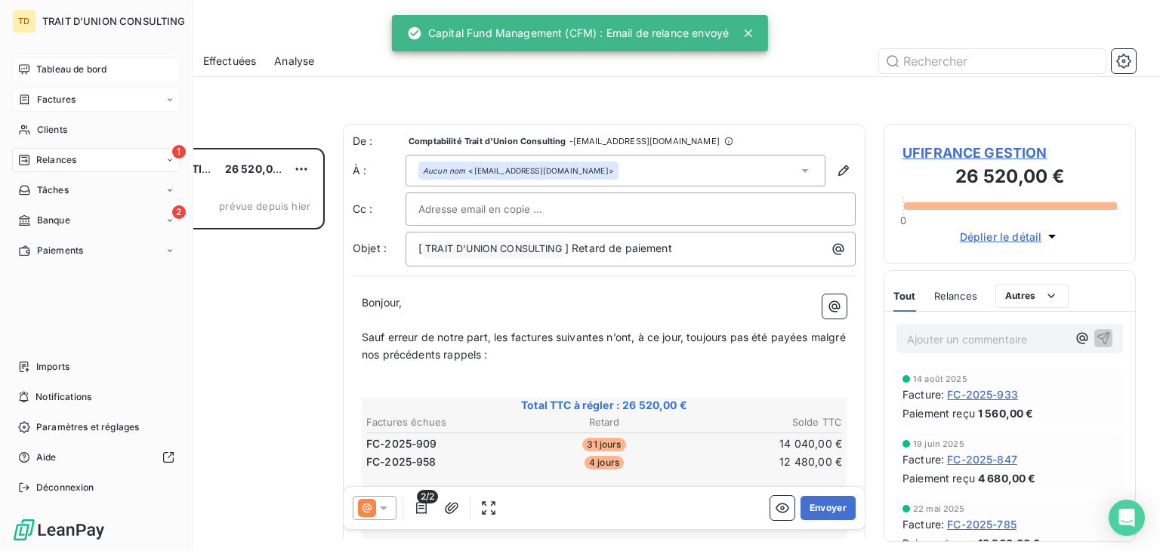
click at [58, 60] on div "Tableau de bord" at bounding box center [96, 69] width 168 height 24
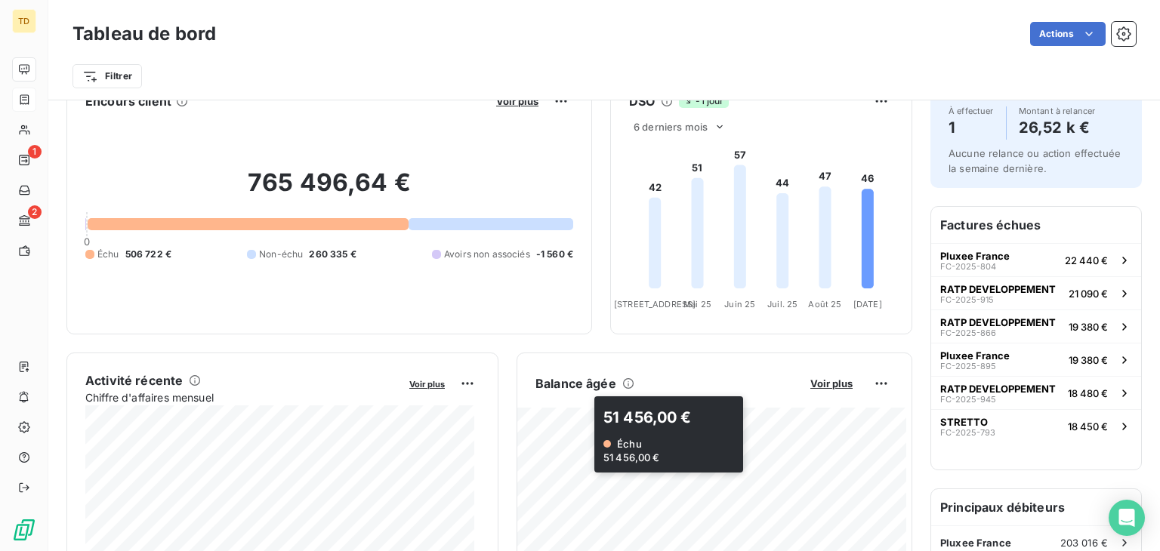
scroll to position [76, 0]
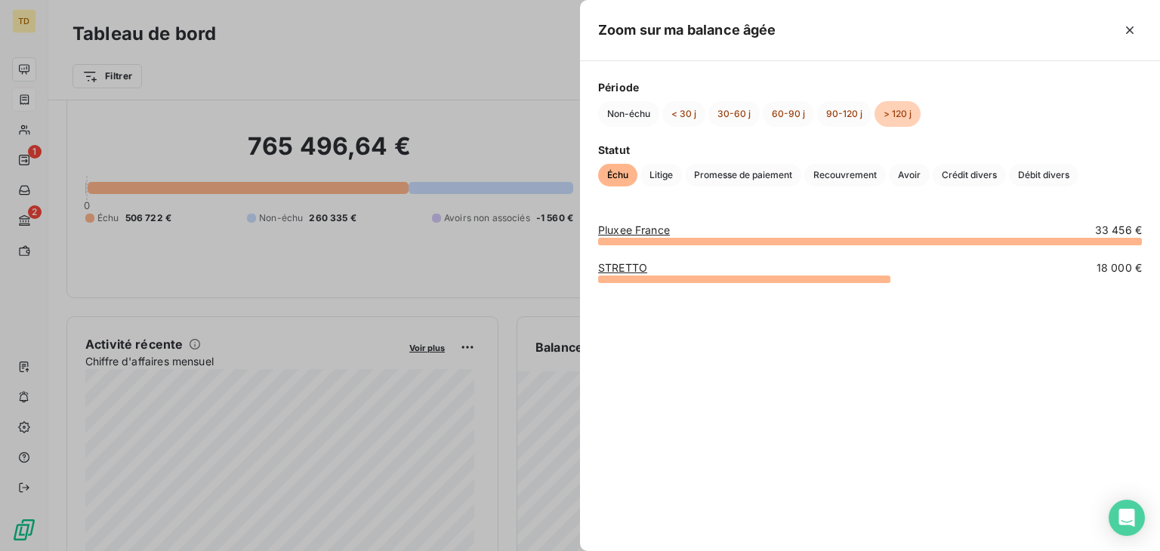
click at [535, 270] on div at bounding box center [580, 275] width 1160 height 551
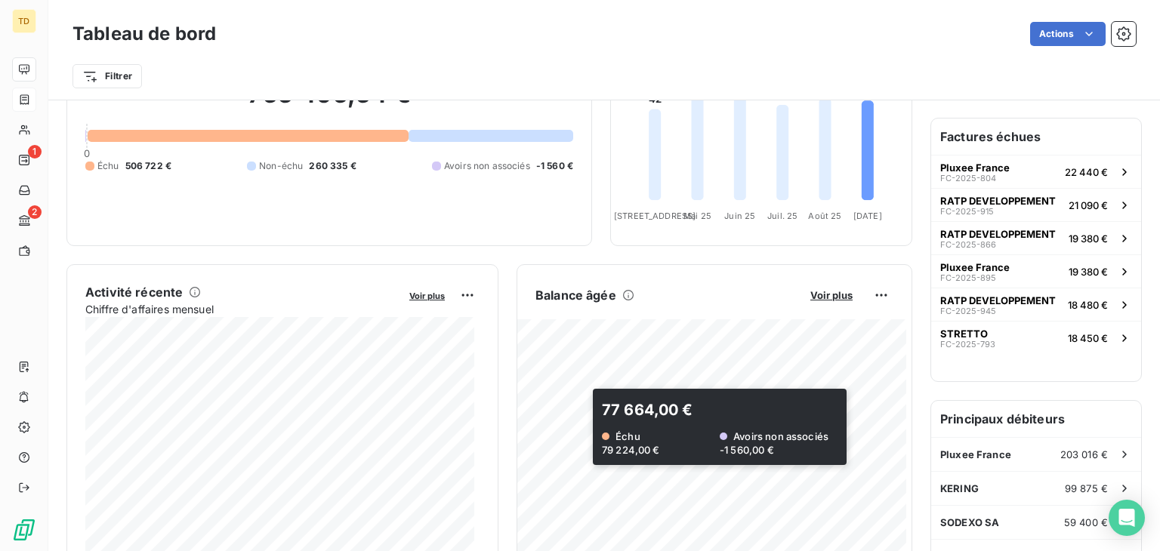
scroll to position [227, 0]
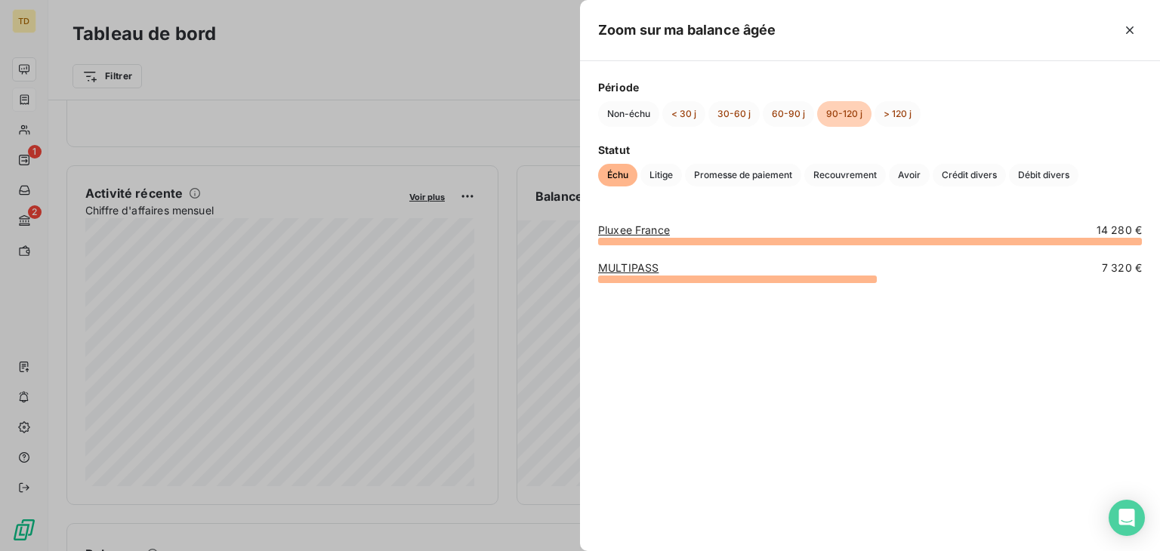
click at [548, 157] on div at bounding box center [580, 275] width 1160 height 551
